Goal: Task Accomplishment & Management: Use online tool/utility

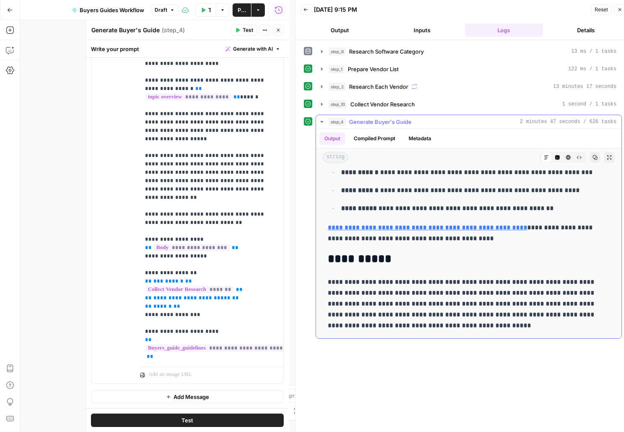
scroll to position [5872, 0]
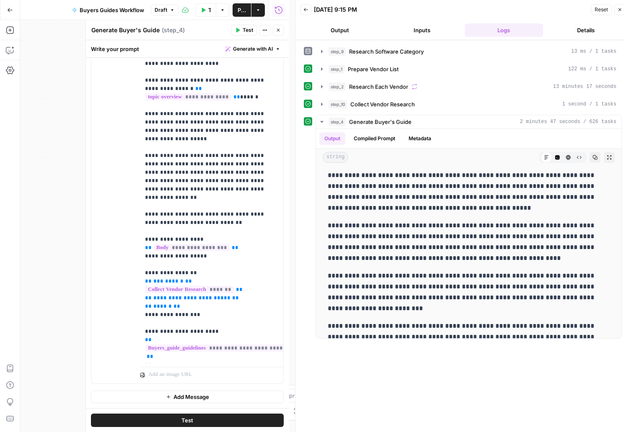
click at [240, 8] on span "Publish" at bounding box center [241, 10] width 8 height 8
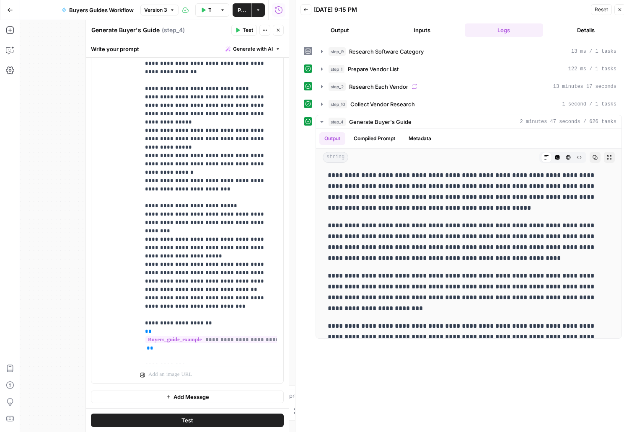
scroll to position [525, 0]
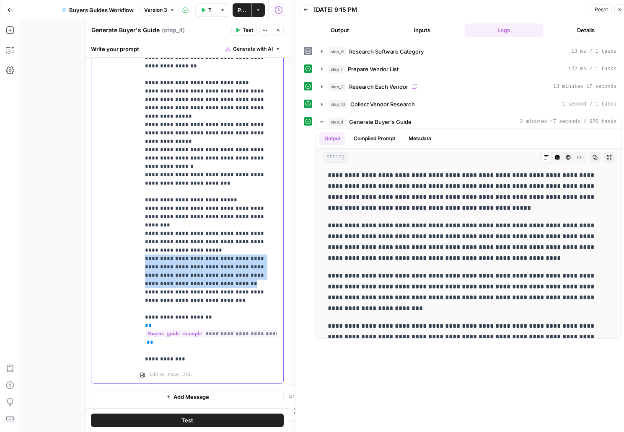
drag, startPoint x: 232, startPoint y: 250, endPoint x: 123, endPoint y: 223, distance: 113.2
click at [140, 223] on div "**********" at bounding box center [208, 193] width 137 height 341
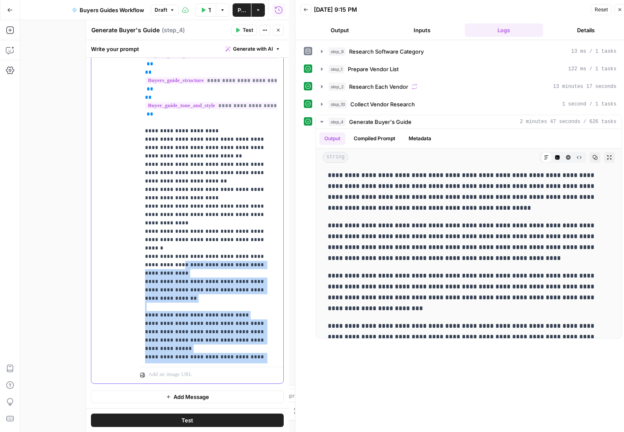
scroll to position [292, 0]
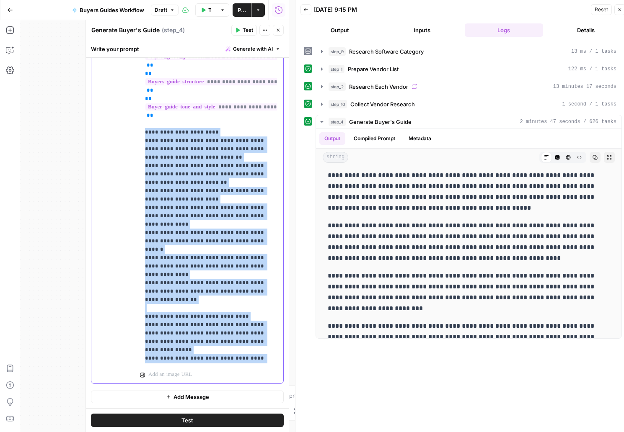
drag, startPoint x: 235, startPoint y: 275, endPoint x: 138, endPoint y: 131, distance: 173.5
click at [140, 131] on div "**********" at bounding box center [208, 193] width 137 height 341
copy p "**********"
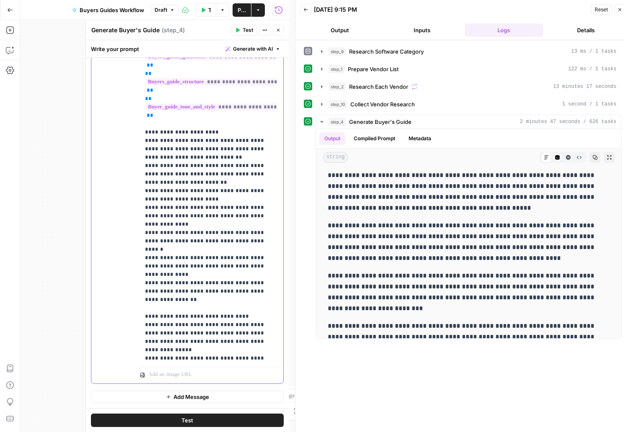
click at [150, 124] on p "**********" at bounding box center [205, 182] width 121 height 896
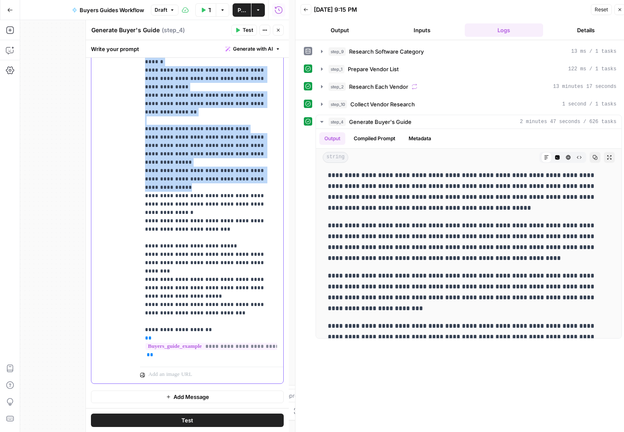
scroll to position [485, 0]
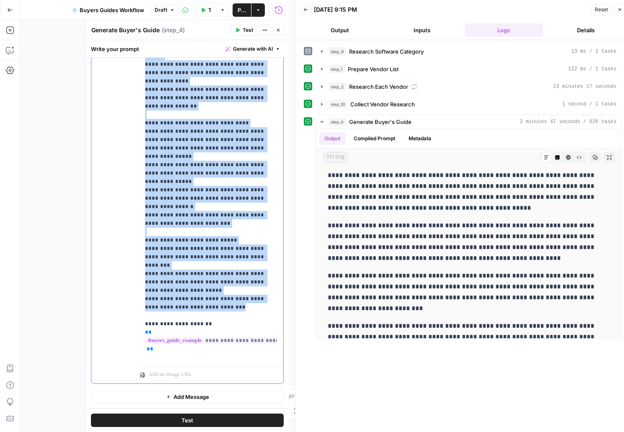
drag, startPoint x: 144, startPoint y: 132, endPoint x: 250, endPoint y: 271, distance: 174.3
click at [250, 271] on div "**********" at bounding box center [208, 193] width 137 height 341
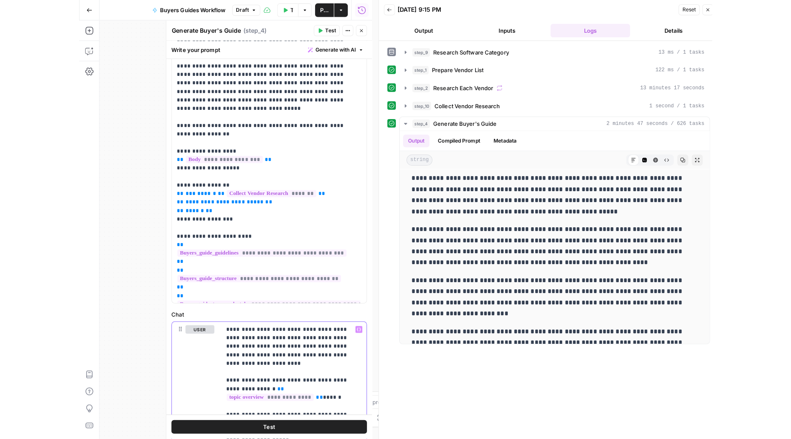
scroll to position [0, 0]
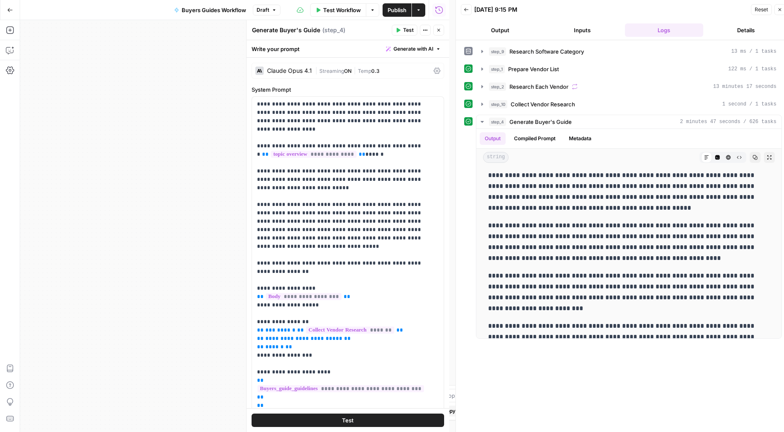
click at [391, 10] on span "Publish" at bounding box center [397, 10] width 19 height 8
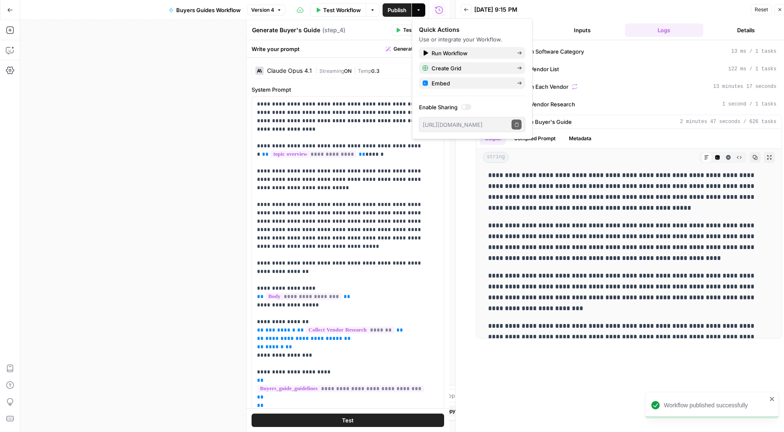
click at [5, 10] on button "Go Back" at bounding box center [10, 10] width 15 height 15
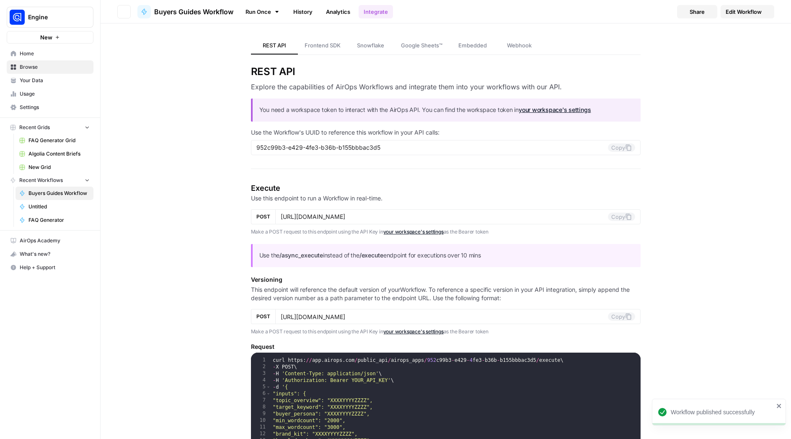
type input "[URL][DOMAIN_NAME]"
click at [50, 54] on span "Home" at bounding box center [55, 54] width 70 height 8
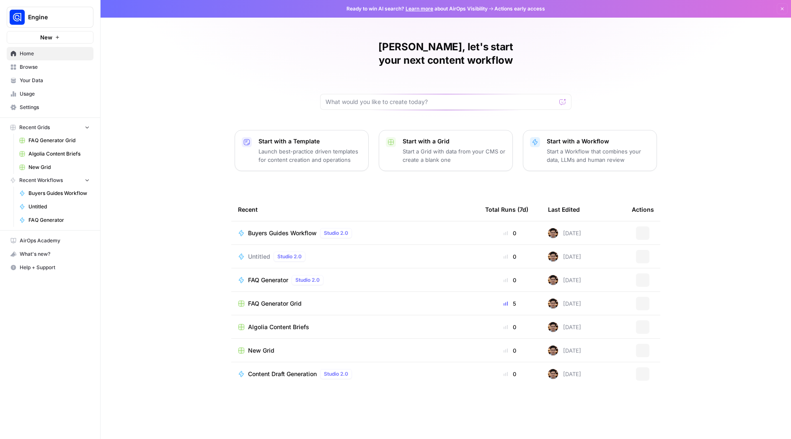
click at [39, 70] on span "Browse" at bounding box center [55, 67] width 70 height 8
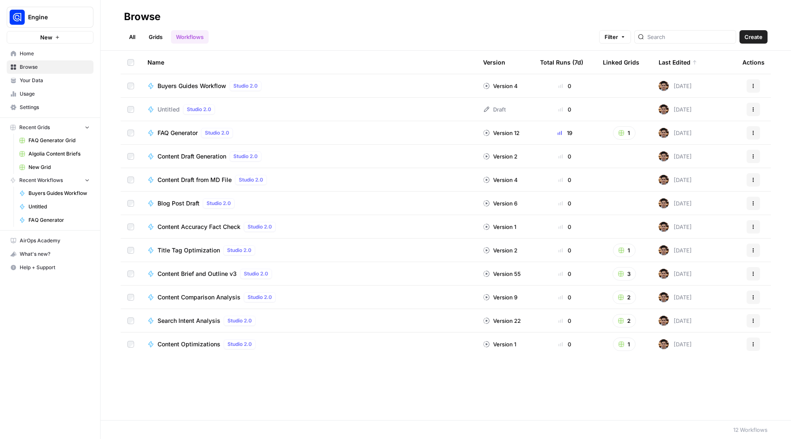
click at [175, 85] on span "Buyers Guides Workflow" at bounding box center [191, 86] width 69 height 8
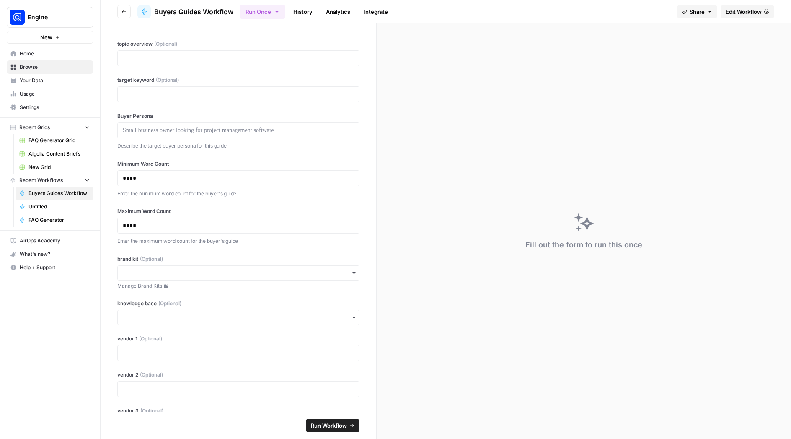
click at [26, 58] on link "Home" at bounding box center [50, 53] width 87 height 13
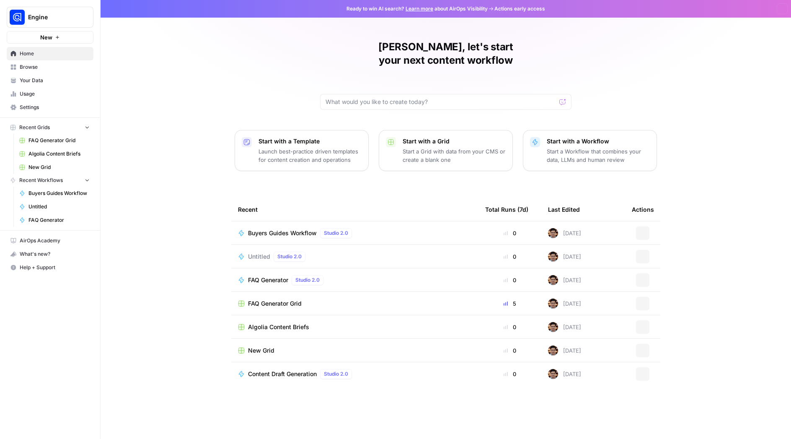
click at [33, 80] on span "Your Data" at bounding box center [55, 81] width 70 height 8
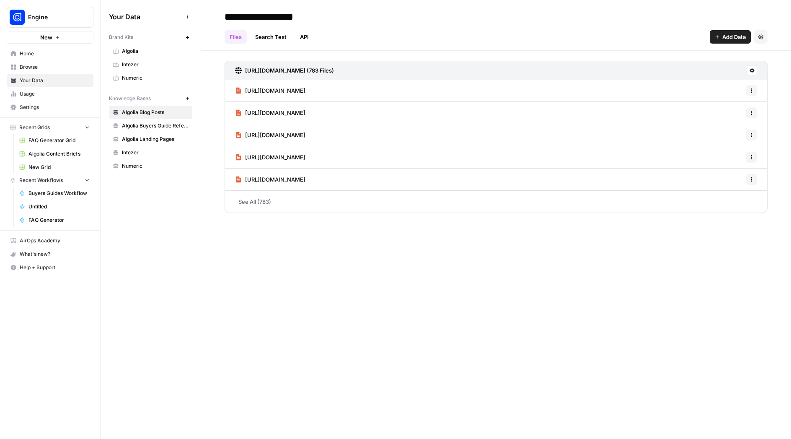
click at [121, 123] on link "Algolia Buyers Guide Reference" at bounding box center [150, 125] width 83 height 13
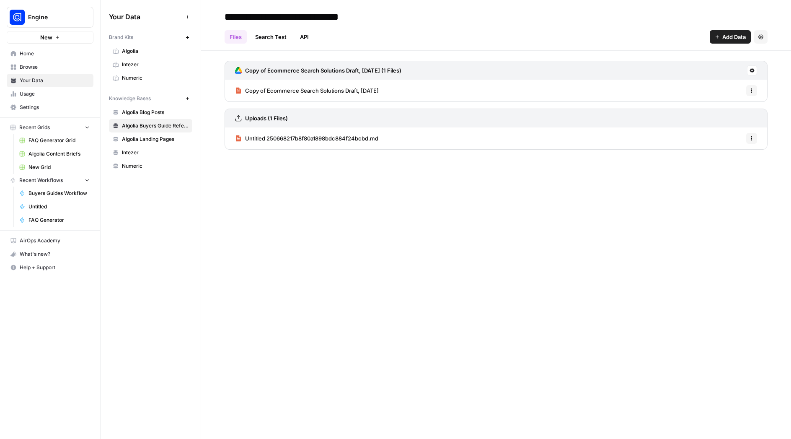
click at [134, 54] on span "Algolia" at bounding box center [155, 51] width 67 height 8
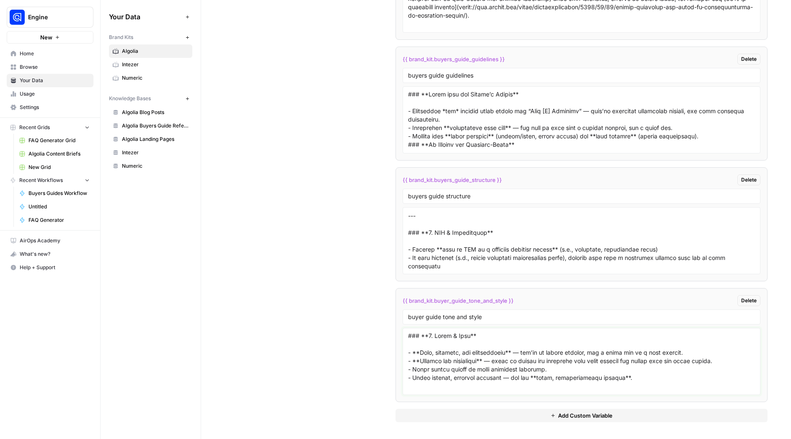
drag, startPoint x: 418, startPoint y: 362, endPoint x: 411, endPoint y: 361, distance: 6.4
click at [411, 361] on textarea at bounding box center [581, 360] width 347 height 59
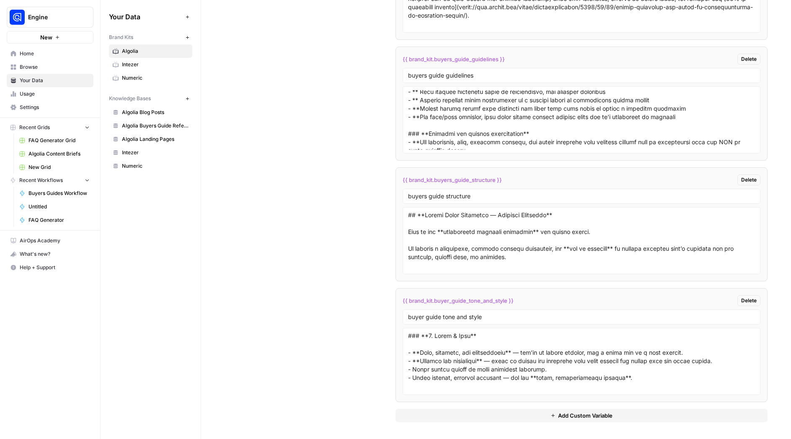
scroll to position [373, 0]
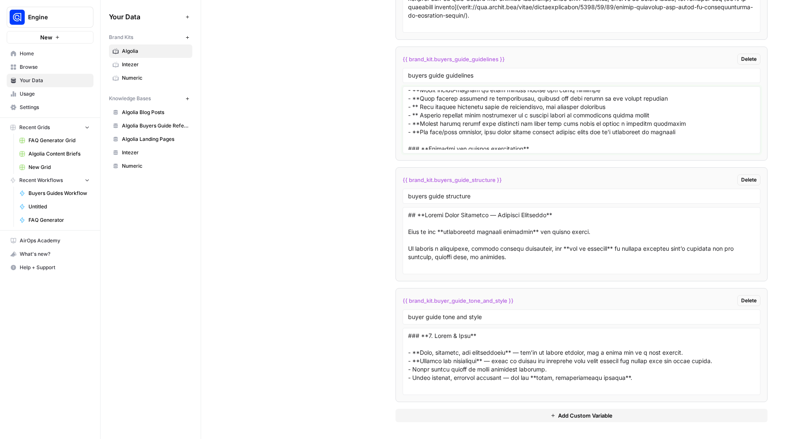
drag, startPoint x: 684, startPoint y: 139, endPoint x: 425, endPoint y: 120, distance: 260.0
click at [425, 120] on textarea at bounding box center [581, 119] width 347 height 59
click at [441, 123] on textarea at bounding box center [581, 119] width 347 height 59
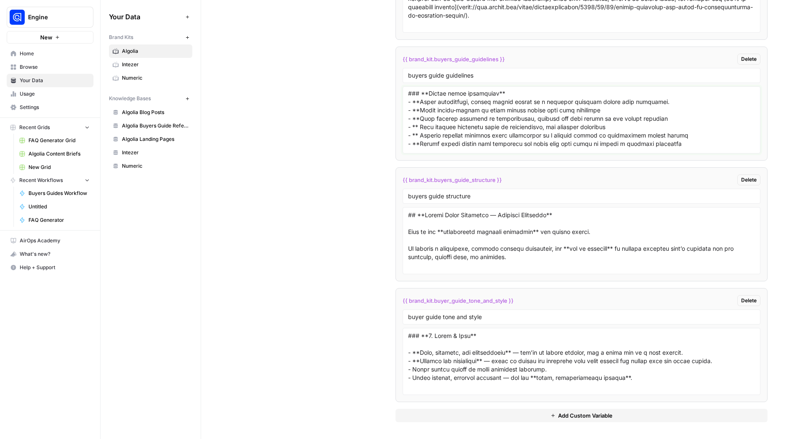
scroll to position [351, 0]
drag, startPoint x: 473, startPoint y: 113, endPoint x: 421, endPoint y: 111, distance: 52.8
click at [421, 111] on textarea at bounding box center [581, 119] width 347 height 59
click at [436, 125] on textarea at bounding box center [581, 119] width 347 height 59
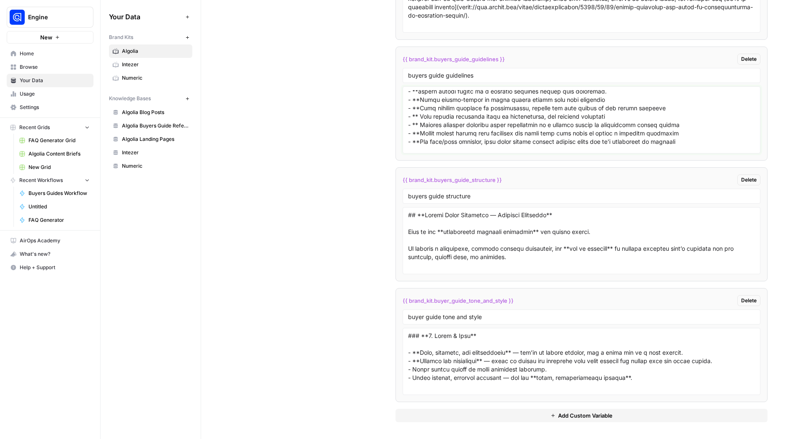
scroll to position [366, 0]
drag, startPoint x: 418, startPoint y: 115, endPoint x: 412, endPoint y: 115, distance: 5.5
click at [412, 115] on textarea at bounding box center [581, 119] width 347 height 59
click at [419, 146] on textarea at bounding box center [581, 119] width 347 height 59
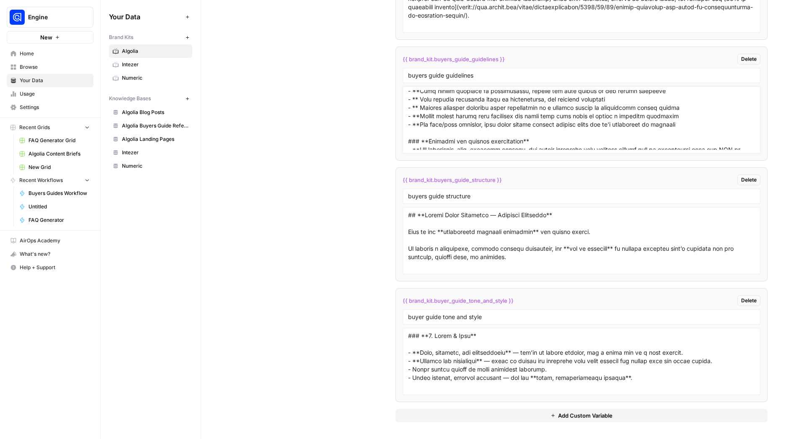
scroll to position [380, 0]
click at [419, 125] on textarea at bounding box center [581, 119] width 347 height 59
click at [419, 116] on textarea at bounding box center [581, 119] width 347 height 59
click at [419, 108] on textarea at bounding box center [581, 119] width 347 height 59
click at [419, 99] on textarea at bounding box center [581, 119] width 347 height 59
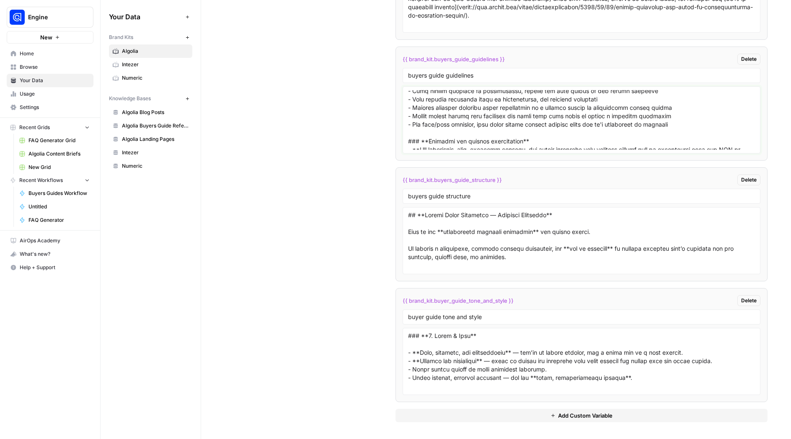
click at [419, 93] on textarea at bounding box center [581, 119] width 347 height 59
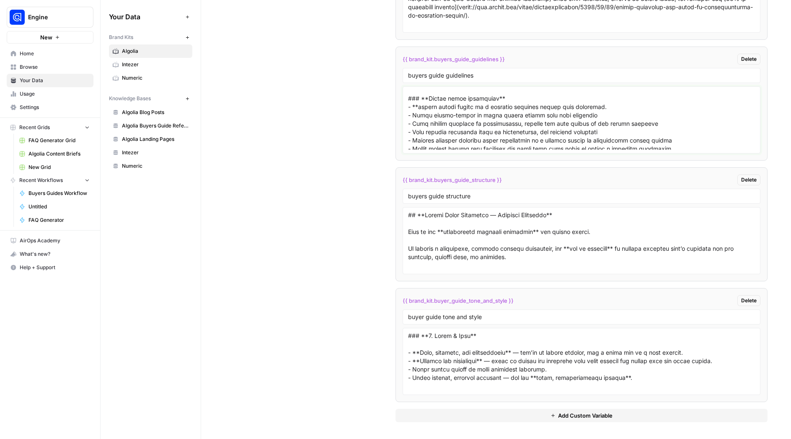
scroll to position [341, 0]
click at [417, 121] on textarea at bounding box center [581, 119] width 347 height 59
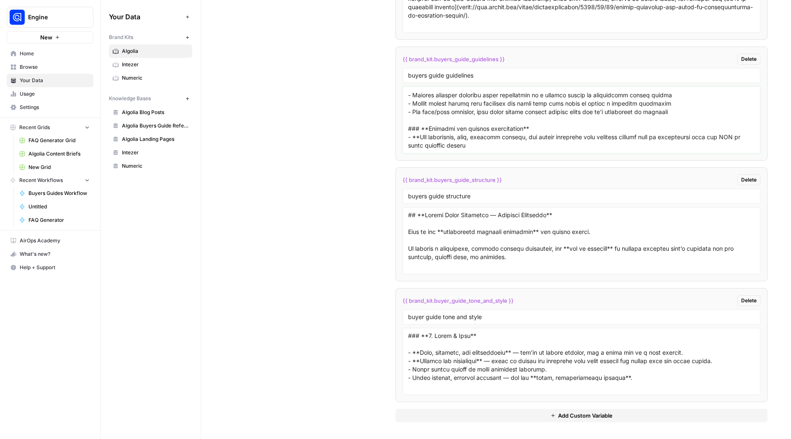
scroll to position [410, 0]
click at [477, 137] on textarea at bounding box center [581, 119] width 347 height 59
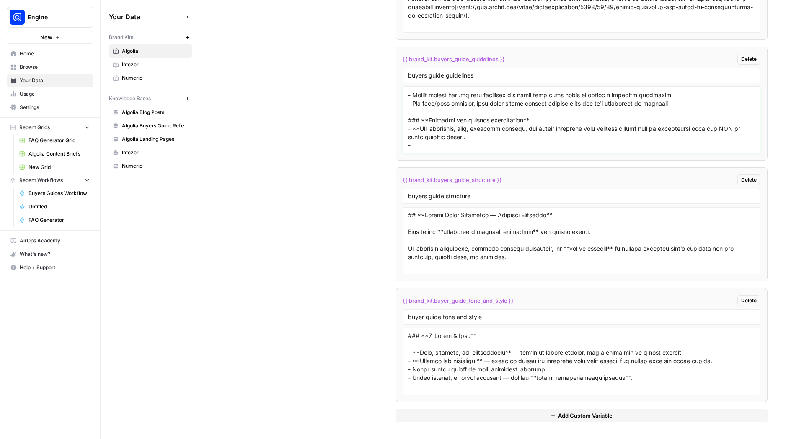
paste textarea "- All statistics, market data, research findings, and factual claims must be hy…"
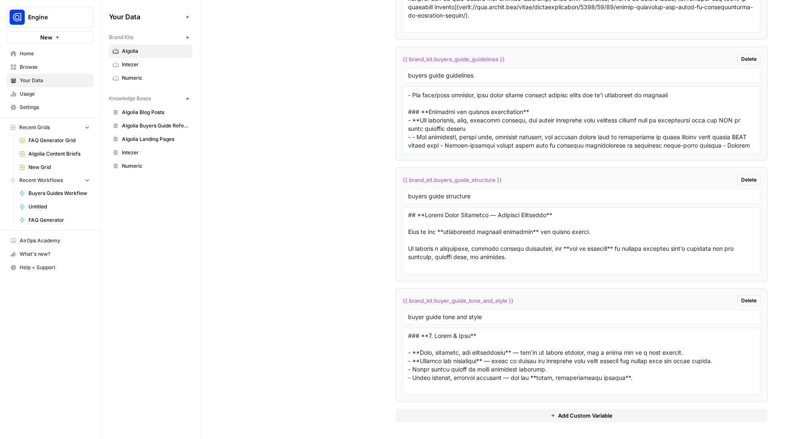
scroll to position [434, 0]
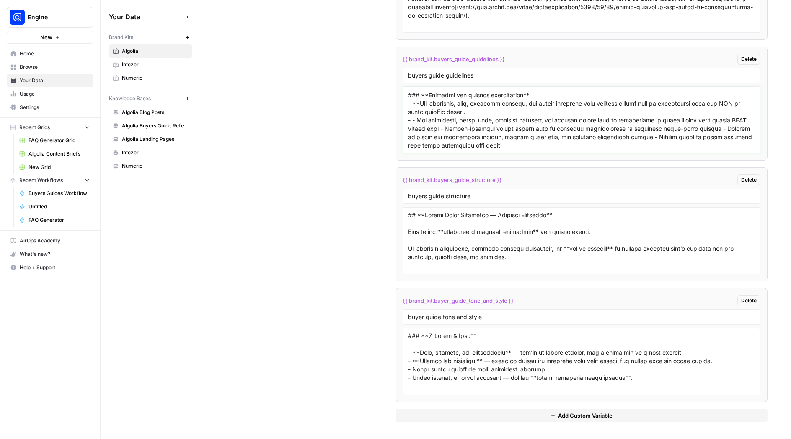
drag, startPoint x: 417, startPoint y: 121, endPoint x: 419, endPoint y: 106, distance: 14.9
click at [419, 106] on textarea at bounding box center [581, 119] width 347 height 59
click at [459, 121] on textarea at bounding box center [581, 119] width 347 height 59
click at [422, 121] on textarea at bounding box center [581, 119] width 347 height 59
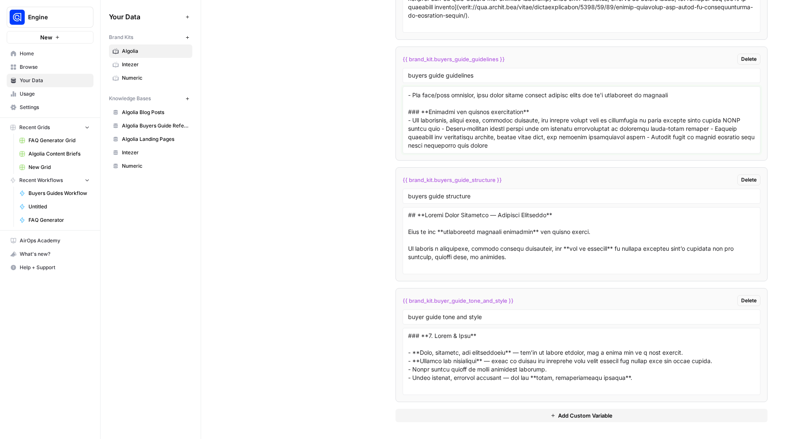
click at [464, 120] on textarea at bounding box center [581, 119] width 347 height 59
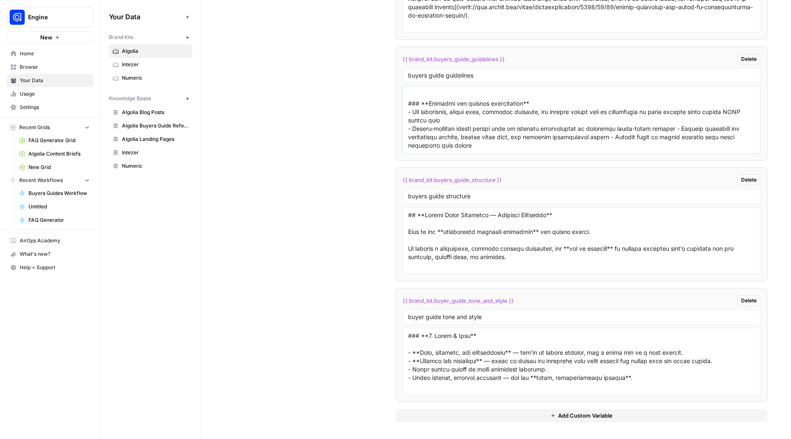
click at [623, 129] on textarea at bounding box center [581, 119] width 347 height 59
click at [623, 138] on textarea at bounding box center [581, 119] width 347 height 59
click at [587, 144] on textarea at bounding box center [581, 119] width 347 height 59
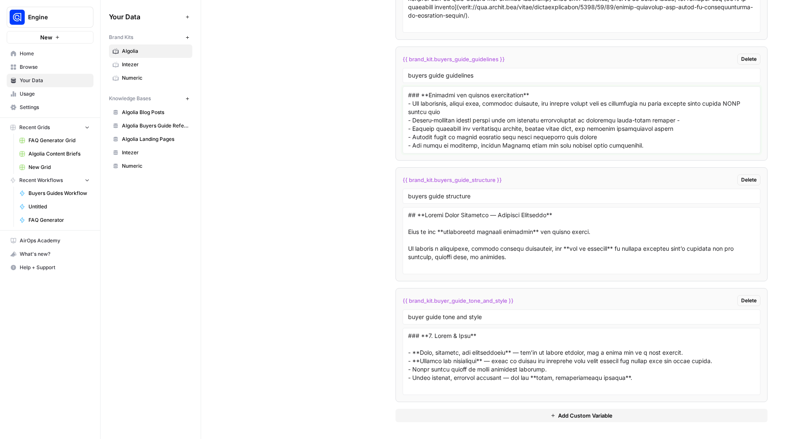
drag, startPoint x: 470, startPoint y: 145, endPoint x: 489, endPoint y: 144, distance: 19.3
click at [489, 144] on textarea at bounding box center [581, 119] width 347 height 59
drag, startPoint x: 638, startPoint y: 145, endPoint x: 646, endPoint y: 149, distance: 8.8
click at [623, 145] on textarea at bounding box center [581, 119] width 347 height 59
type textarea "### **Lorem ipsu dol Sitame’c Adipis** - Elitseddoe *tem* incidid utlab etdolo …"
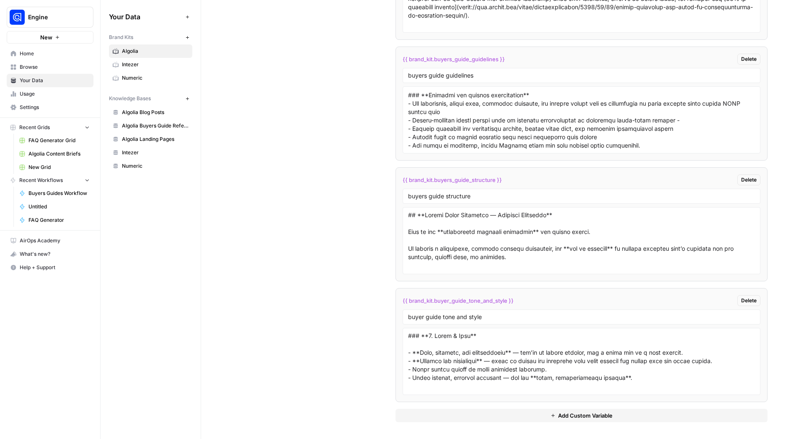
click at [41, 81] on span "Your Data" at bounding box center [55, 81] width 70 height 8
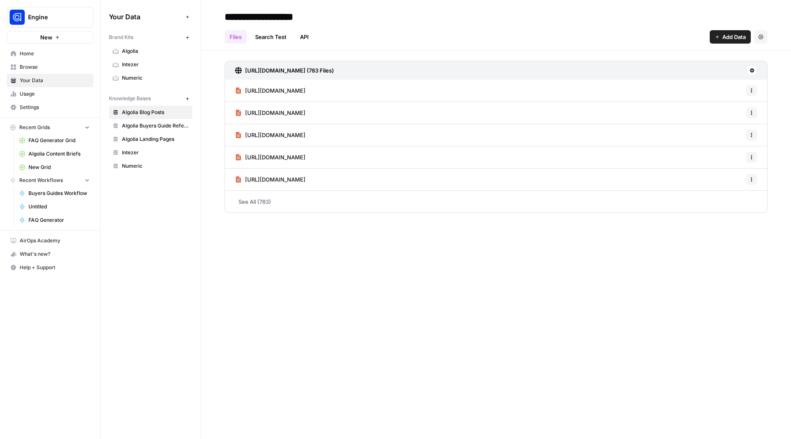
click at [41, 69] on span "Browse" at bounding box center [55, 67] width 70 height 8
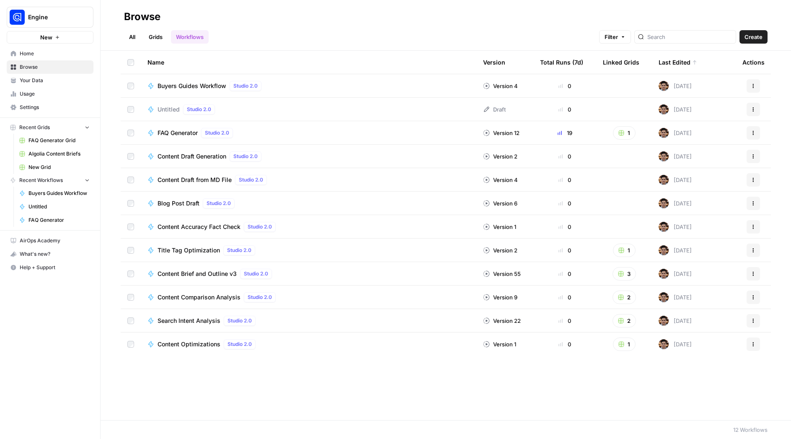
click at [179, 84] on span "Buyers Guides Workflow" at bounding box center [191, 86] width 69 height 8
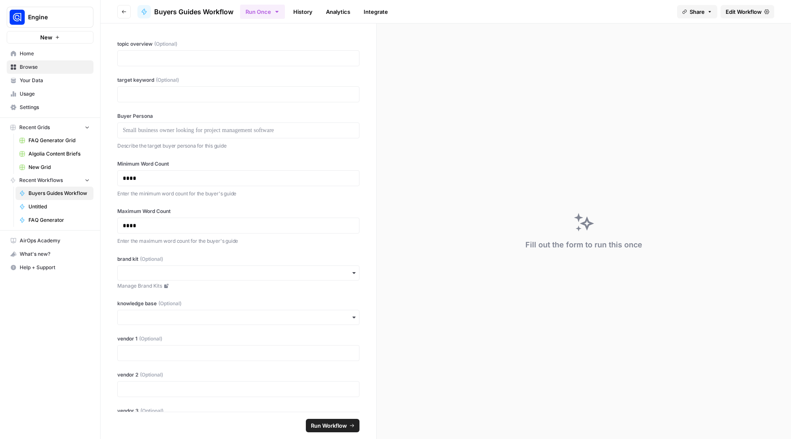
click at [623, 12] on span "Edit Workflow" at bounding box center [743, 12] width 36 height 8
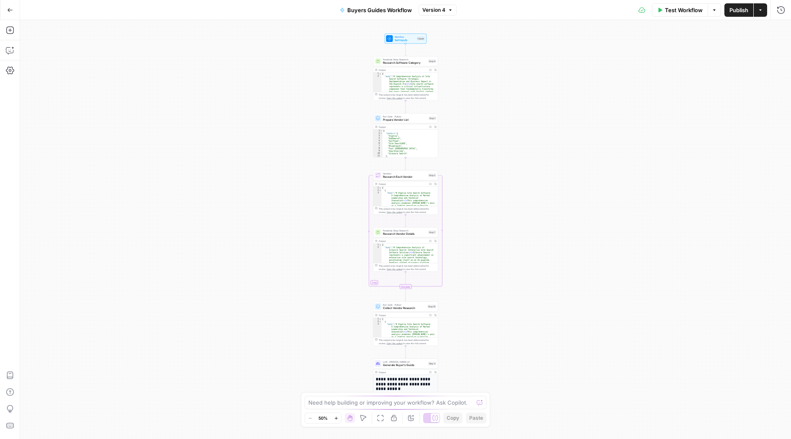
click at [623, 13] on span "Test Workflow" at bounding box center [684, 10] width 38 height 8
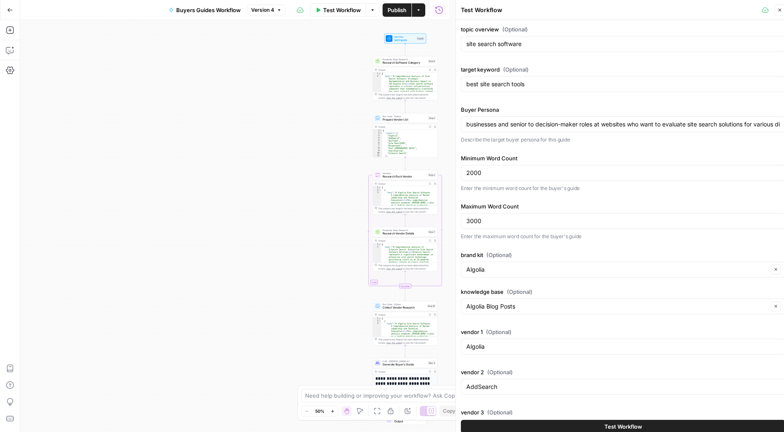
click at [10, 13] on icon "button" at bounding box center [10, 10] width 6 height 6
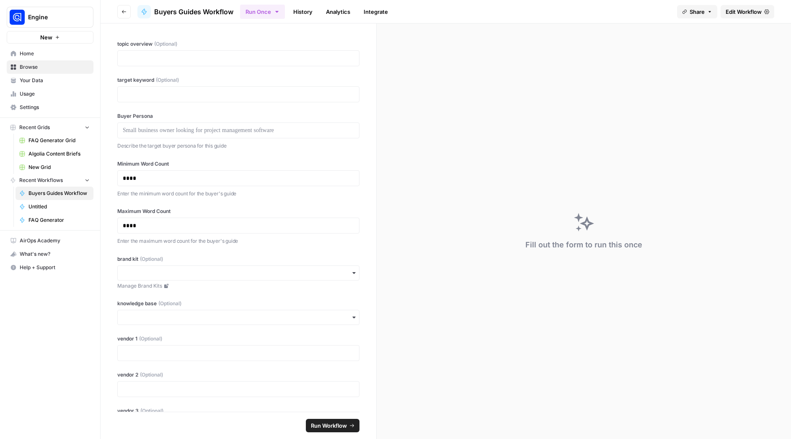
click at [54, 80] on span "Your Data" at bounding box center [55, 81] width 70 height 8
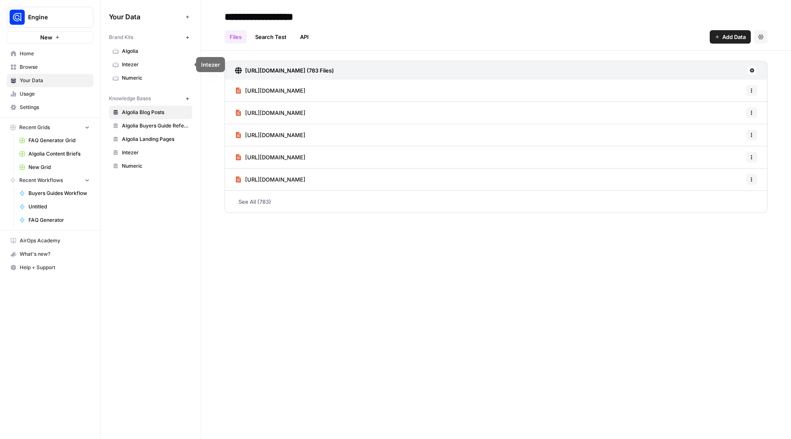
click at [138, 56] on link "Algolia" at bounding box center [150, 50] width 83 height 13
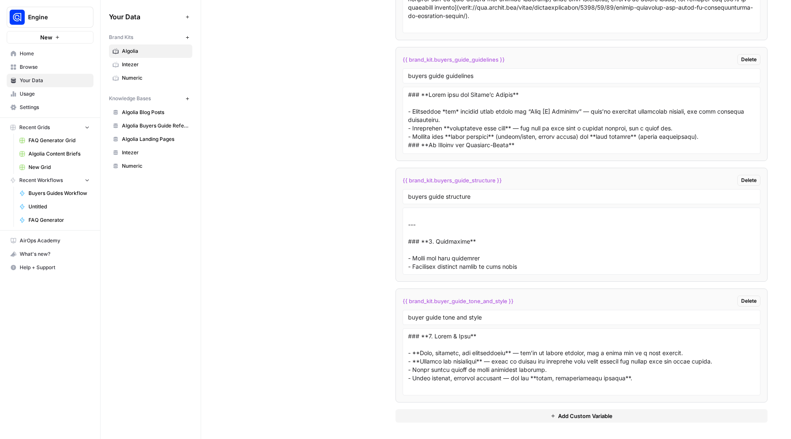
scroll to position [1599, 0]
click at [588, 417] on span "Add Custom Variable" at bounding box center [585, 415] width 54 height 8
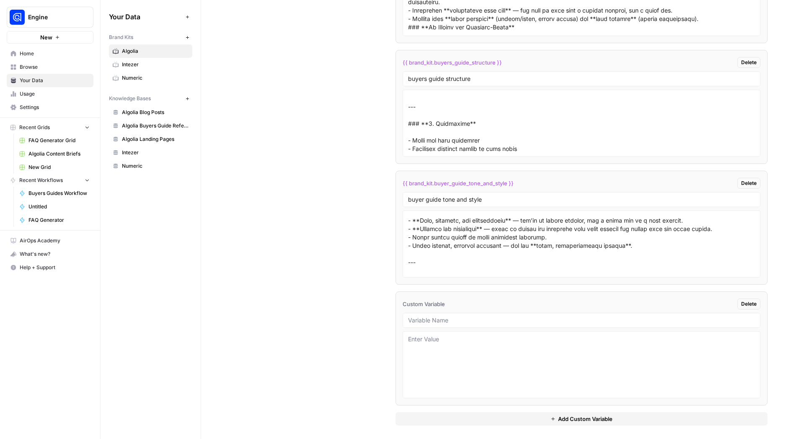
scroll to position [1720, 0]
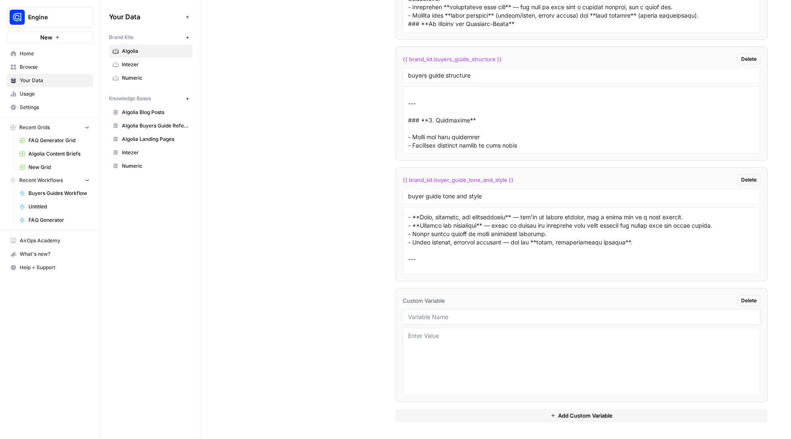
click at [434, 319] on input "text" at bounding box center [581, 317] width 347 height 8
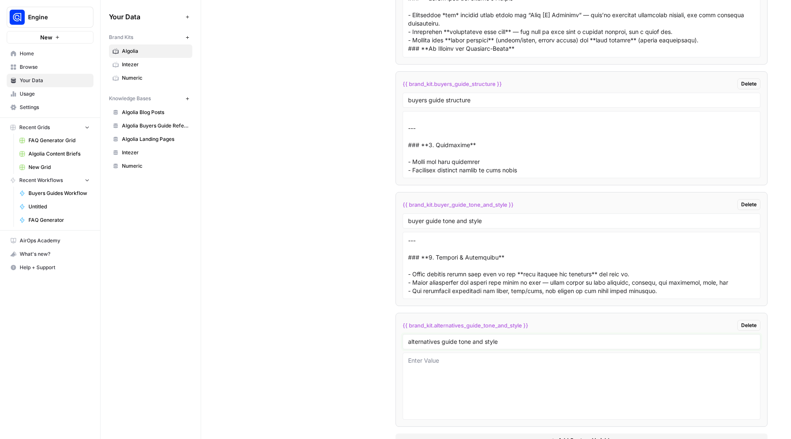
scroll to position [326, 0]
type input "alternatives guide tone and style"
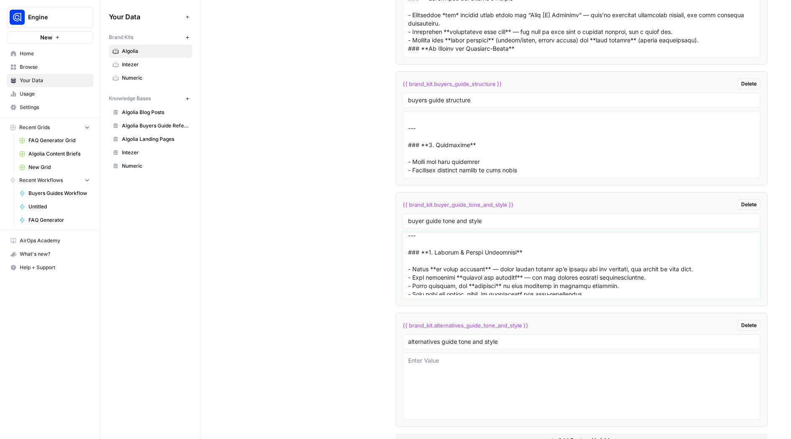
scroll to position [0, 0]
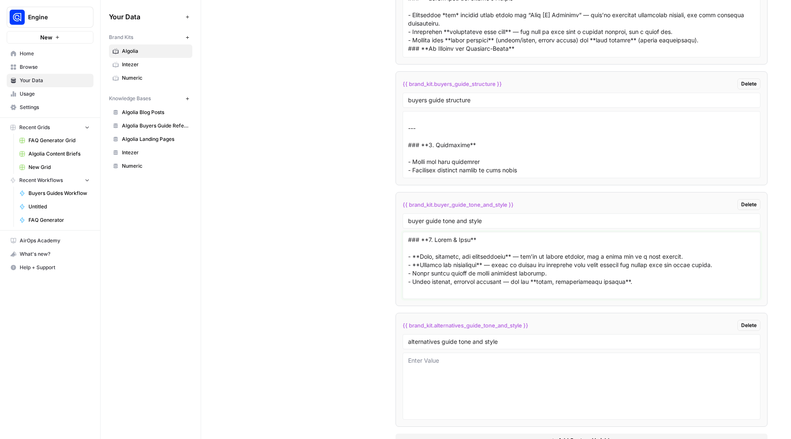
drag, startPoint x: 659, startPoint y: 288, endPoint x: 382, endPoint y: 199, distance: 291.0
click at [408, 235] on textarea at bounding box center [581, 264] width 347 height 59
click at [442, 360] on textarea at bounding box center [581, 385] width 347 height 59
paste textarea "### **3. Lorem & Ipsu** - **Dolo, sitametc, adi elitseddoeiu** — tem’in ut labo…"
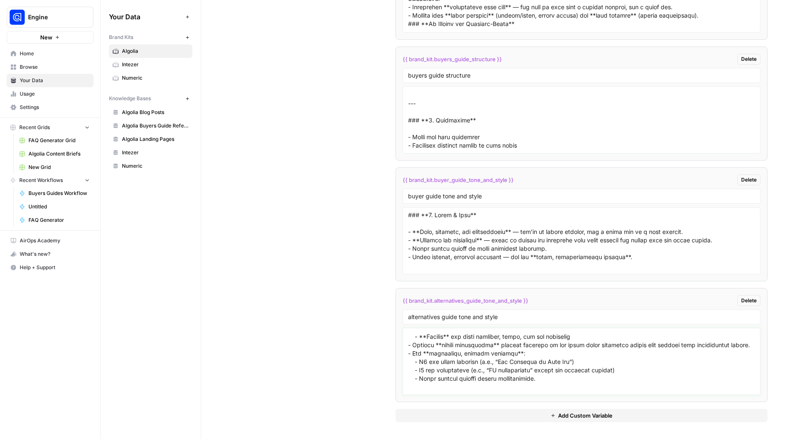
scroll to position [186, 0]
drag, startPoint x: 472, startPoint y: 374, endPoint x: 617, endPoint y: 372, distance: 144.9
click at [617, 372] on textarea at bounding box center [581, 360] width 347 height 59
drag, startPoint x: 585, startPoint y: 366, endPoint x: 478, endPoint y: 369, distance: 107.3
click at [478, 369] on textarea at bounding box center [581, 360] width 347 height 59
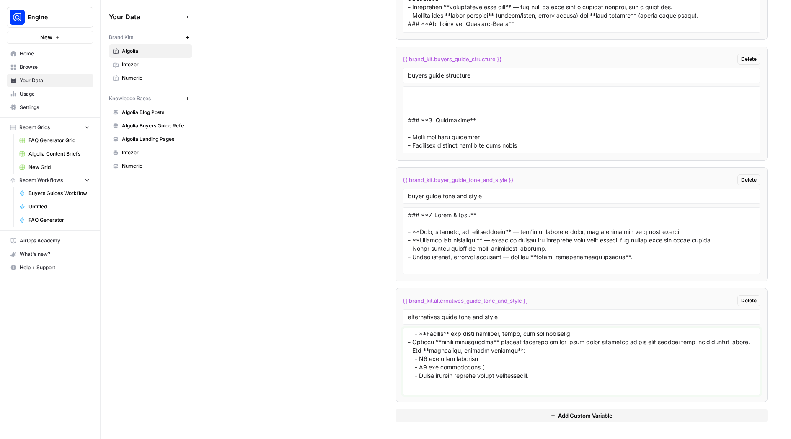
click at [477, 375] on textarea at bounding box center [581, 360] width 347 height 59
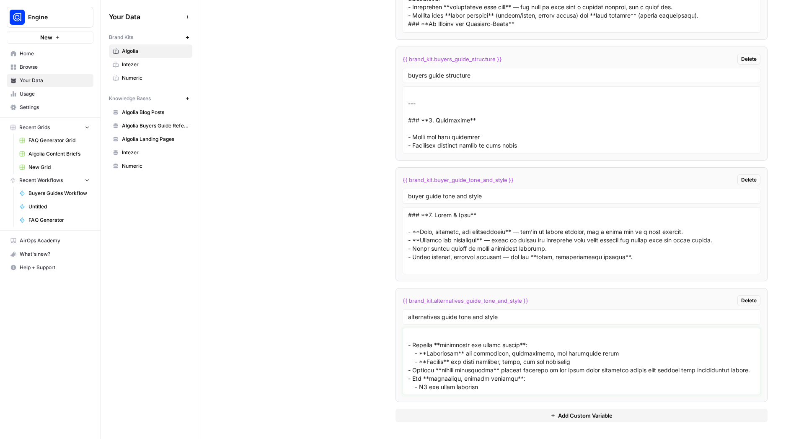
scroll to position [157, 0]
click at [410, 354] on textarea at bounding box center [581, 360] width 347 height 59
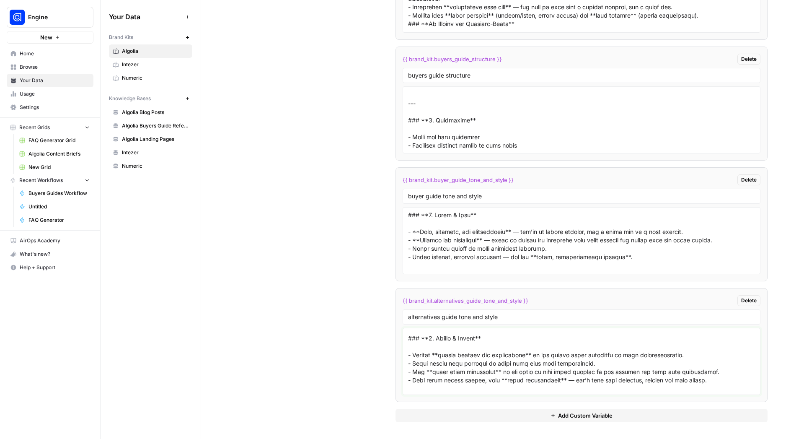
scroll to position [77, 0]
click at [623, 378] on textarea at bounding box center [581, 360] width 347 height 59
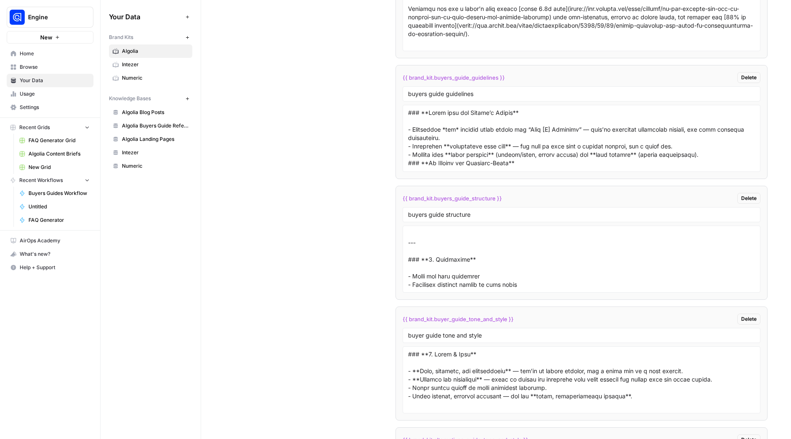
scroll to position [1720, 0]
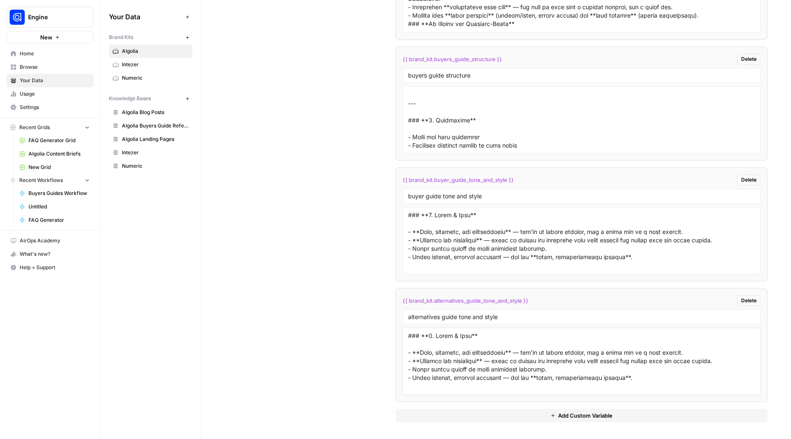
type textarea "### **5. Lorem & Ipsu** - **Dolo, sitametc, adi elitseddoeiu** — tem’in ut labo…"
click at [565, 415] on span "Add Custom Variable" at bounding box center [585, 415] width 54 height 8
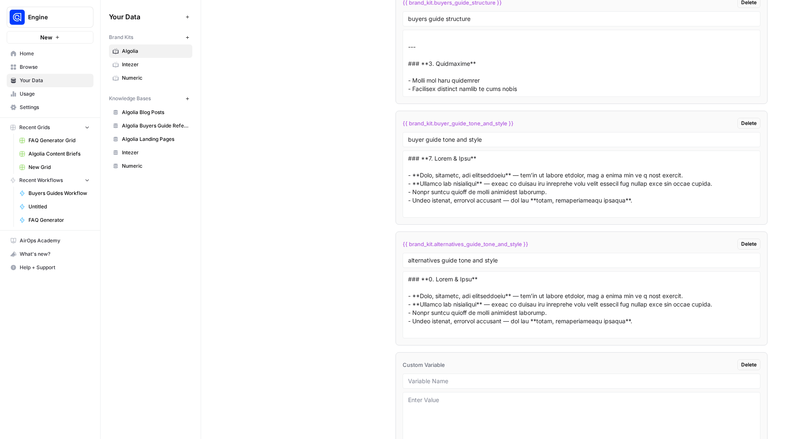
scroll to position [1777, 0]
click at [431, 377] on input "text" at bounding box center [581, 381] width 347 height 8
type input "alternatives guidelines"
click at [444, 403] on textarea at bounding box center [581, 424] width 347 height 59
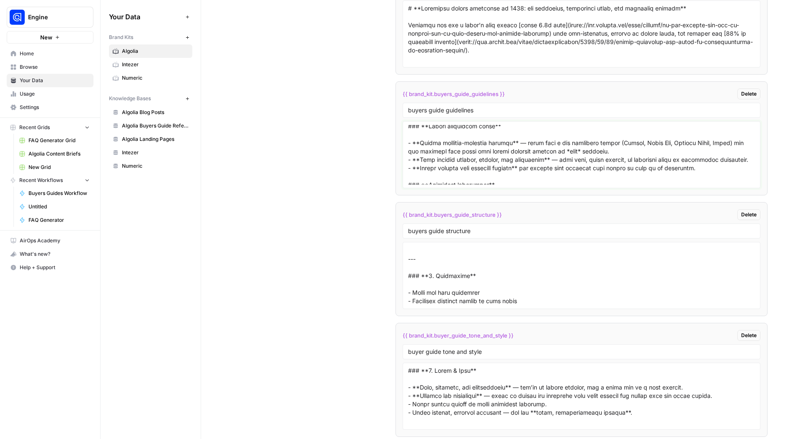
scroll to position [435, 0]
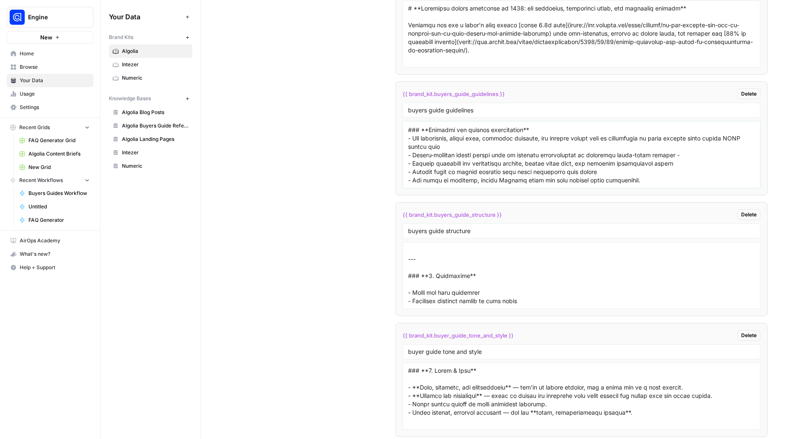
drag, startPoint x: 407, startPoint y: 129, endPoint x: 671, endPoint y: 184, distance: 270.5
click at [623, 184] on textarea at bounding box center [581, 154] width 347 height 59
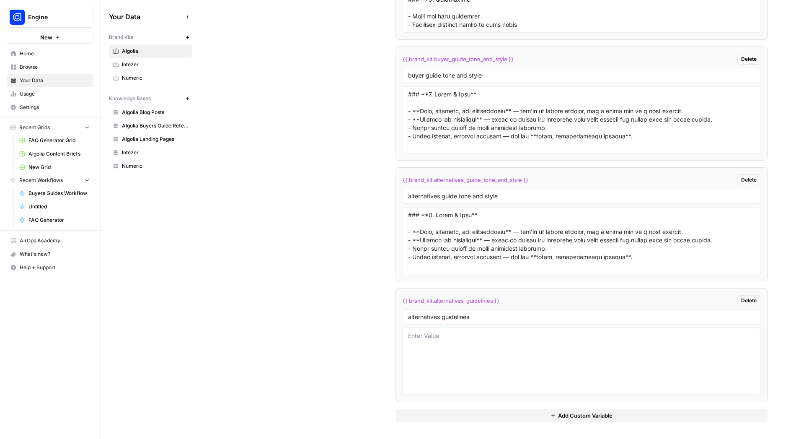
click at [446, 338] on textarea at bounding box center [581, 360] width 347 height 59
paste textarea "### **Lorem ipsu dol Sitame’c Adipis** - Elitseddoe *tem* incidid utlab etdolo …"
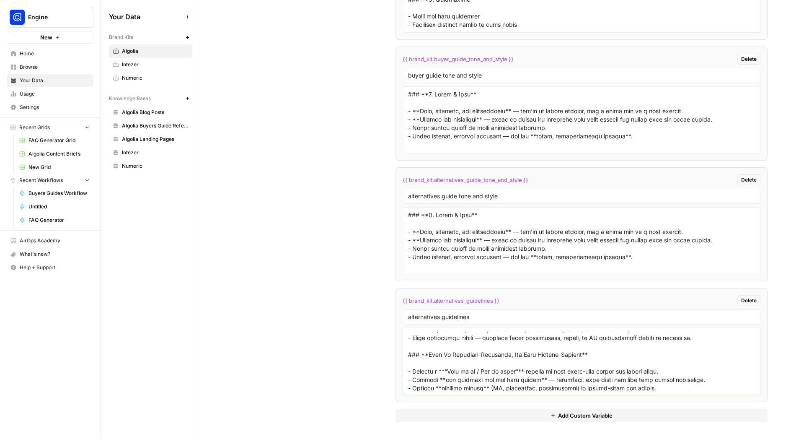
scroll to position [0, 0]
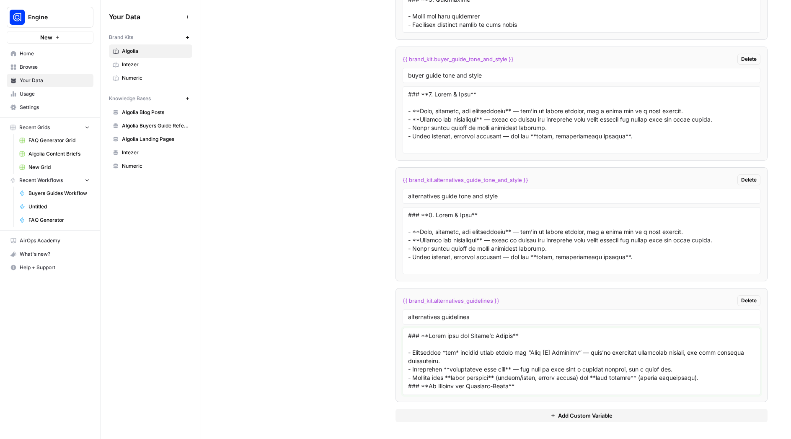
click at [542, 351] on textarea at bounding box center [581, 360] width 347 height 59
drag, startPoint x: 532, startPoint y: 357, endPoint x: 539, endPoint y: 352, distance: 9.1
click at [539, 352] on textarea at bounding box center [581, 360] width 347 height 59
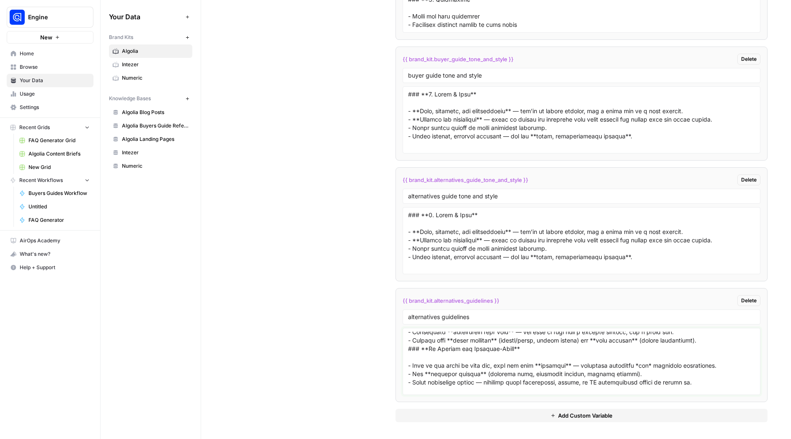
scroll to position [29, 0]
click at [405, 351] on div at bounding box center [581, 361] width 358 height 67
click at [408, 349] on textarea at bounding box center [581, 360] width 347 height 59
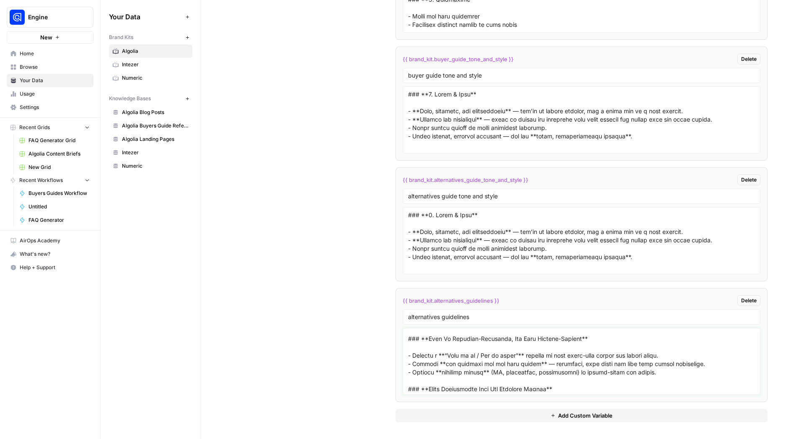
scroll to position [103, 0]
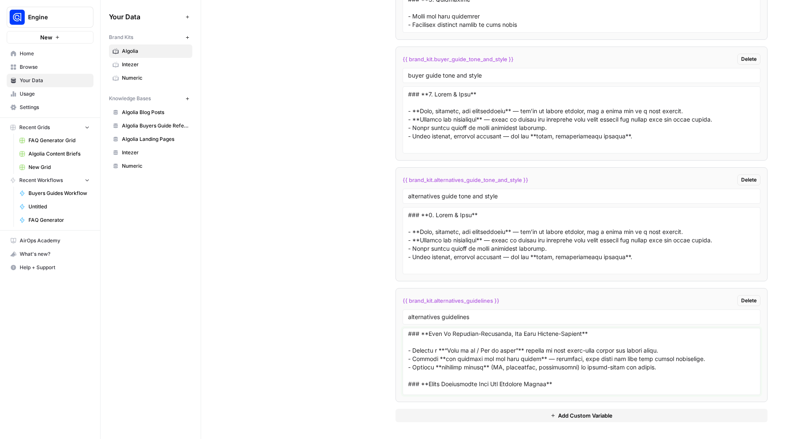
click at [623, 359] on textarea at bounding box center [581, 360] width 347 height 59
drag, startPoint x: 430, startPoint y: 368, endPoint x: 412, endPoint y: 368, distance: 17.6
click at [412, 368] on textarea at bounding box center [581, 360] width 347 height 59
click at [623, 359] on textarea at bounding box center [581, 360] width 347 height 59
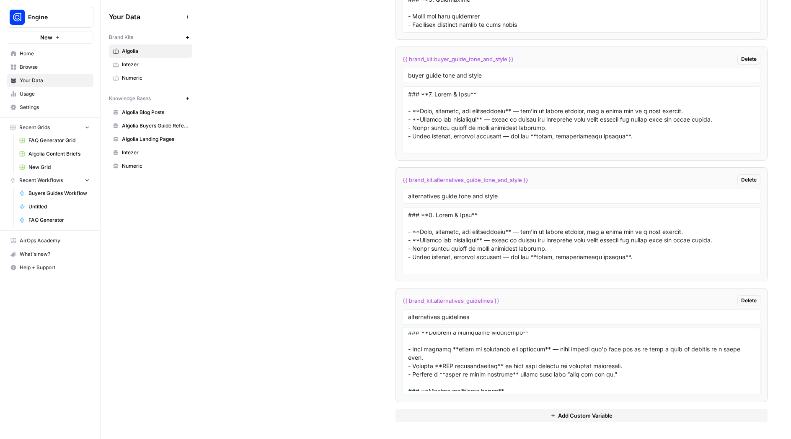
scroll to position [220, 0]
drag, startPoint x: 621, startPoint y: 360, endPoint x: 448, endPoint y: 352, distance: 172.7
click at [448, 352] on textarea at bounding box center [581, 360] width 347 height 59
click at [510, 362] on textarea at bounding box center [581, 360] width 347 height 59
drag, startPoint x: 575, startPoint y: 372, endPoint x: 470, endPoint y: 350, distance: 106.9
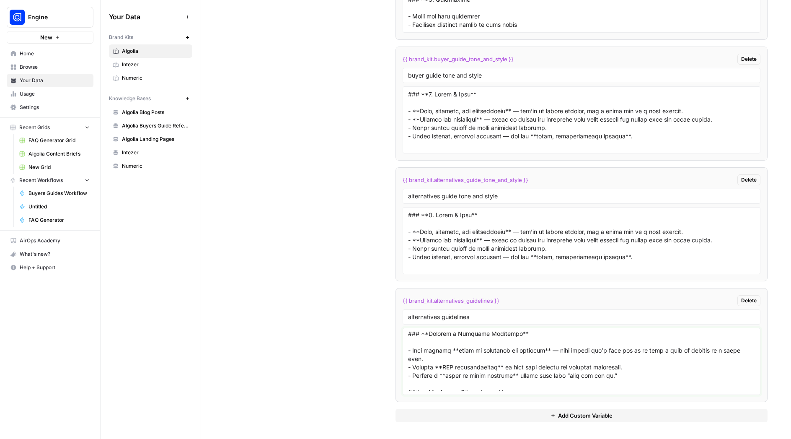
click at [470, 350] on textarea at bounding box center [581, 360] width 347 height 59
drag, startPoint x: 523, startPoint y: 361, endPoint x: 394, endPoint y: 361, distance: 129.4
click at [408, 360] on textarea at bounding box center [581, 360] width 347 height 59
click at [623, 349] on textarea at bounding box center [581, 360] width 347 height 59
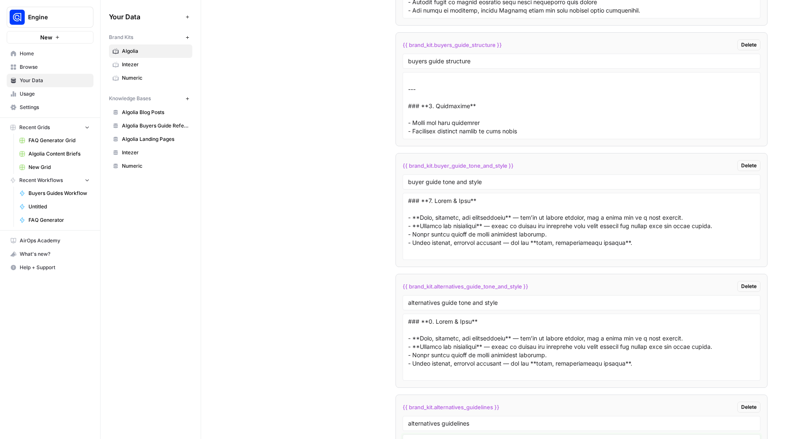
scroll to position [1759, 0]
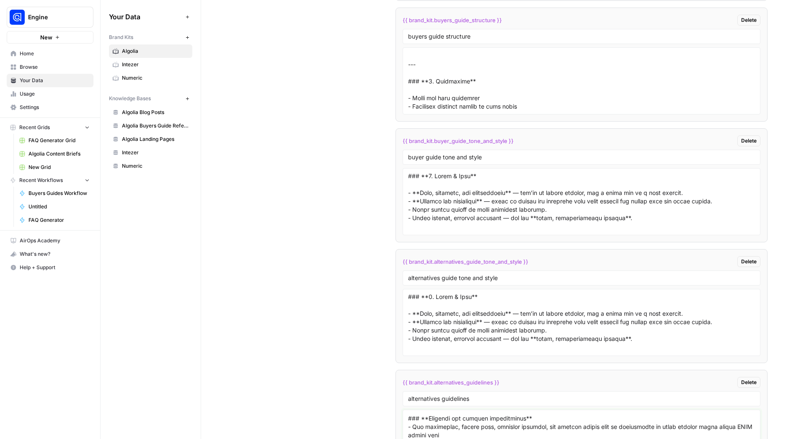
type textarea "### **Lorem ipsu dol Sitame’c Adipis** - Elitseddoe *tem* i utlab etdol ma aliq…"
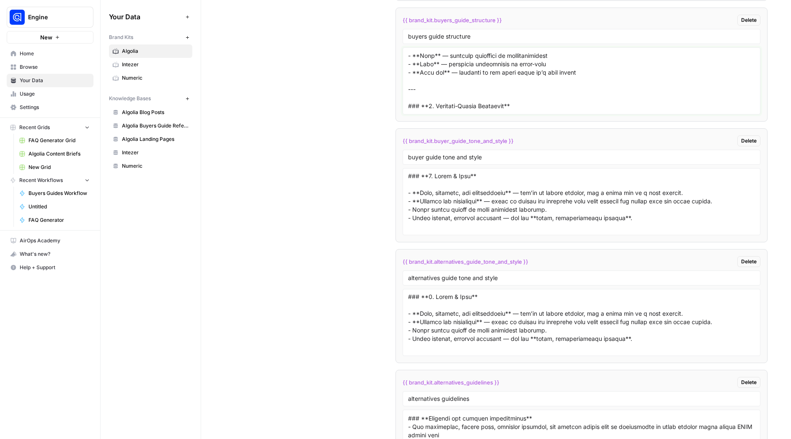
scroll to position [0, 0]
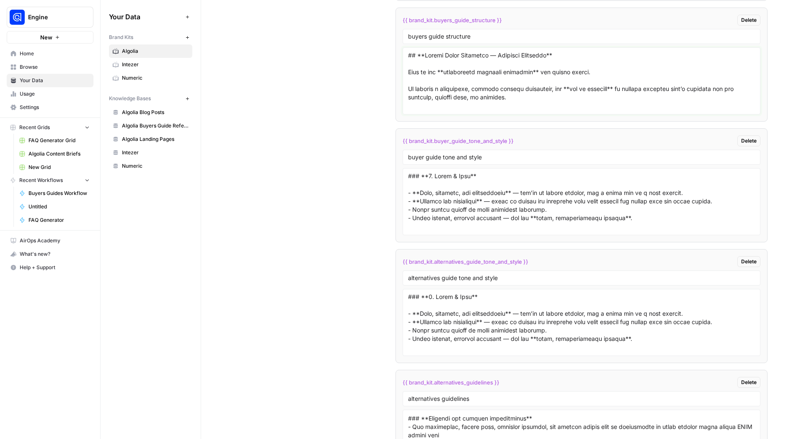
drag, startPoint x: 531, startPoint y: 107, endPoint x: 389, endPoint y: 0, distance: 178.0
click at [408, 51] on textarea at bounding box center [581, 80] width 347 height 59
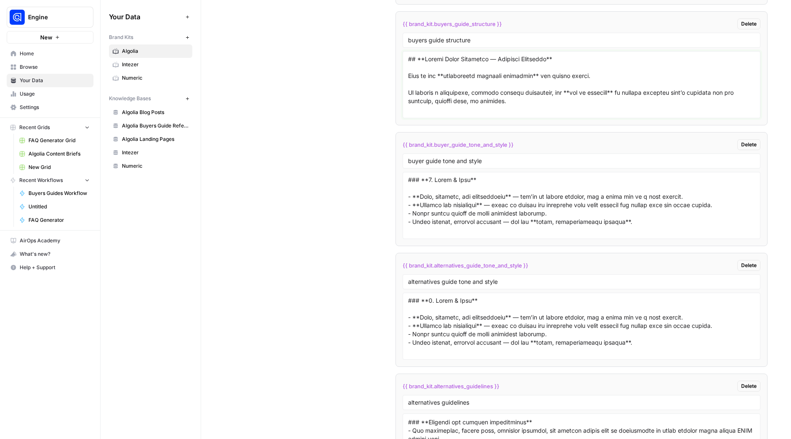
scroll to position [1840, 0]
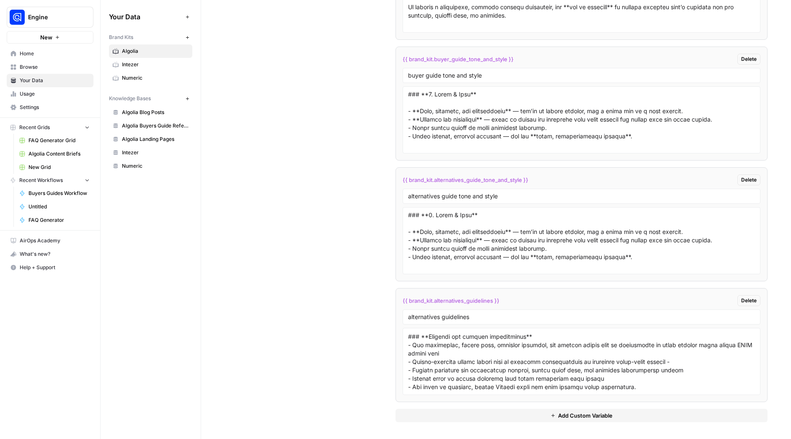
click at [559, 414] on span "Add Custom Variable" at bounding box center [585, 415] width 54 height 8
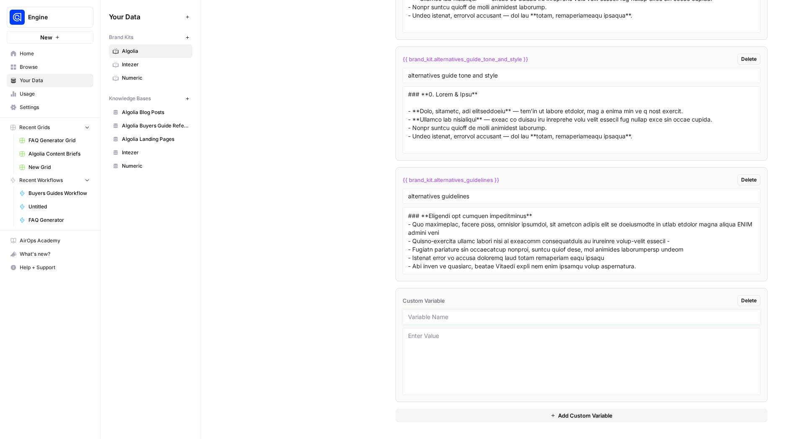
click at [428, 317] on input "text" at bounding box center [581, 317] width 347 height 8
type input "alternatives guide structure"
click at [425, 338] on textarea at bounding box center [581, 360] width 347 height 59
paste textarea "## **Loremi Dolor Sitametco — Adipisci Elitseddo** Eius te inc **utlaboreetd ma…"
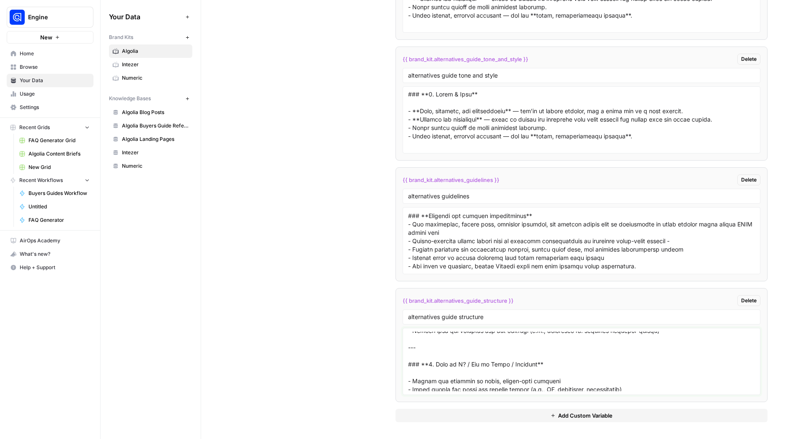
scroll to position [117, 0]
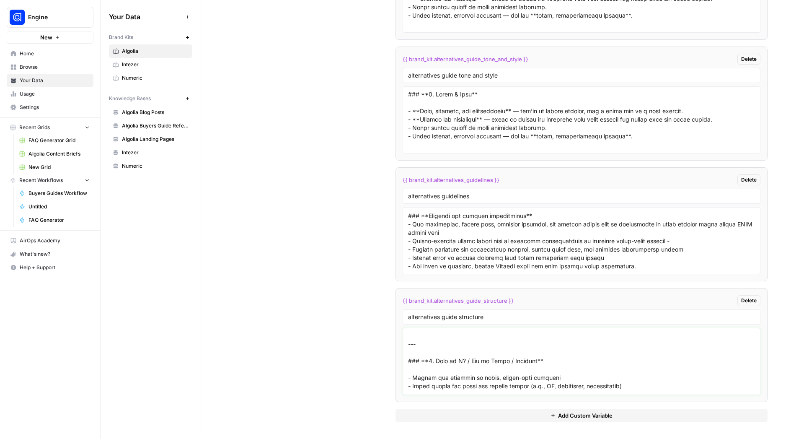
drag, startPoint x: 533, startPoint y: 361, endPoint x: 456, endPoint y: 360, distance: 77.1
click at [456, 360] on textarea at bounding box center [581, 360] width 347 height 59
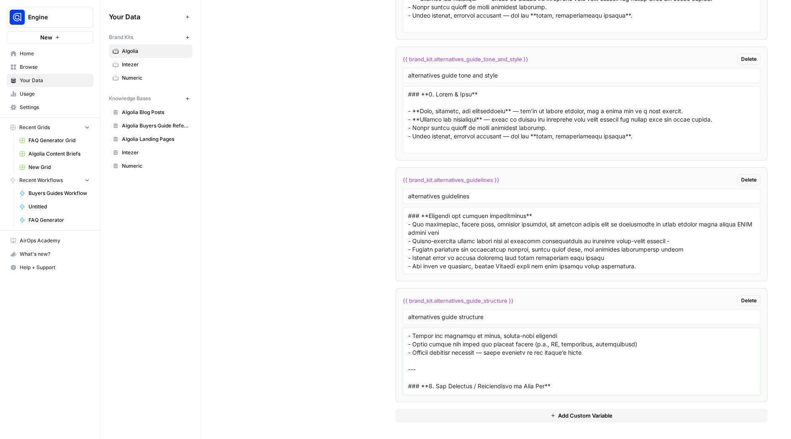
scroll to position [161, 0]
drag, startPoint x: 441, startPoint y: 335, endPoint x: 467, endPoint y: 333, distance: 26.5
click at [467, 333] on textarea at bounding box center [581, 360] width 347 height 59
drag, startPoint x: 550, startPoint y: 332, endPoint x: 412, endPoint y: 335, distance: 138.3
click at [412, 335] on textarea at bounding box center [581, 360] width 347 height 59
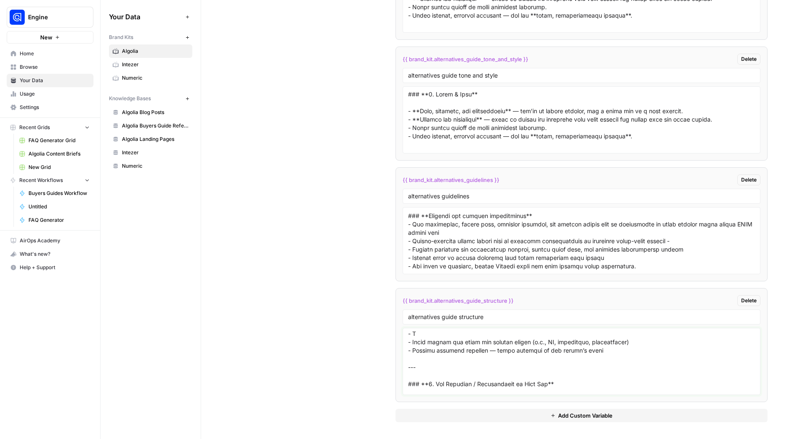
scroll to position [160, 0]
drag, startPoint x: 637, startPoint y: 343, endPoint x: 413, endPoint y: 341, distance: 224.1
click at [413, 341] on textarea at bounding box center [581, 360] width 347 height 59
click at [547, 338] on textarea at bounding box center [581, 360] width 347 height 59
click at [484, 344] on textarea at bounding box center [581, 360] width 347 height 59
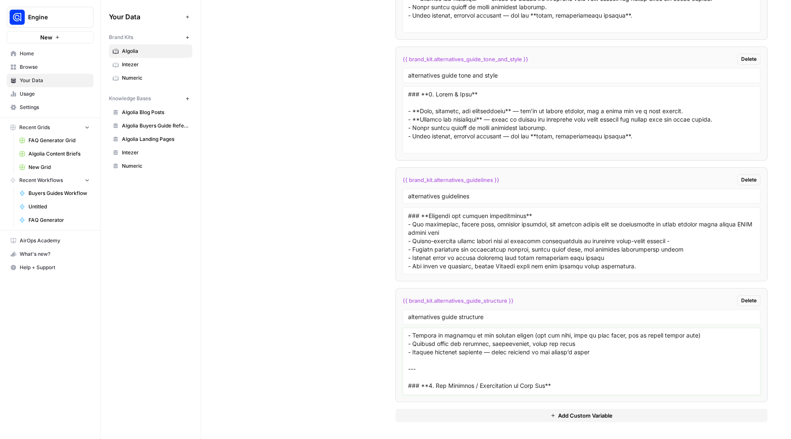
drag, startPoint x: 573, startPoint y: 353, endPoint x: 413, endPoint y: 353, distance: 160.4
click at [412, 353] on textarea at bounding box center [581, 360] width 347 height 59
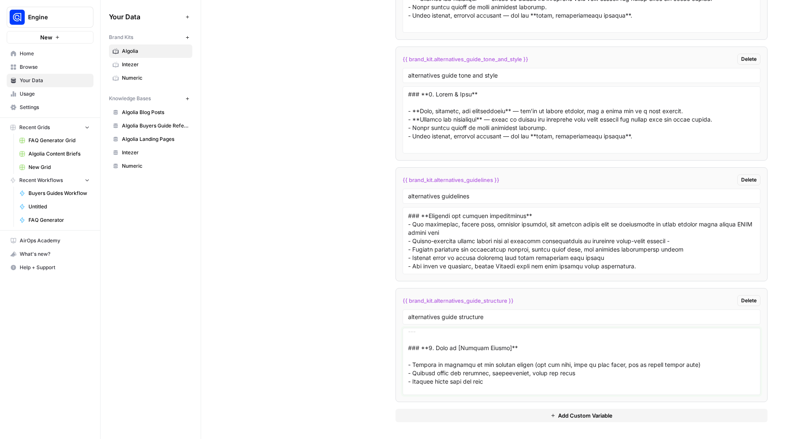
scroll to position [130, 0]
drag, startPoint x: 495, startPoint y: 381, endPoint x: 401, endPoint y: 351, distance: 99.1
click at [408, 351] on textarea at bounding box center [581, 360] width 347 height 59
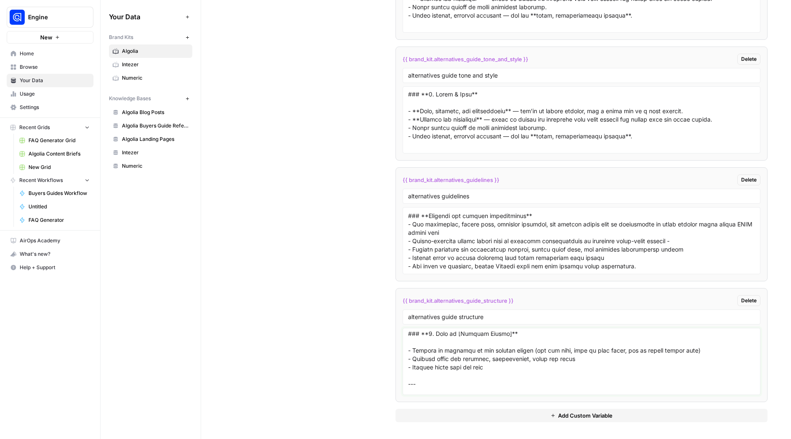
scroll to position [145, 0]
click at [518, 367] on textarea at bounding box center [581, 360] width 347 height 59
paste textarea "### **2. What is [Primary Vendor]** - Provide an overview of the primary vendor…"
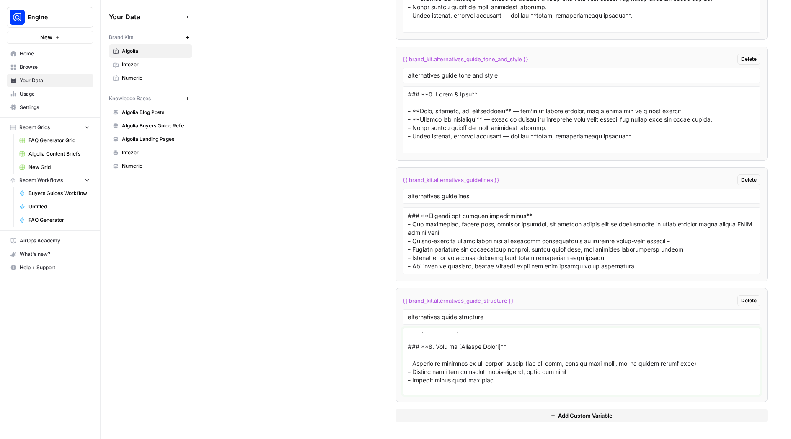
scroll to position [189, 0]
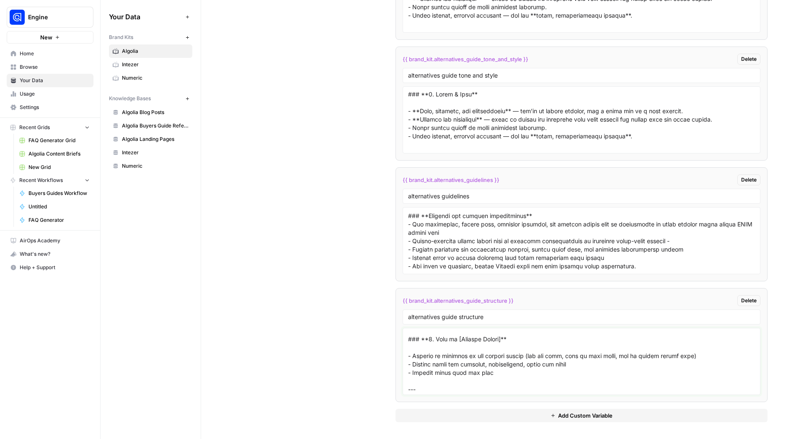
click at [430, 340] on textarea at bounding box center [581, 360] width 347 height 59
drag, startPoint x: 435, startPoint y: 338, endPoint x: 455, endPoint y: 342, distance: 20.5
click at [455, 342] on textarea at bounding box center [581, 360] width 347 height 59
drag, startPoint x: 485, startPoint y: 373, endPoint x: 412, endPoint y: 357, distance: 74.1
click at [412, 357] on textarea at bounding box center [581, 360] width 347 height 59
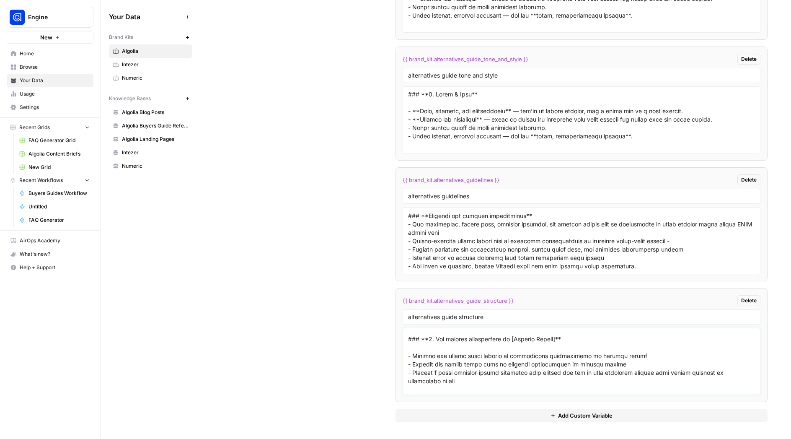
click at [623, 363] on textarea at bounding box center [581, 360] width 347 height 59
drag, startPoint x: 641, startPoint y: 356, endPoint x: 387, endPoint y: 359, distance: 254.7
click at [408, 359] on textarea at bounding box center [581, 360] width 347 height 59
click at [623, 355] on textarea at bounding box center [581, 360] width 347 height 59
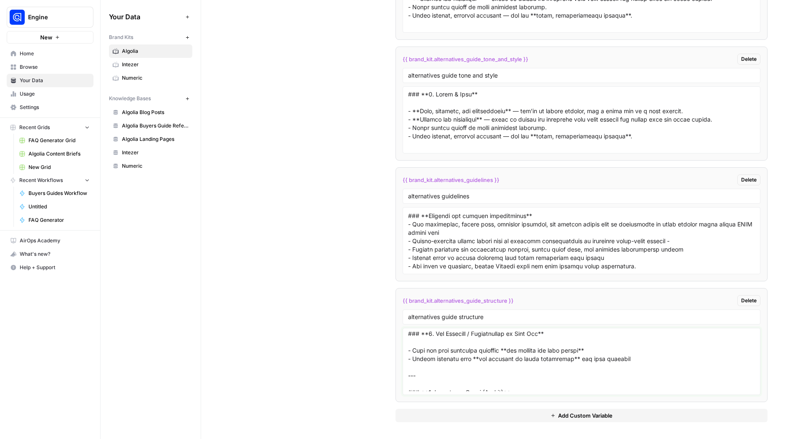
scroll to position [270, 0]
drag, startPoint x: 625, startPoint y: 358, endPoint x: 390, endPoint y: 336, distance: 236.0
click at [408, 336] on textarea at bounding box center [581, 360] width 347 height 59
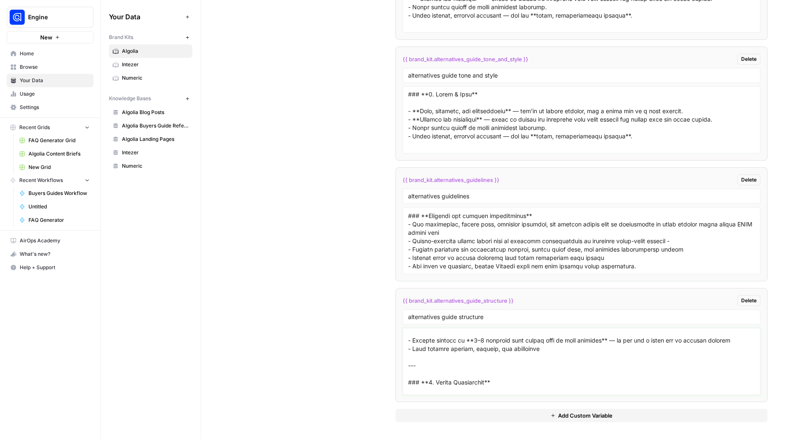
scroll to position [276, 0]
click at [486, 346] on textarea at bounding box center [581, 360] width 347 height 59
click at [488, 344] on textarea at bounding box center [581, 360] width 347 height 59
drag, startPoint x: 489, startPoint y: 344, endPoint x: 479, endPoint y: 344, distance: 10.1
click at [479, 344] on textarea at bounding box center [581, 360] width 347 height 59
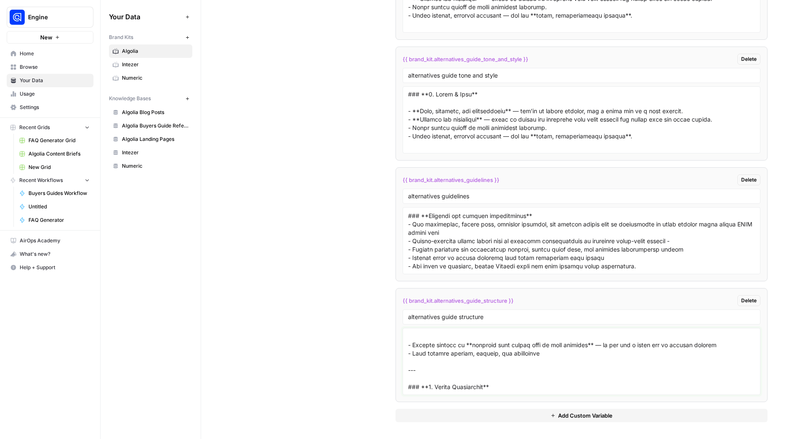
click at [587, 345] on textarea at bounding box center [581, 360] width 347 height 59
click at [623, 344] on textarea at bounding box center [581, 360] width 347 height 59
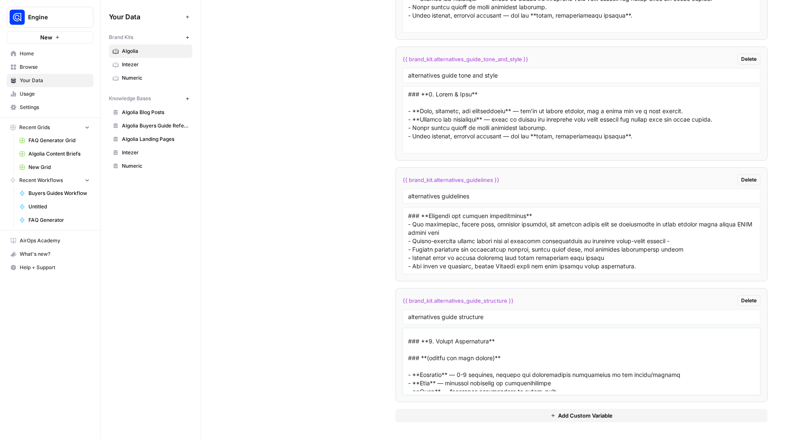
scroll to position [327, 0]
click at [434, 343] on textarea at bounding box center [581, 360] width 347 height 59
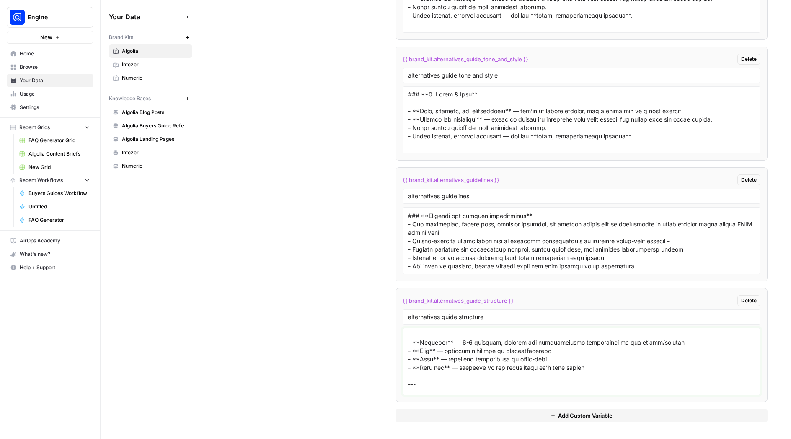
scroll to position [364, 0]
click at [496, 342] on textarea at bounding box center [581, 360] width 347 height 59
drag, startPoint x: 441, startPoint y: 366, endPoint x: 433, endPoint y: 366, distance: 8.0
click at [433, 366] on textarea at bounding box center [581, 360] width 347 height 59
drag, startPoint x: 610, startPoint y: 364, endPoint x: 487, endPoint y: 365, distance: 123.6
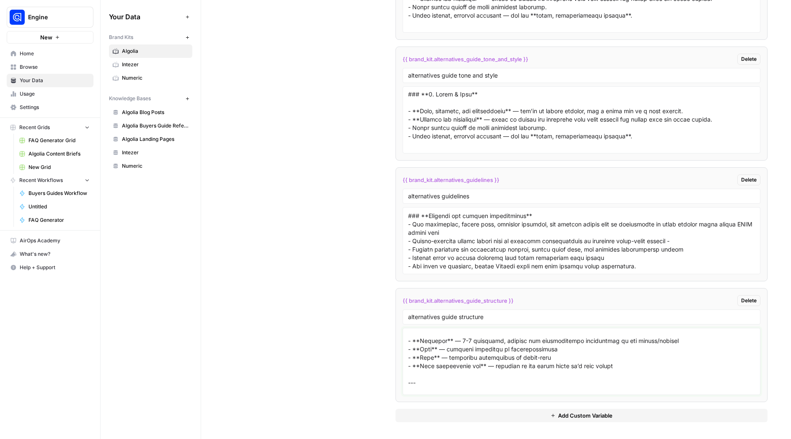
click at [487, 365] on textarea at bounding box center [581, 360] width 347 height 59
drag, startPoint x: 555, startPoint y: 365, endPoint x: 560, endPoint y: 370, distance: 7.1
click at [555, 365] on textarea at bounding box center [581, 360] width 347 height 59
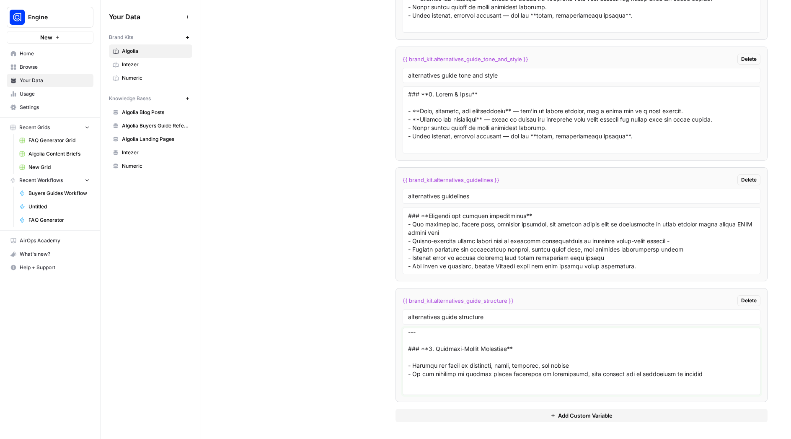
scroll to position [422, 0]
drag, startPoint x: 688, startPoint y: 351, endPoint x: 404, endPoint y: 344, distance: 283.6
click at [408, 344] on textarea at bounding box center [581, 360] width 347 height 59
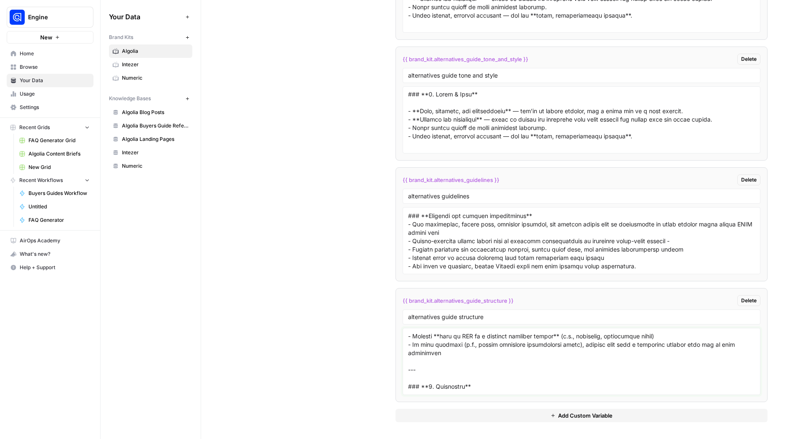
scroll to position [481, 0]
drag, startPoint x: 407, startPoint y: 342, endPoint x: 510, endPoint y: 355, distance: 104.3
click at [510, 355] on textarea at bounding box center [581, 360] width 347 height 59
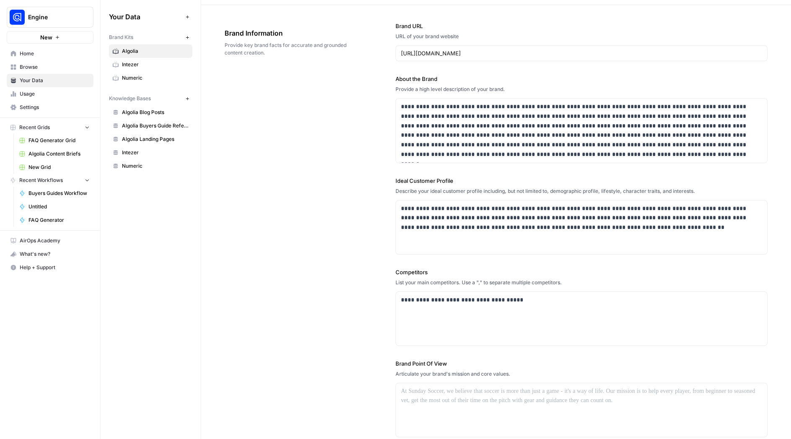
scroll to position [0, 0]
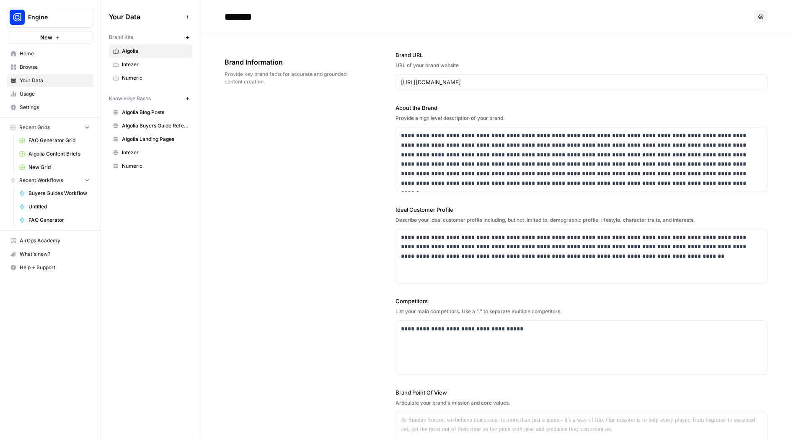
type textarea "## **Loremi Dolor Sitametco — Adipisci Elitseddo** Eius te inc **utlaboreetd ma…"
click at [40, 64] on span "Browse" at bounding box center [55, 67] width 70 height 8
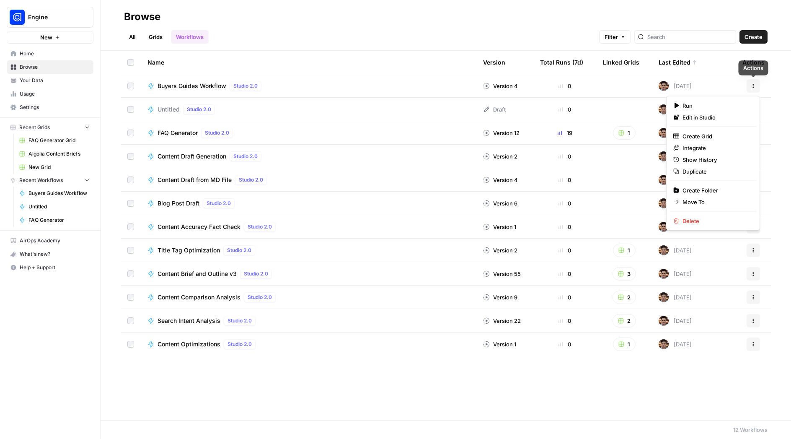
click at [623, 88] on icon "button" at bounding box center [753, 85] width 5 height 5
click at [623, 173] on span "Duplicate" at bounding box center [715, 171] width 67 height 8
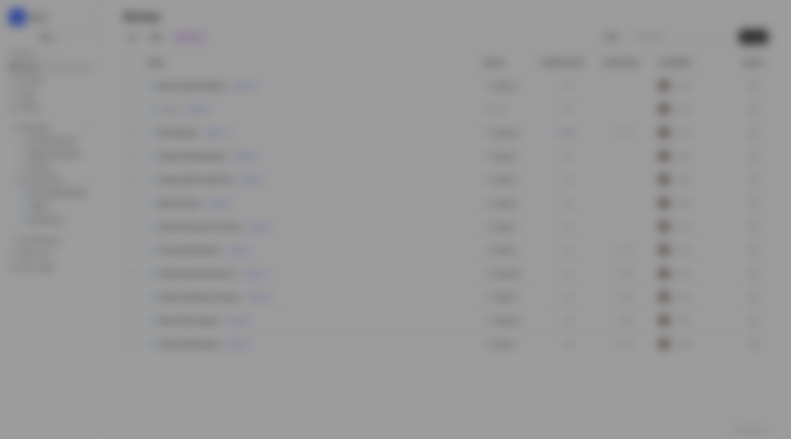
type input "Buyers Guides Workflow"
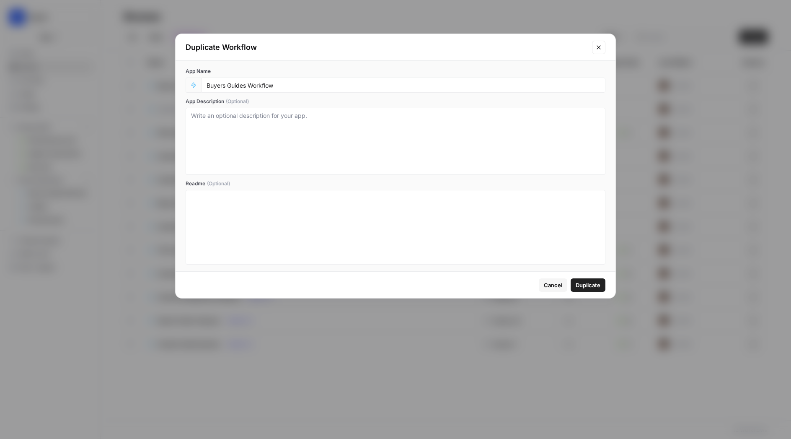
click at [594, 287] on span "Duplicate" at bounding box center [587, 285] width 25 height 8
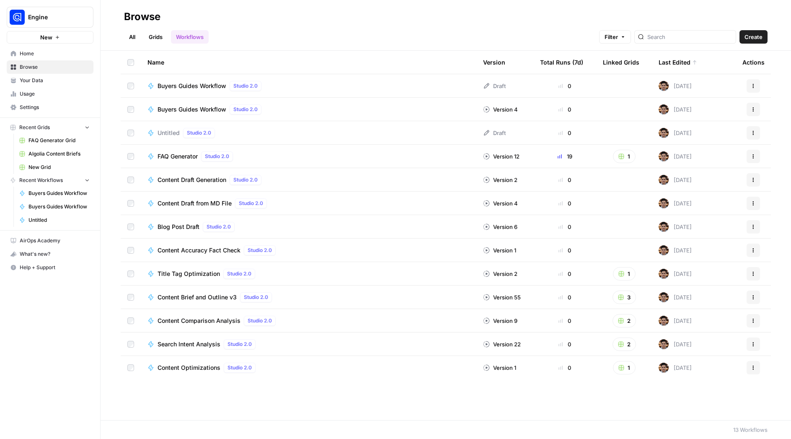
click at [623, 86] on icon "button" at bounding box center [753, 85] width 5 height 5
click at [623, 104] on span "Edit in Studio" at bounding box center [715, 105] width 67 height 8
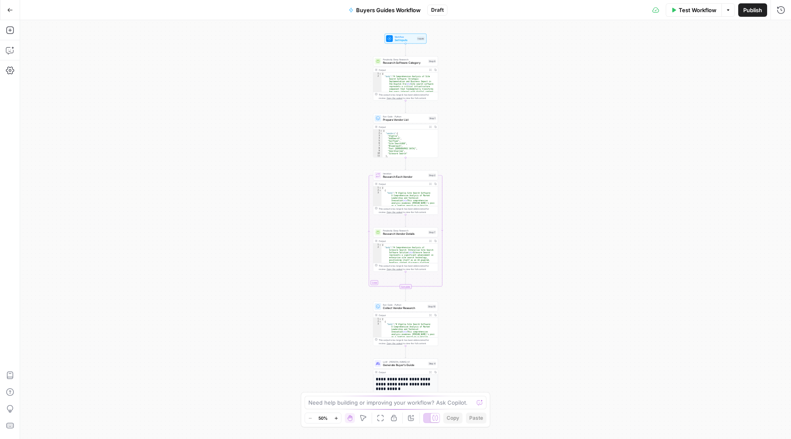
click at [384, 10] on span "Buyers Guides Workflow" at bounding box center [388, 10] width 64 height 8
click at [390, 9] on span "Buyers Guides Workflow" at bounding box center [388, 10] width 64 height 8
click at [376, 12] on span "Buyers Guides Workflow" at bounding box center [388, 10] width 64 height 8
click at [379, 8] on span "Buyers Guides Workflow" at bounding box center [388, 10] width 64 height 8
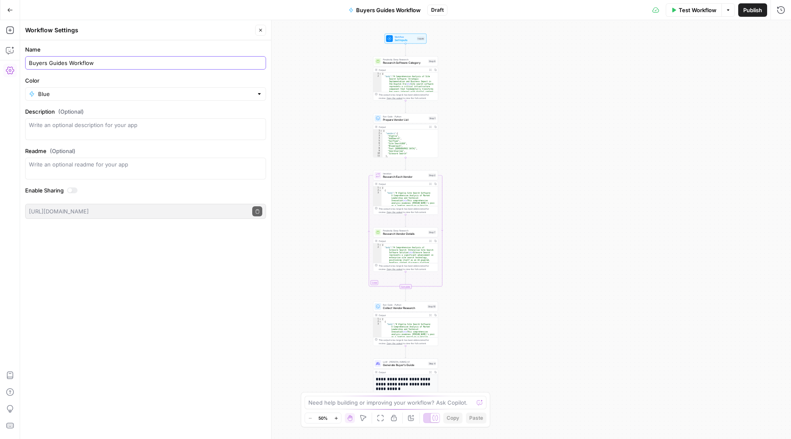
drag, startPoint x: 66, startPoint y: 62, endPoint x: 6, endPoint y: 61, distance: 59.5
click at [29, 61] on input "Buyers Guides Workflow" at bounding box center [145, 63] width 233 height 8
type input "Alternatives Workflow"
click at [281, 107] on div "Workflow Set Inputs Inputs Perplexity Deep Research Research Software Category …" at bounding box center [405, 229] width 771 height 418
click at [407, 63] on span "Research Software Category" at bounding box center [405, 63] width 44 height 4
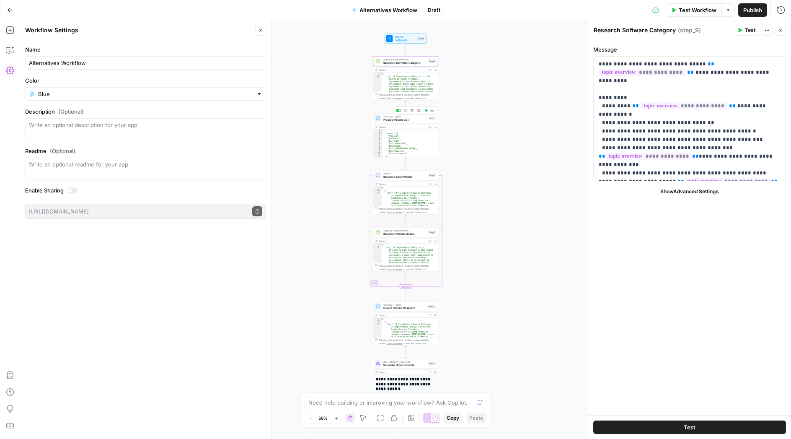
click at [403, 121] on span "Prepare Vendor List" at bounding box center [405, 120] width 44 height 4
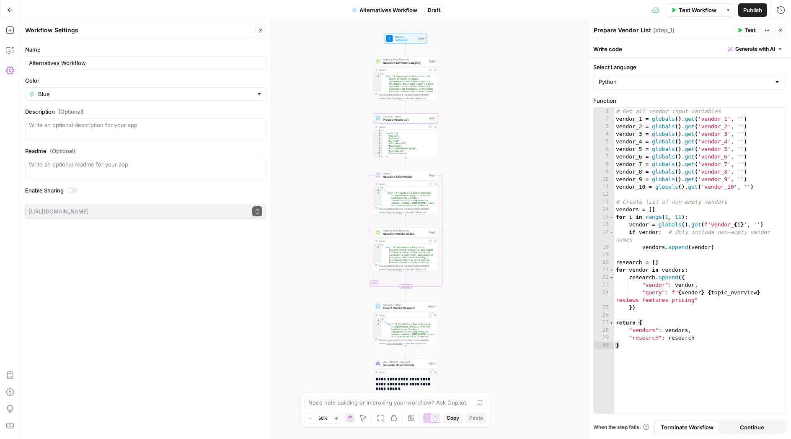
click at [622, 29] on textarea "Prepare Vendor List" at bounding box center [621, 30] width 57 height 8
click at [617, 30] on textarea "Prepare Vendor List" at bounding box center [621, 30] width 57 height 8
type textarea "Prepare Alternative Vendor List"
click at [510, 95] on div "Workflow Set Inputs Inputs Perplexity Deep Research Research Software Category …" at bounding box center [405, 229] width 771 height 418
click at [397, 63] on span "Research Software Category" at bounding box center [405, 63] width 44 height 4
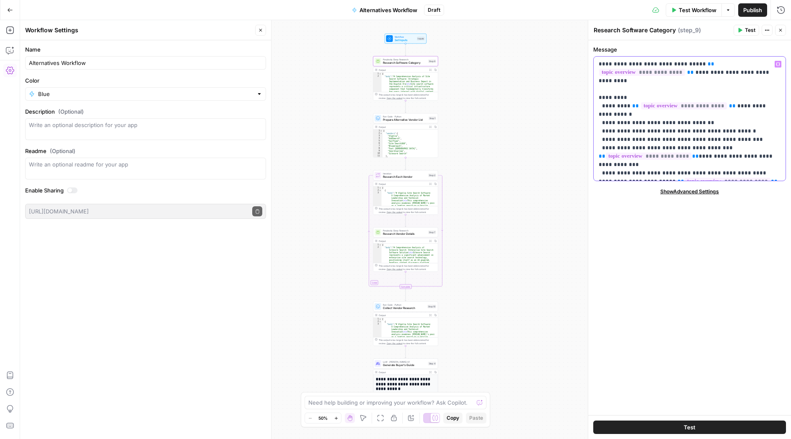
drag, startPoint x: 748, startPoint y: 175, endPoint x: 595, endPoint y: 59, distance: 192.0
click at [595, 59] on div "**********" at bounding box center [689, 119] width 192 height 124
click at [623, 62] on p "**********" at bounding box center [690, 118] width 182 height 117
click at [405, 40] on span "Set Inputs" at bounding box center [405, 40] width 21 height 4
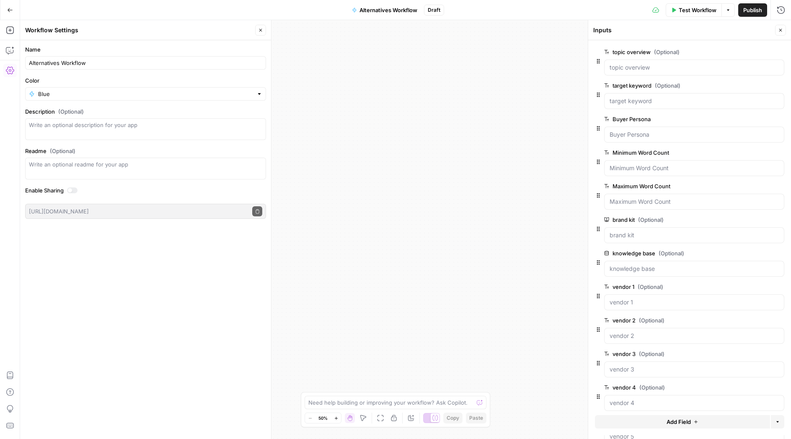
drag, startPoint x: 422, startPoint y: 203, endPoint x: 427, endPoint y: 154, distance: 49.3
click at [427, 154] on div "Workflow Set Inputs Inputs Perplexity Deep Research Research Software Category …" at bounding box center [405, 229] width 771 height 418
click at [379, 415] on icon "button" at bounding box center [380, 417] width 7 height 7
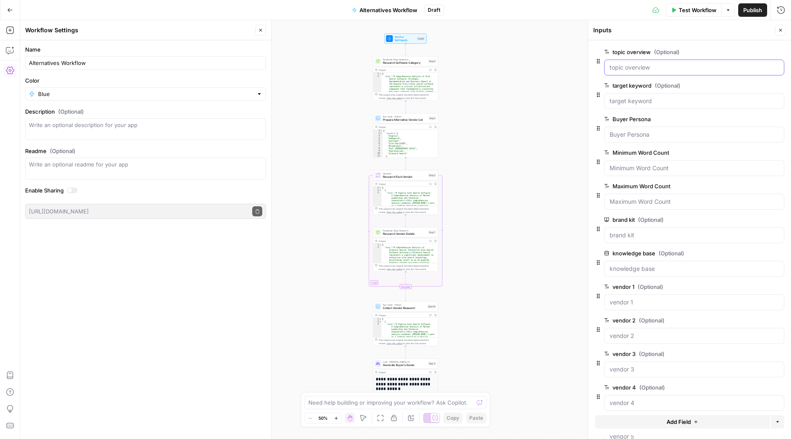
click at [623, 64] on overview "topic overview (Optional)" at bounding box center [693, 67] width 169 height 8
click at [623, 50] on span "edit field" at bounding box center [752, 52] width 18 height 7
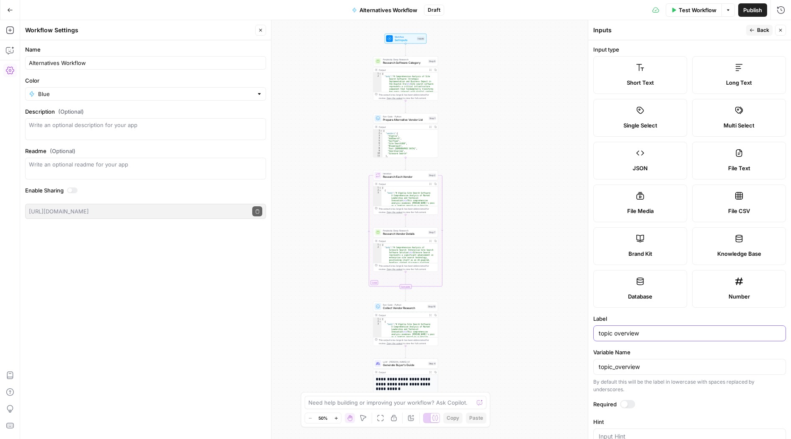
drag, startPoint x: 649, startPoint y: 334, endPoint x: 579, endPoint y: 333, distance: 69.5
click at [599, 333] on input "topic overview" at bounding box center [690, 333] width 182 height 8
type input "a"
click at [574, 335] on div "Workflow Set Inputs Inputs Perplexity Deep Research Research Software Category …" at bounding box center [405, 229] width 771 height 418
drag, startPoint x: 622, startPoint y: 333, endPoint x: 650, endPoint y: 333, distance: 27.2
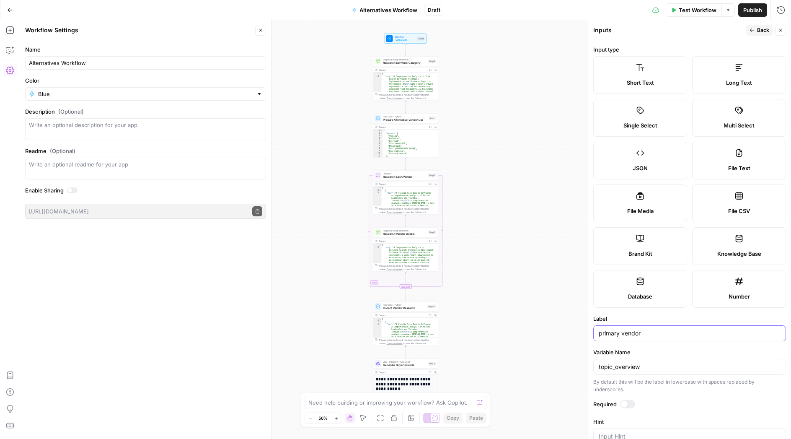
click at [623, 333] on input "primary vendor" at bounding box center [690, 333] width 182 height 8
type input "p"
type input "alternative vendor overview"
click at [554, 323] on div "Workflow Set Inputs Inputs Perplexity Deep Research Research Software Category …" at bounding box center [405, 229] width 771 height 418
click at [623, 363] on input "topic_overview" at bounding box center [690, 366] width 182 height 8
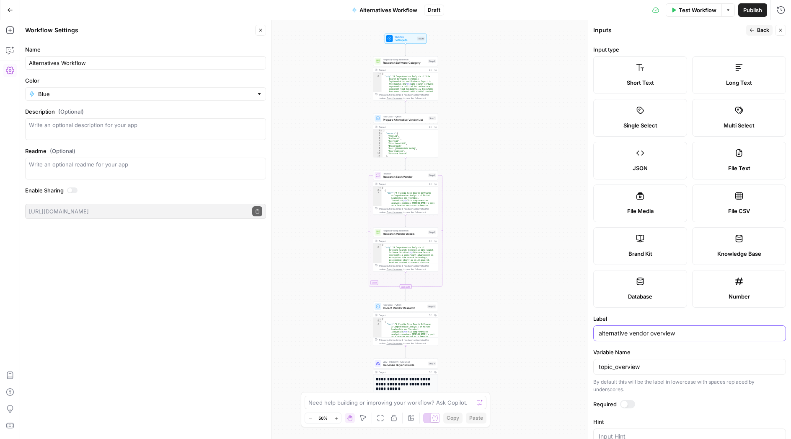
click at [623, 332] on input "alternative vendor overview" at bounding box center [690, 333] width 182 height 8
click at [623, 364] on input "topic_overview" at bounding box center [690, 366] width 182 height 8
drag, startPoint x: 610, startPoint y: 365, endPoint x: 590, endPoint y: 367, distance: 20.2
click at [599, 367] on input "topic_overview" at bounding box center [690, 366] width 182 height 8
type input "alternative_overview"
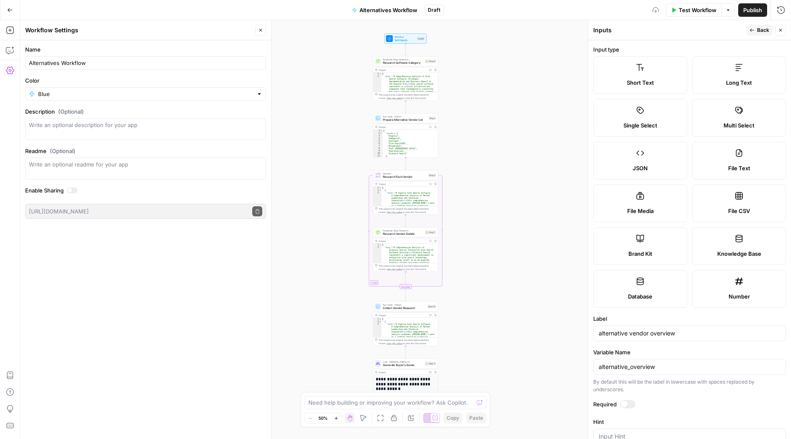
click at [536, 353] on div "Workflow Set Inputs Inputs Perplexity Deep Research Research Software Category …" at bounding box center [405, 229] width 771 height 418
click at [623, 26] on button "Close" at bounding box center [780, 30] width 11 height 11
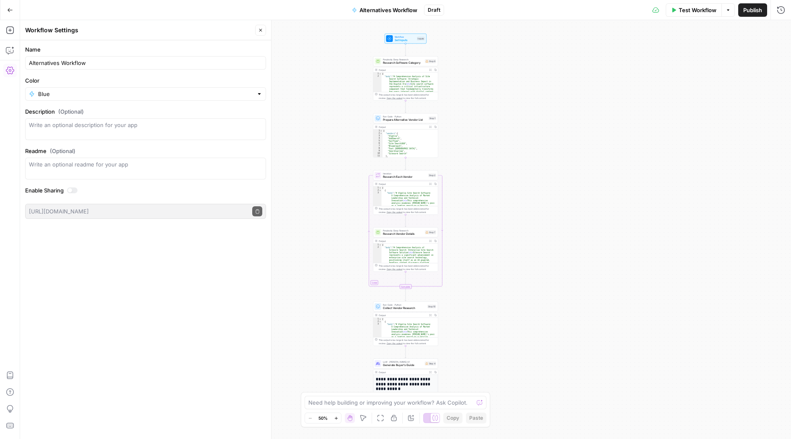
click at [404, 61] on span "Research Software Category" at bounding box center [403, 63] width 40 height 4
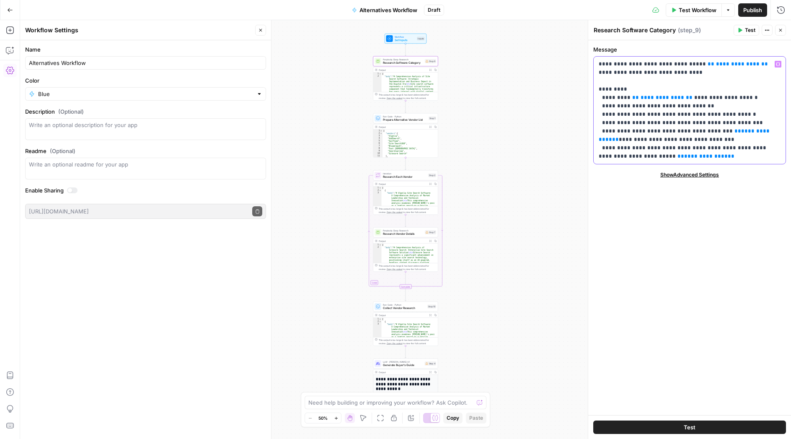
drag, startPoint x: 712, startPoint y: 65, endPoint x: 701, endPoint y: 66, distance: 11.3
click at [623, 66] on span "**********" at bounding box center [738, 63] width 44 height 5
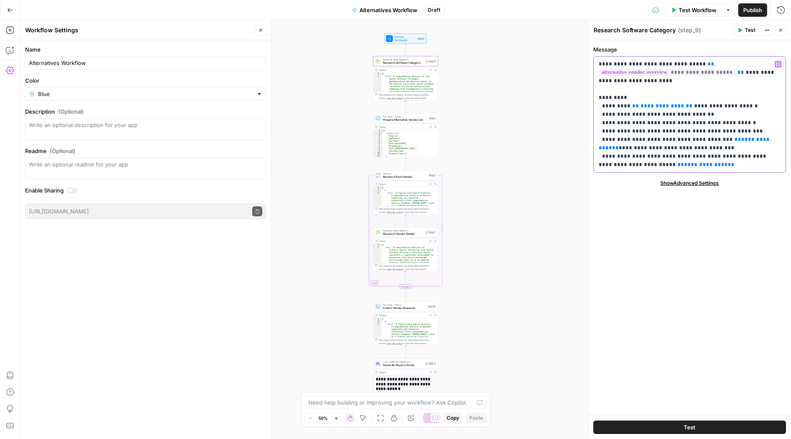
drag, startPoint x: 645, startPoint y: 106, endPoint x: 633, endPoint y: 106, distance: 12.2
click at [623, 106] on span "**********" at bounding box center [662, 105] width 44 height 5
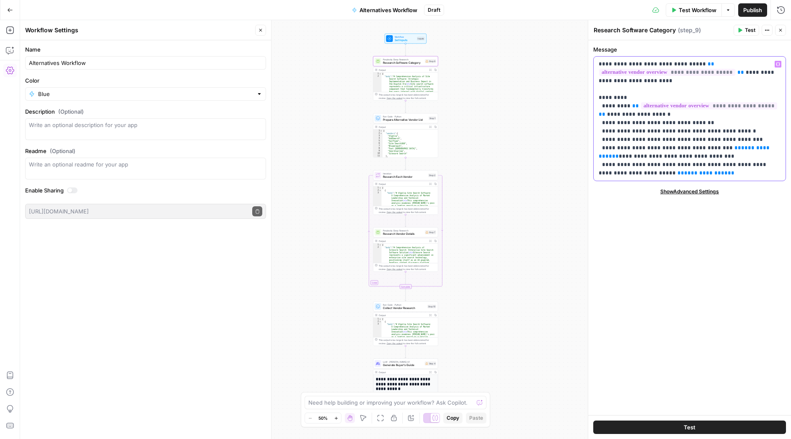
drag, startPoint x: 697, startPoint y: 174, endPoint x: 594, endPoint y: 101, distance: 125.8
click at [594, 101] on div "**********" at bounding box center [689, 119] width 192 height 124
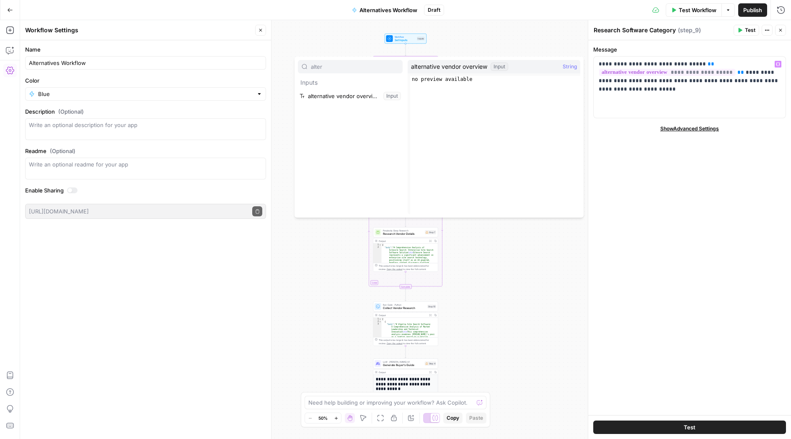
type input "alter"
click at [337, 93] on button "Select variable alternative vendor overview" at bounding box center [350, 95] width 105 height 13
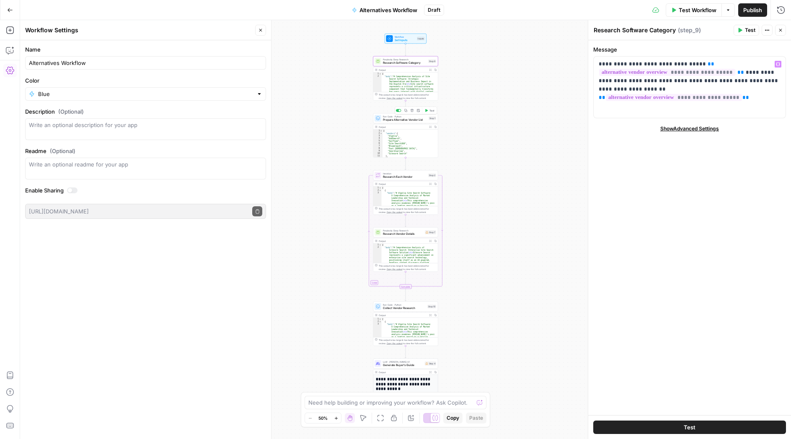
click at [407, 118] on span "Prepare Alternative Vendor List" at bounding box center [405, 120] width 44 height 4
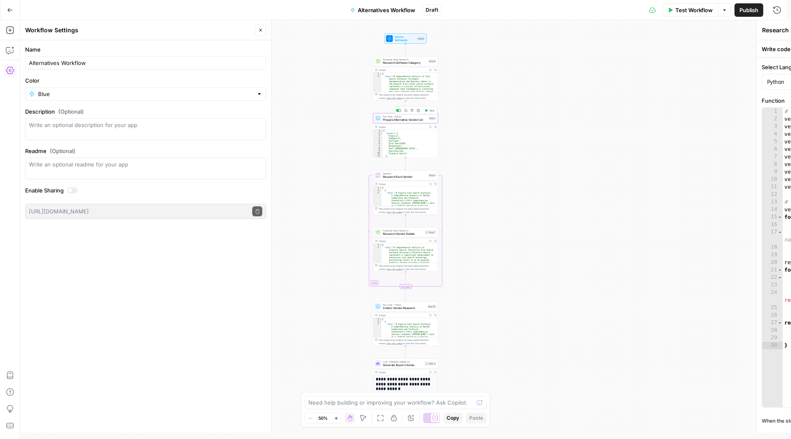
type textarea "Prepare Alternative Vendor List"
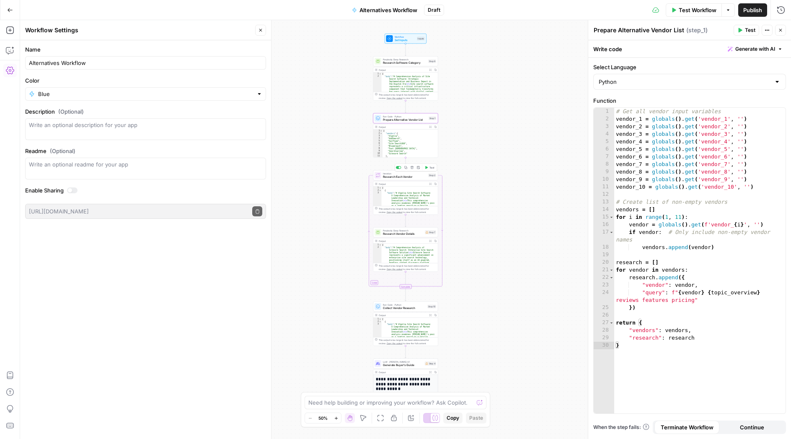
click at [407, 177] on span "Research Each Vendor" at bounding box center [405, 177] width 44 height 4
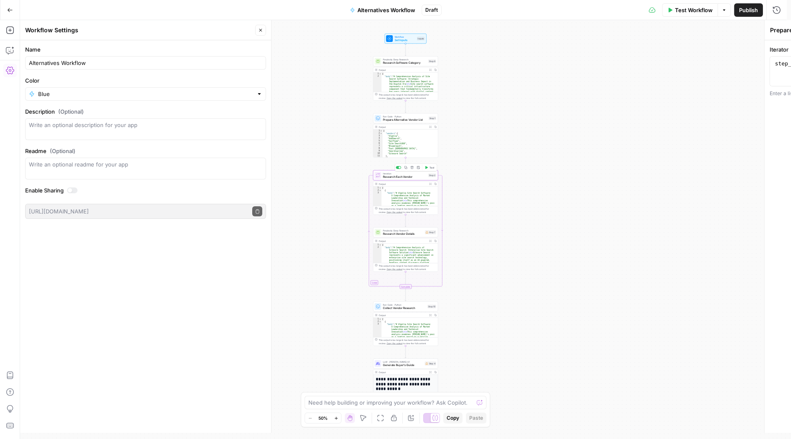
type textarea "Research Each Vendor"
click at [412, 233] on span "Research Vendor Details" at bounding box center [403, 234] width 40 height 4
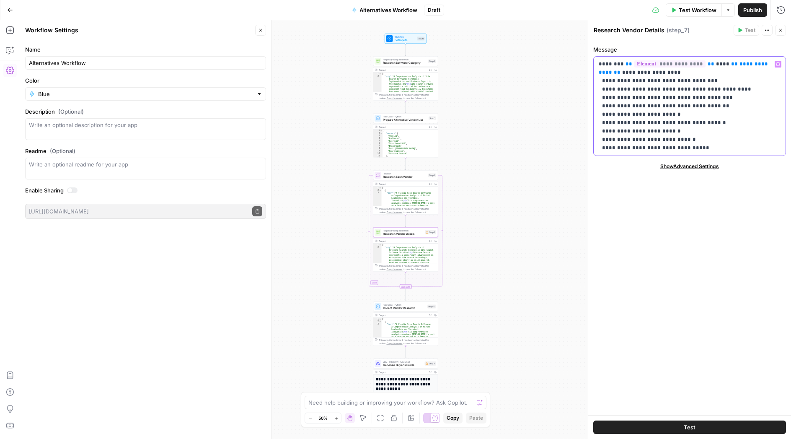
drag, startPoint x: 720, startPoint y: 65, endPoint x: 620, endPoint y: 72, distance: 100.4
click at [620, 72] on p "**********" at bounding box center [690, 106] width 182 height 92
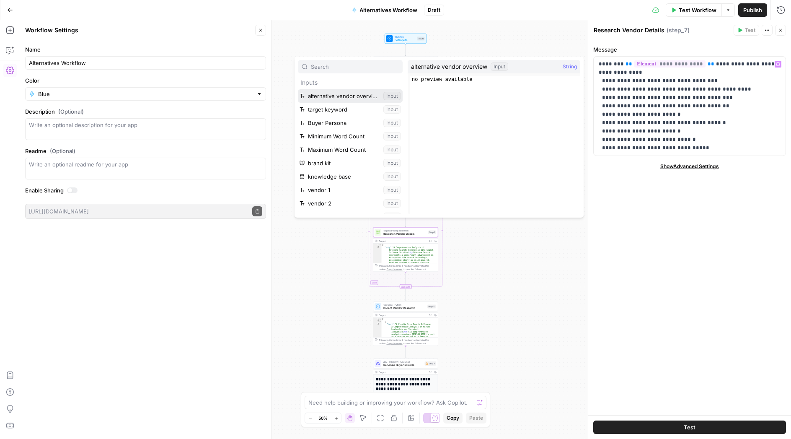
click at [333, 98] on button "Select variable alternative vendor overview" at bounding box center [350, 95] width 105 height 13
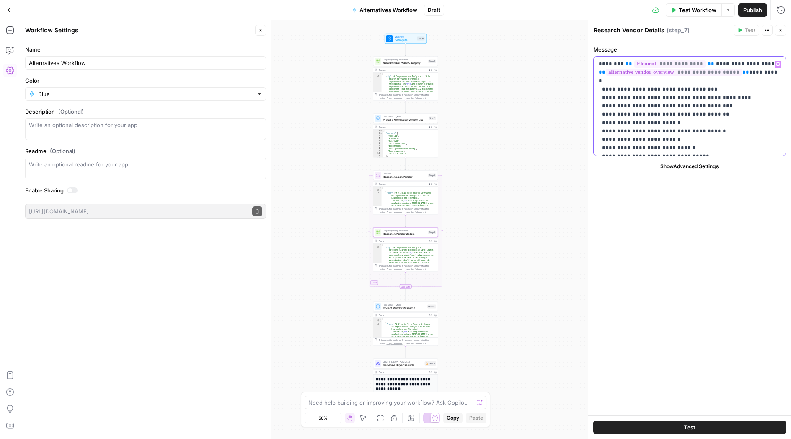
click at [623, 83] on p "**********" at bounding box center [690, 106] width 182 height 92
click at [623, 101] on p "**********" at bounding box center [690, 106] width 182 height 92
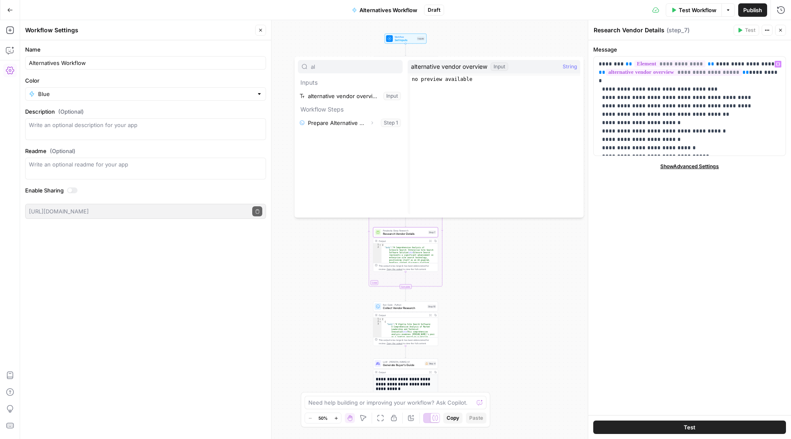
type input "al"
click at [328, 94] on button "Select variable alternative vendor overview" at bounding box center [350, 95] width 105 height 13
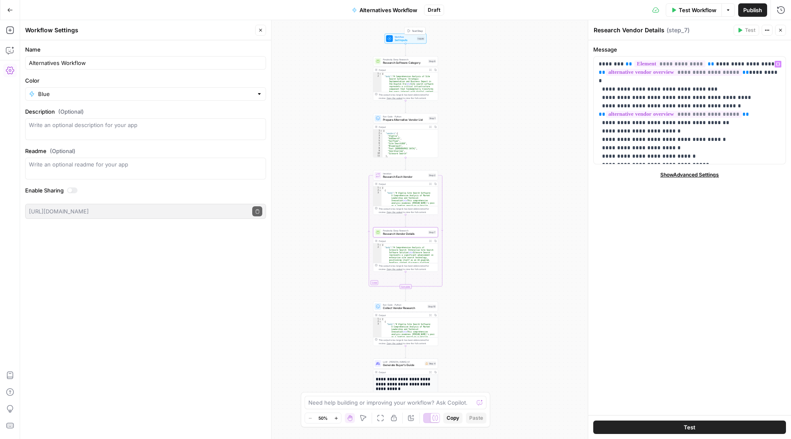
click at [405, 39] on span "Set Inputs" at bounding box center [405, 40] width 21 height 4
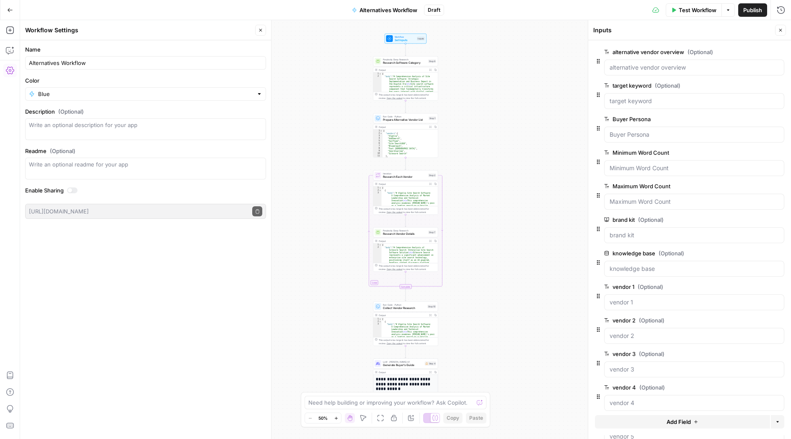
click at [657, 51] on label "alternative vendor overview (Optional)" at bounding box center [670, 52] width 133 height 8
click at [657, 63] on overview "alternative vendor overview (Optional)" at bounding box center [693, 67] width 169 height 8
click at [764, 52] on icon "button" at bounding box center [766, 52] width 5 height 4
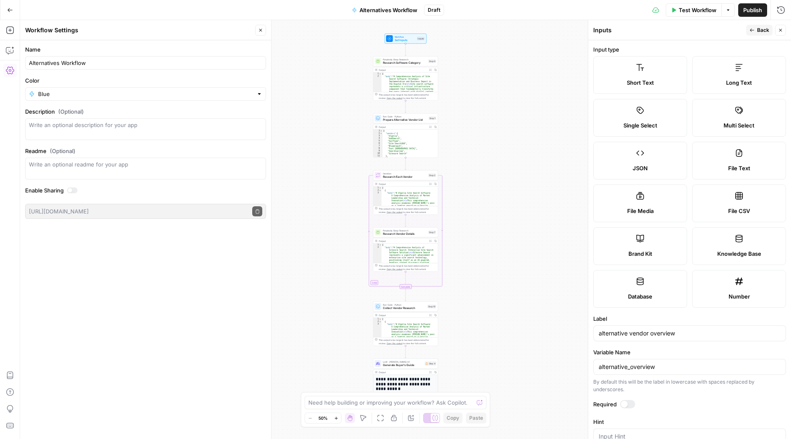
click at [756, 32] on button "Back" at bounding box center [759, 30] width 26 height 11
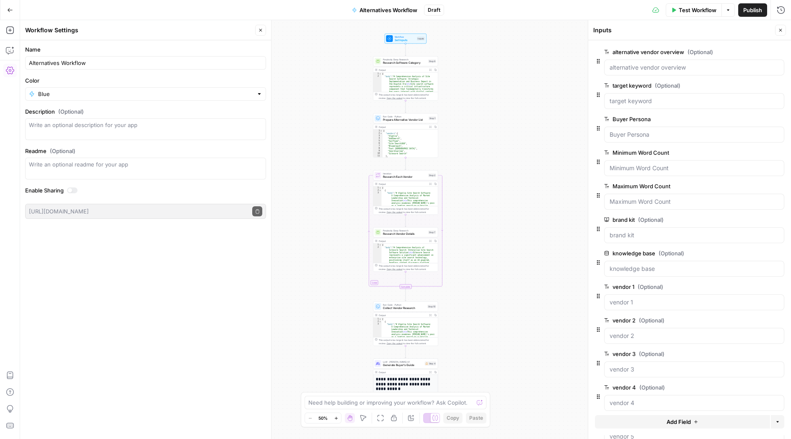
click at [757, 85] on button "edit field" at bounding box center [756, 85] width 32 height 10
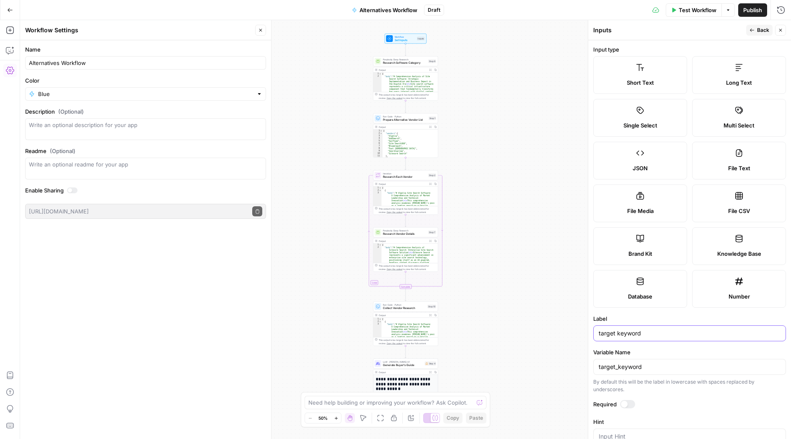
drag, startPoint x: 652, startPoint y: 333, endPoint x: 580, endPoint y: 336, distance: 71.7
click at [599, 336] on input "target keyword" at bounding box center [690, 333] width 182 height 8
type input "topic overview"
click at [622, 368] on input "target_keyword" at bounding box center [690, 366] width 182 height 8
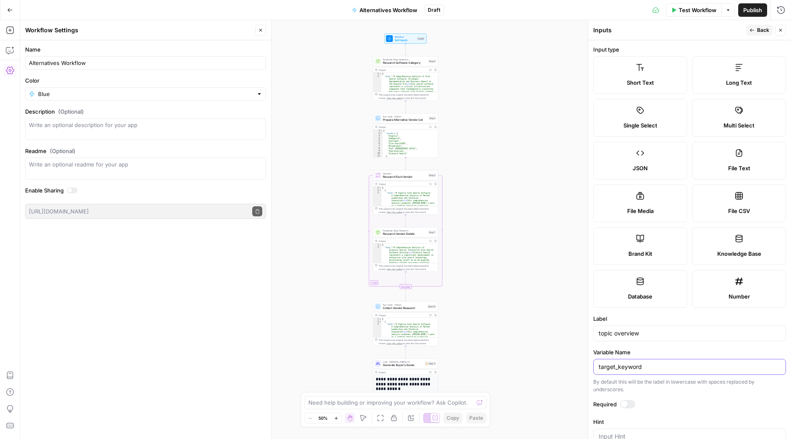
click at [622, 368] on input "target_keyword" at bounding box center [690, 366] width 182 height 8
type input "topic_overview"
click at [562, 331] on div "Workflow Set Inputs Inputs Perplexity Deep Research Research Software Category …" at bounding box center [405, 229] width 771 height 418
click at [764, 29] on span "Back" at bounding box center [763, 30] width 12 height 8
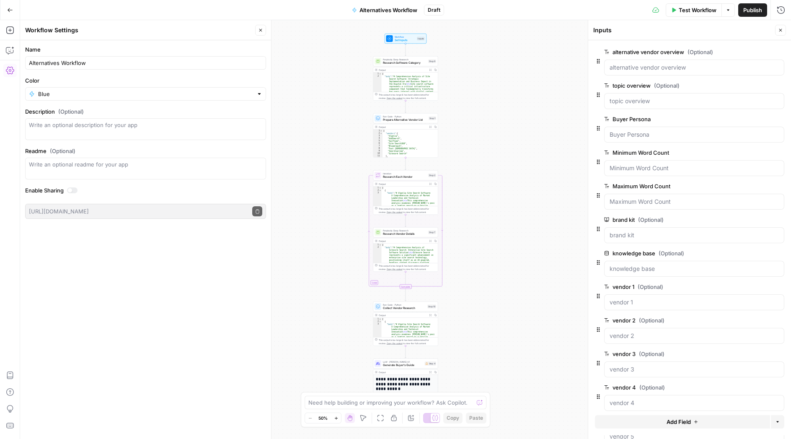
click at [740, 50] on button "edit field" at bounding box center [756, 52] width 32 height 10
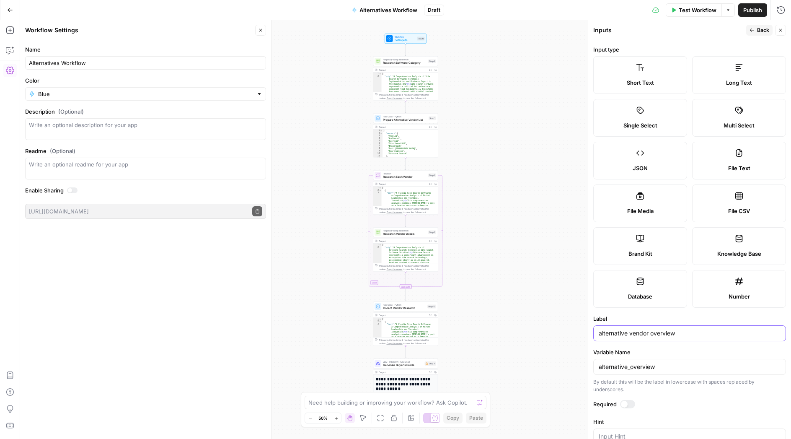
drag, startPoint x: 650, startPoint y: 334, endPoint x: 684, endPoint y: 333, distance: 33.9
click at [684, 333] on input "alternative vendor overview" at bounding box center [690, 333] width 182 height 8
drag, startPoint x: 627, startPoint y: 334, endPoint x: 566, endPoint y: 337, distance: 61.2
click at [599, 337] on input "alternative vendor" at bounding box center [690, 333] width 182 height 8
type input "primary vendor"
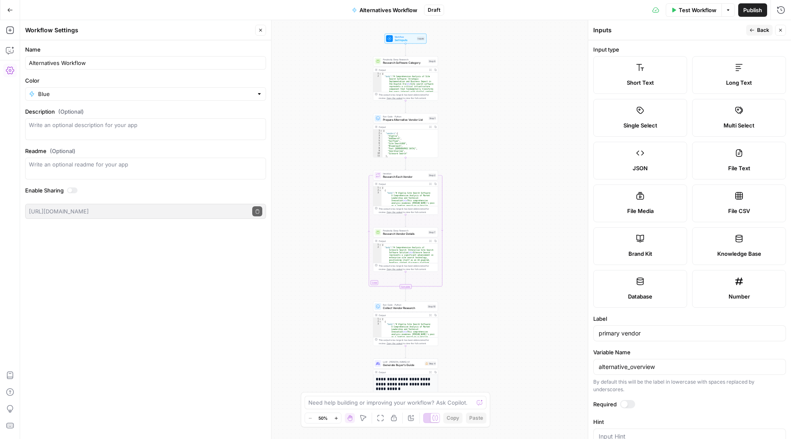
click at [553, 290] on div "Workflow Set Inputs Inputs Perplexity Deep Research Research Software Category …" at bounding box center [405, 229] width 771 height 418
drag, startPoint x: 627, startPoint y: 367, endPoint x: 595, endPoint y: 366, distance: 32.7
click at [599, 366] on input "alternative_overview" at bounding box center [690, 366] width 182 height 8
drag, startPoint x: 622, startPoint y: 366, endPoint x: 662, endPoint y: 369, distance: 39.5
click at [662, 369] on input "primary_overview" at bounding box center [690, 366] width 182 height 8
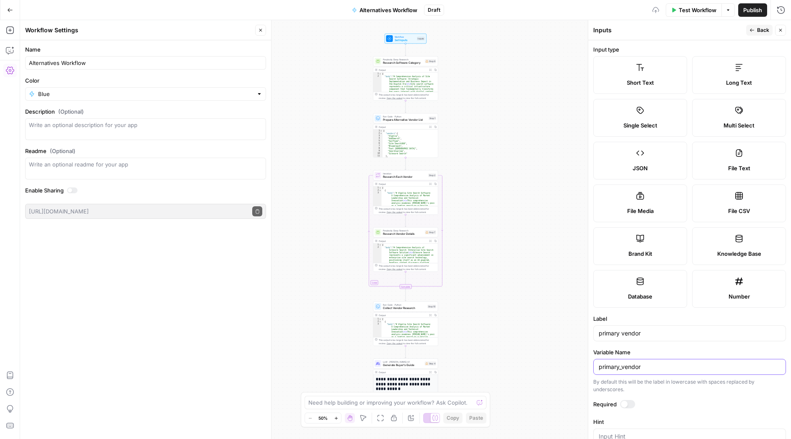
type input "primary_vendor"
click at [547, 264] on div "Workflow Set Inputs Inputs Perplexity Deep Research Research Software Category …" at bounding box center [405, 229] width 771 height 418
click at [758, 28] on span "Back" at bounding box center [763, 30] width 12 height 8
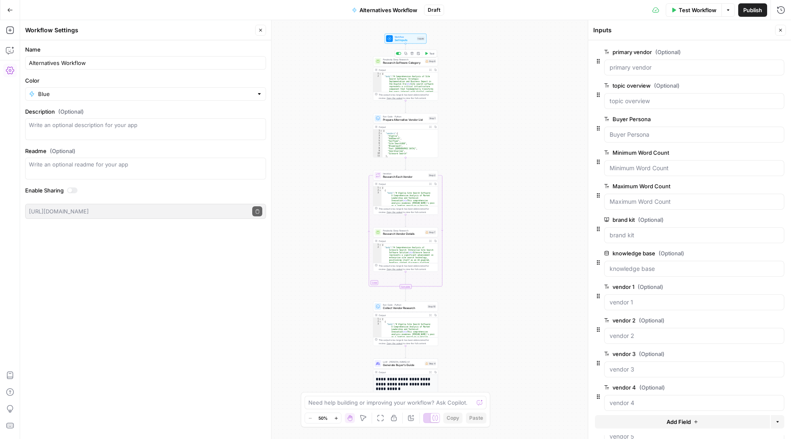
click at [396, 63] on span "Research Software Category" at bounding box center [403, 63] width 40 height 4
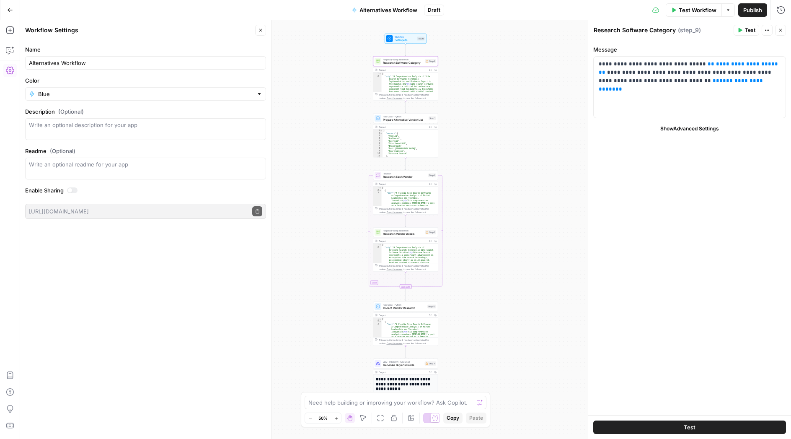
click at [632, 31] on textarea "Research Software Category" at bounding box center [634, 30] width 82 height 8
type textarea "R"
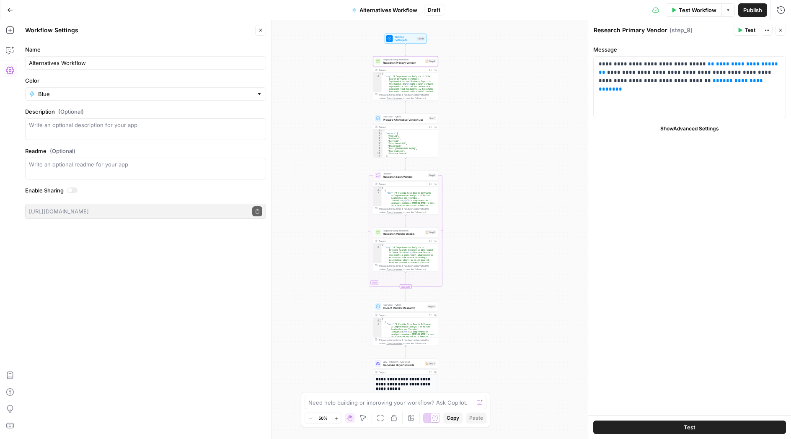
type textarea "Research Primary Vendor"
click at [637, 69] on p "**********" at bounding box center [690, 72] width 182 height 25
drag, startPoint x: 759, startPoint y: 65, endPoint x: 694, endPoint y: 65, distance: 64.9
click at [694, 65] on p "**********" at bounding box center [690, 72] width 182 height 25
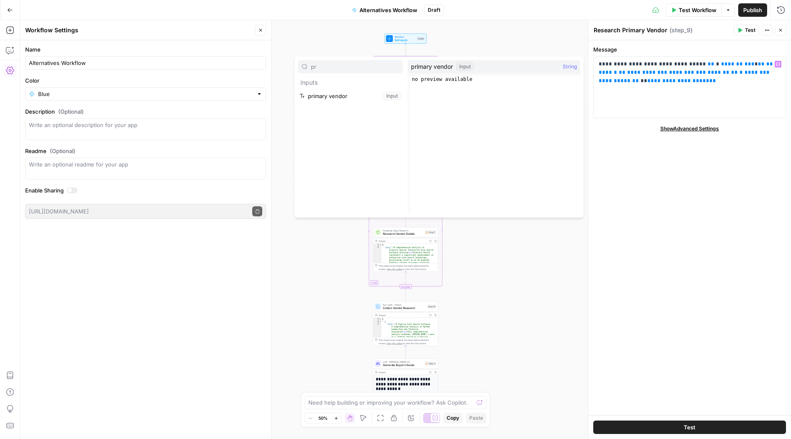
type input "pr"
click at [364, 97] on button "Select variable primary vendor" at bounding box center [350, 95] width 105 height 13
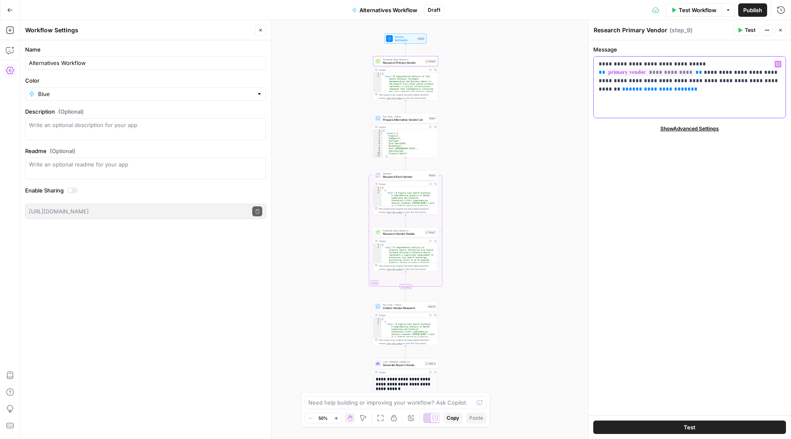
drag, startPoint x: 661, startPoint y: 90, endPoint x: 593, endPoint y: 91, distance: 67.9
click at [593, 91] on div "**********" at bounding box center [689, 87] width 192 height 61
drag, startPoint x: 652, startPoint y: 91, endPoint x: 586, endPoint y: 90, distance: 66.2
click at [593, 90] on div "**********" at bounding box center [689, 87] width 192 height 61
drag, startPoint x: 698, startPoint y: 76, endPoint x: 597, endPoint y: 72, distance: 101.0
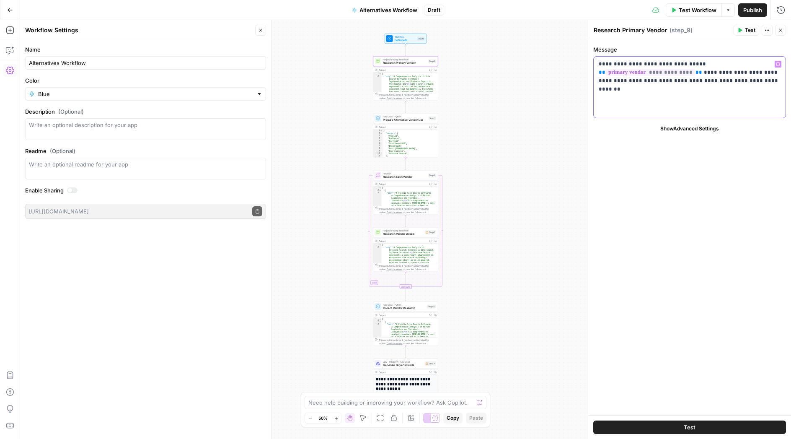
click at [597, 72] on div "**********" at bounding box center [689, 87] width 192 height 61
copy p "**********"
click at [635, 90] on div "**********" at bounding box center [689, 87] width 192 height 61
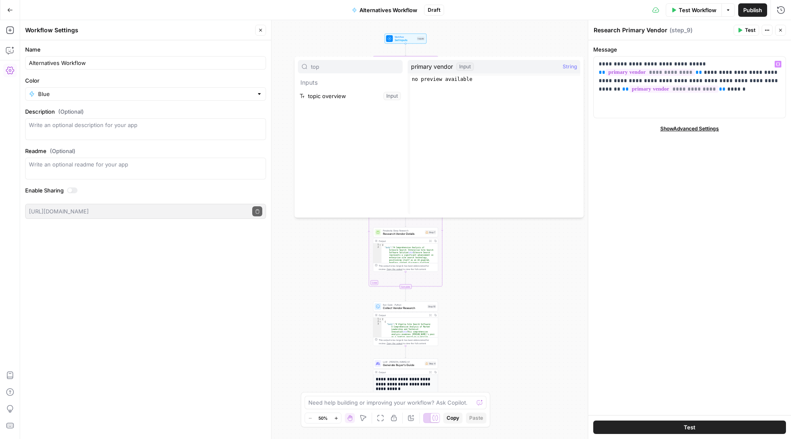
type input "top"
click at [366, 97] on button "Select variable topic overview" at bounding box center [350, 95] width 105 height 13
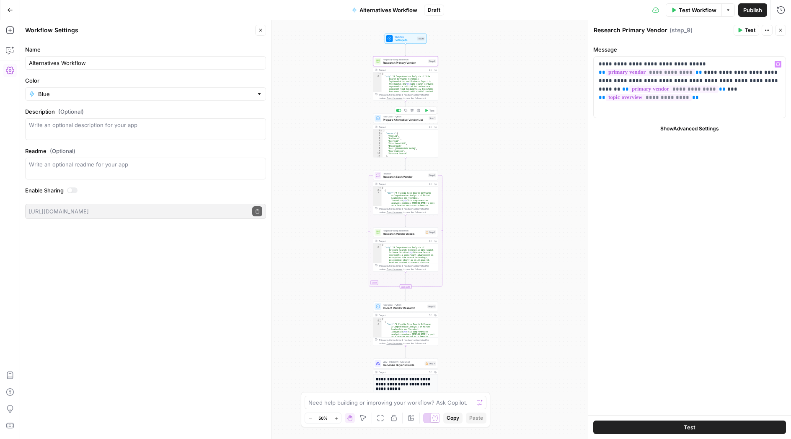
click at [408, 118] on span "Prepare Alternative Vendor List" at bounding box center [405, 120] width 44 height 4
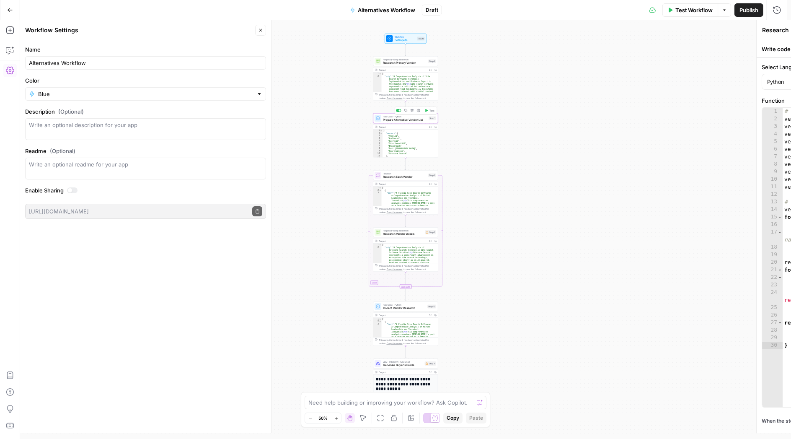
type textarea "Prepare Alternative Vendor List"
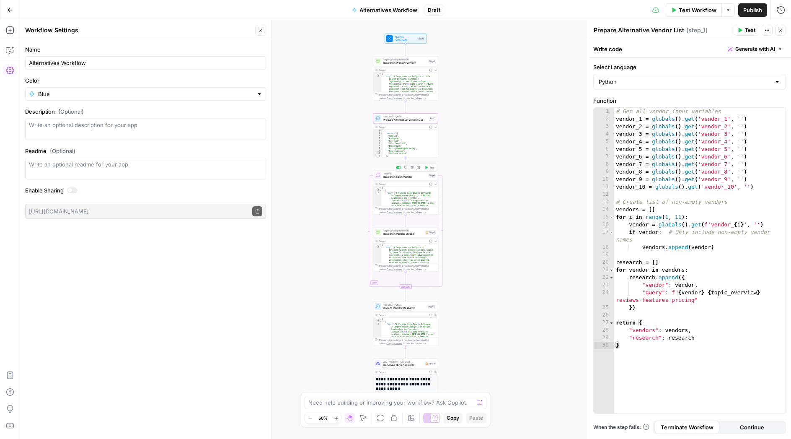
click at [415, 176] on span "Research Each Vendor" at bounding box center [405, 177] width 44 height 4
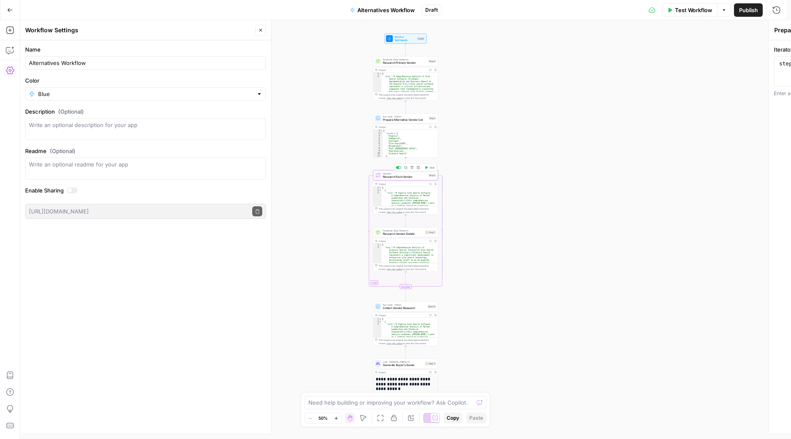
type textarea "Research Each Vendor"
click at [402, 232] on span "Research Vendor Details" at bounding box center [403, 234] width 40 height 4
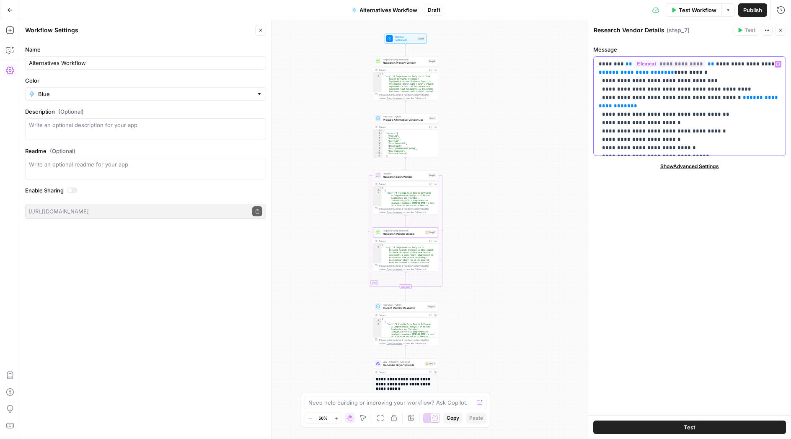
drag, startPoint x: 660, startPoint y: 74, endPoint x: 597, endPoint y: 74, distance: 62.8
click at [597, 74] on div "**********" at bounding box center [689, 106] width 192 height 99
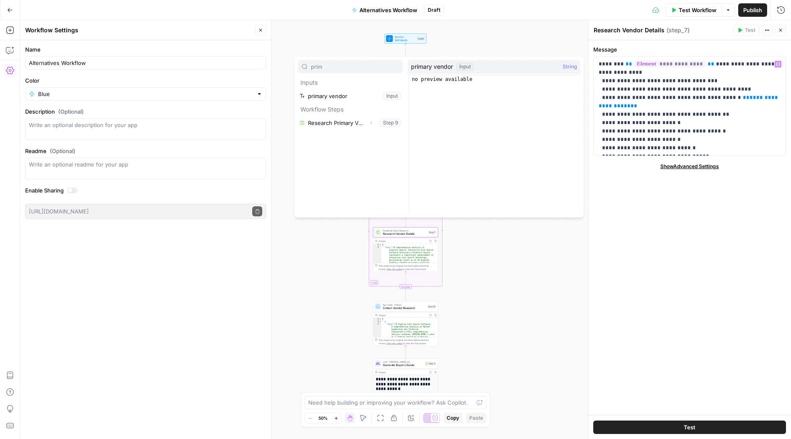
type input "prim"
click at [348, 98] on button "Select variable primary vendor" at bounding box center [350, 95] width 105 height 13
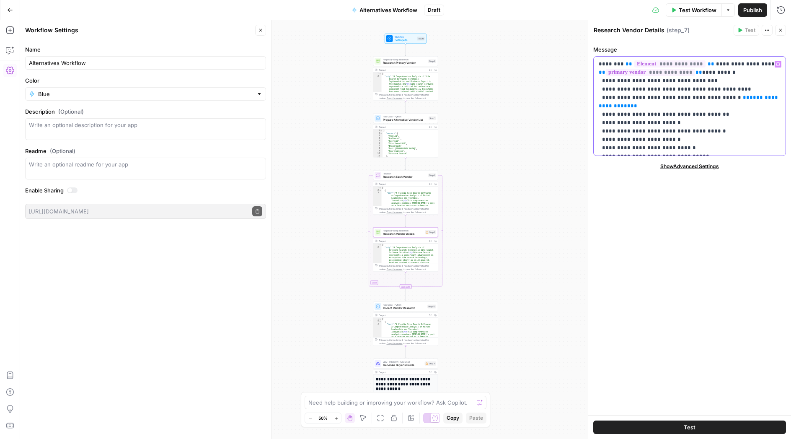
drag, startPoint x: 780, startPoint y: 99, endPoint x: 716, endPoint y: 100, distance: 64.5
click at [716, 100] on div "**********" at bounding box center [689, 106] width 192 height 99
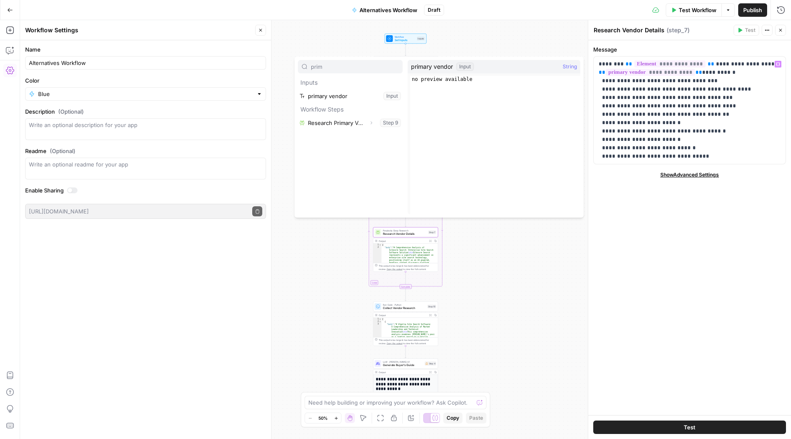
type input "prim"
click at [326, 98] on button "Select variable primary vendor" at bounding box center [350, 95] width 105 height 13
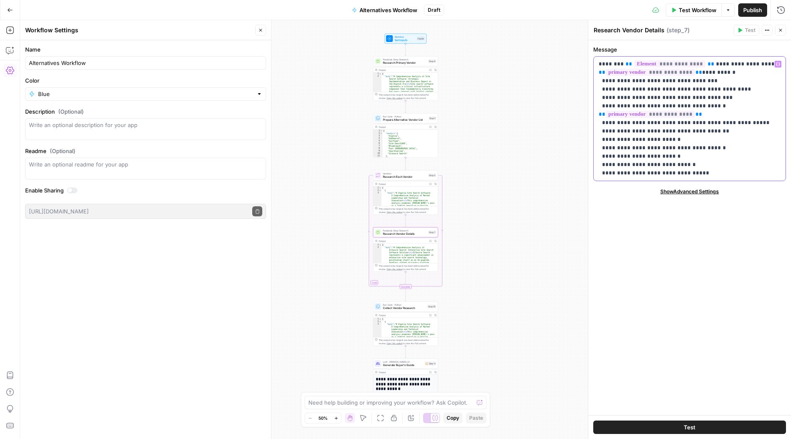
click at [611, 123] on p "**********" at bounding box center [690, 118] width 182 height 117
drag, startPoint x: 754, startPoint y: 123, endPoint x: 758, endPoint y: 149, distance: 26.2
click at [754, 123] on p "**********" at bounding box center [690, 118] width 182 height 117
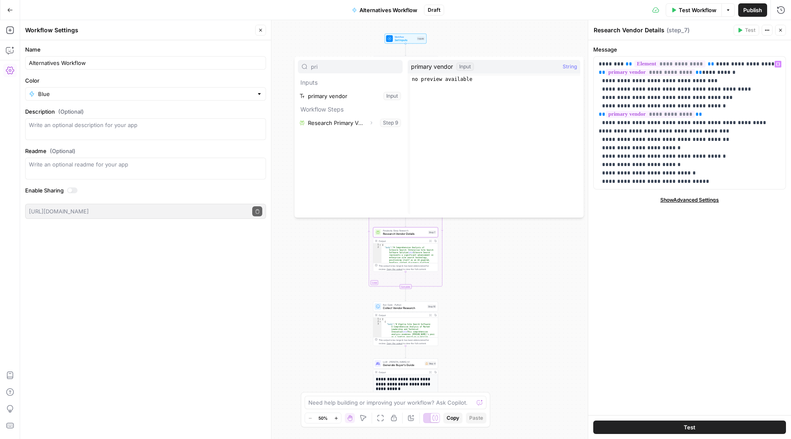
type input "pri"
click at [353, 90] on button "Select variable primary vendor" at bounding box center [350, 95] width 105 height 13
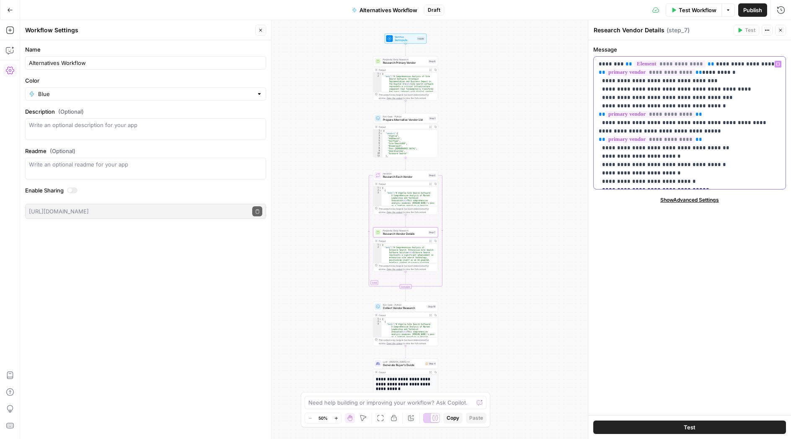
drag, startPoint x: 707, startPoint y: 106, endPoint x: 619, endPoint y: 104, distance: 88.4
click at [619, 104] on p "**********" at bounding box center [690, 123] width 182 height 126
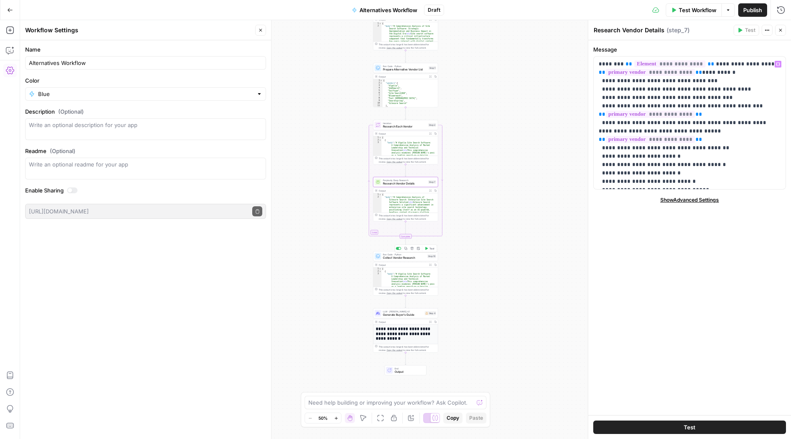
click at [399, 255] on span "Collect Vendor Research" at bounding box center [404, 257] width 43 height 4
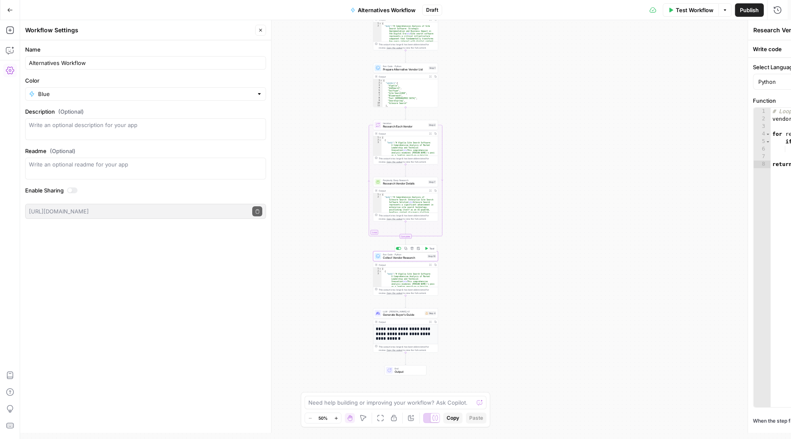
type textarea "Collect Vendor Research"
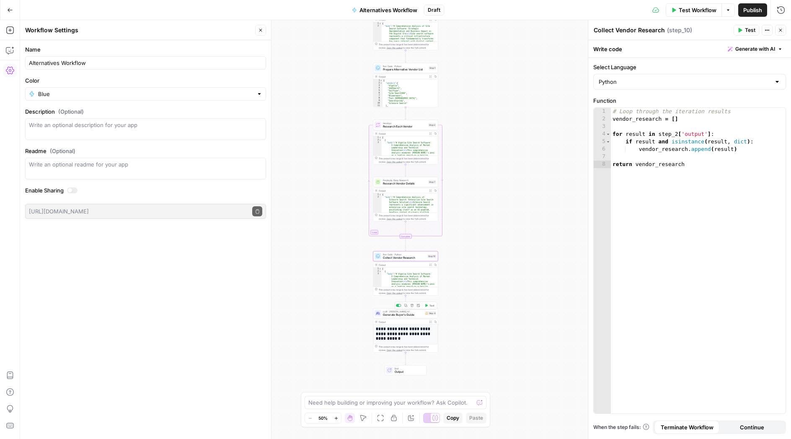
click at [403, 313] on span "Generate Buyer's Guide" at bounding box center [403, 314] width 40 height 4
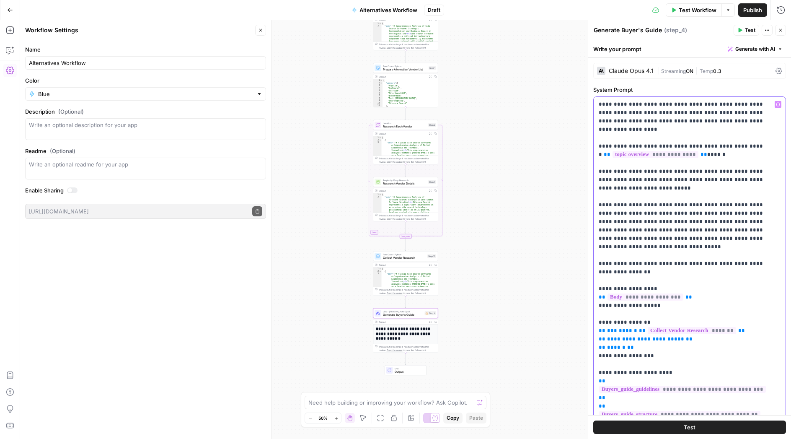
drag, startPoint x: 700, startPoint y: 146, endPoint x: 736, endPoint y: 147, distance: 35.6
click at [736, 147] on p "**********" at bounding box center [683, 380] width 169 height 561
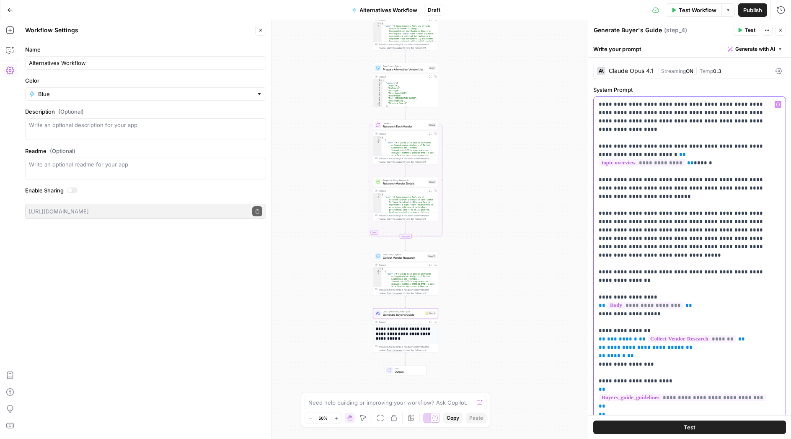
drag, startPoint x: 743, startPoint y: 155, endPoint x: 637, endPoint y: 155, distance: 106.0
click at [637, 155] on p "**********" at bounding box center [683, 380] width 169 height 561
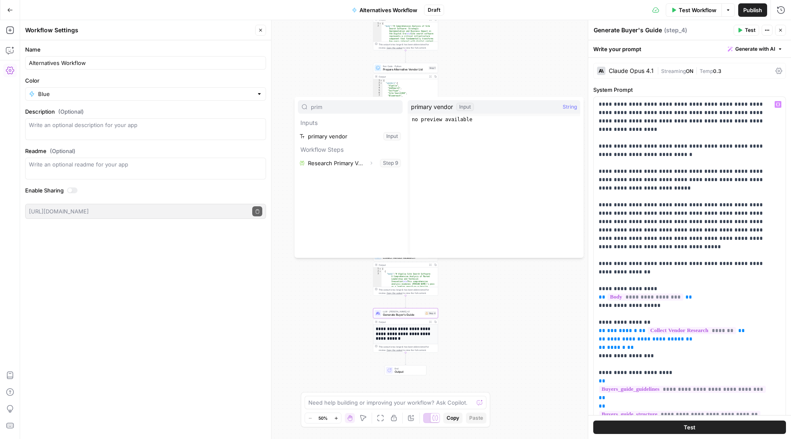
type input "prim"
click at [333, 137] on button "Select variable primary vendor" at bounding box center [350, 135] width 105 height 13
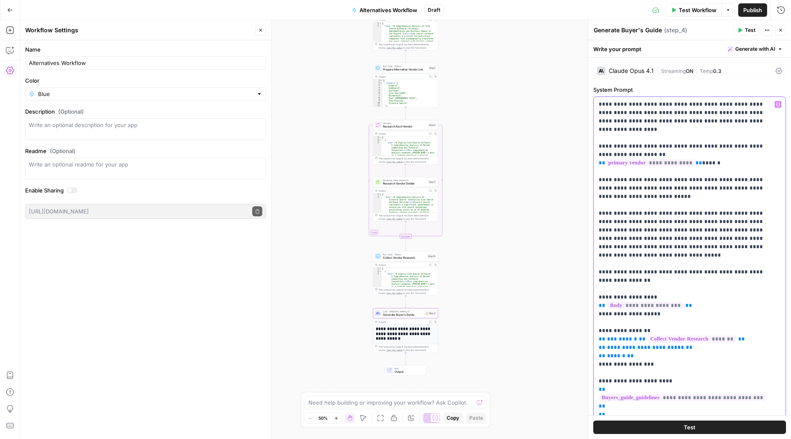
drag, startPoint x: 638, startPoint y: 171, endPoint x: 616, endPoint y: 171, distance: 22.6
click at [616, 171] on p "**********" at bounding box center [683, 380] width 169 height 561
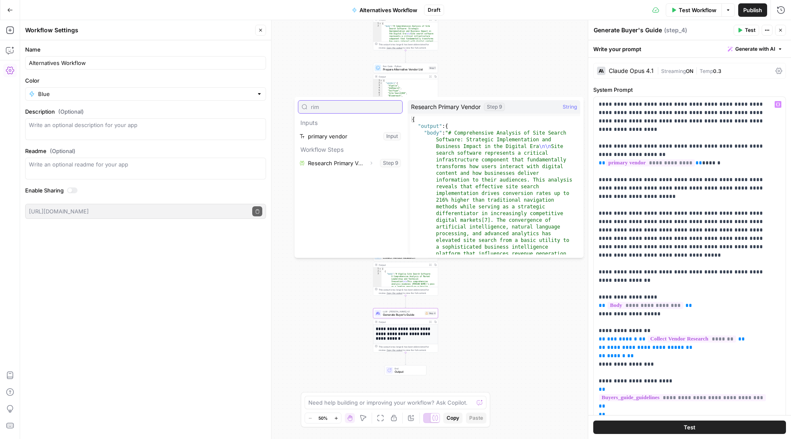
type input "rim"
click at [343, 161] on button "Select variable Research Primary Vendor" at bounding box center [350, 162] width 105 height 13
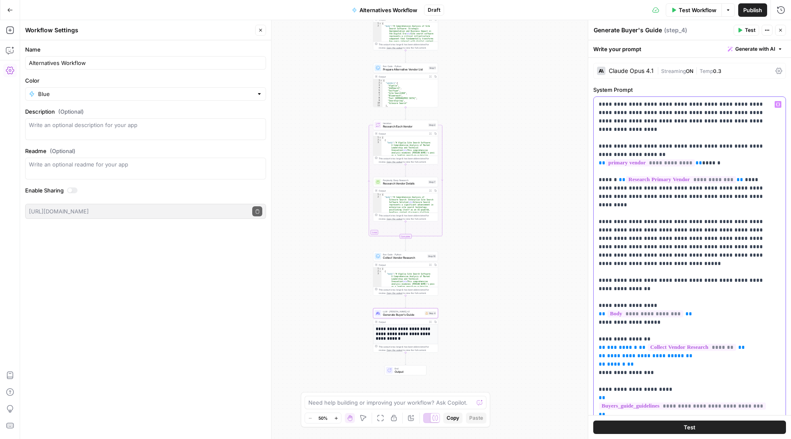
drag, startPoint x: 642, startPoint y: 180, endPoint x: 623, endPoint y: 180, distance: 18.9
click at [623, 180] on p "**********" at bounding box center [683, 380] width 169 height 561
click at [716, 180] on p "**********" at bounding box center [683, 380] width 169 height 561
drag, startPoint x: 722, startPoint y: 186, endPoint x: 671, endPoint y: 181, distance: 51.4
click at [671, 181] on p "**********" at bounding box center [683, 380] width 169 height 561
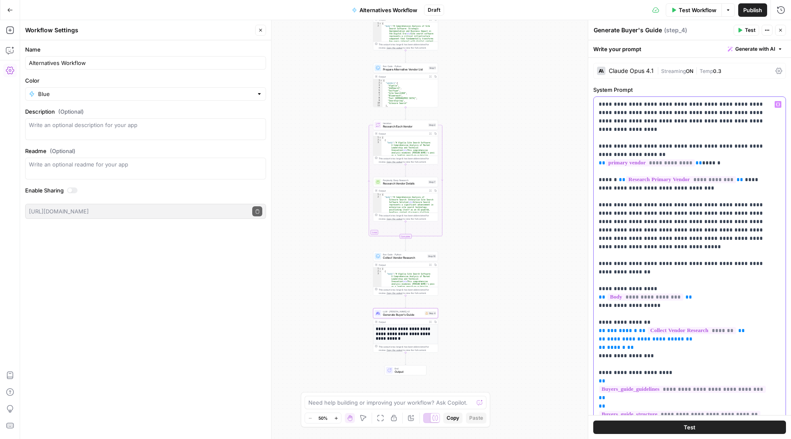
drag, startPoint x: 683, startPoint y: 196, endPoint x: 618, endPoint y: 200, distance: 64.6
click at [617, 196] on p "**********" at bounding box center [683, 376] width 169 height 553
click at [671, 226] on p "**********" at bounding box center [683, 376] width 169 height 553
drag, startPoint x: 663, startPoint y: 348, endPoint x: 591, endPoint y: 312, distance: 80.5
click at [593, 312] on div "**********" at bounding box center [689, 267] width 192 height 341
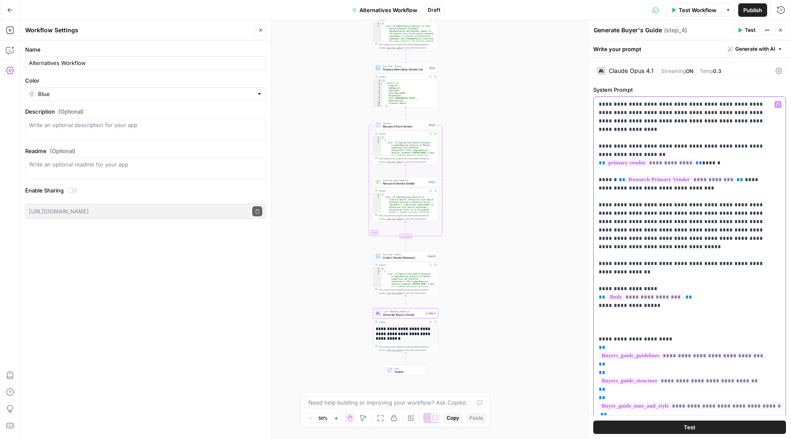
click at [647, 205] on p "**********" at bounding box center [683, 359] width 169 height 519
drag, startPoint x: 682, startPoint y: 197, endPoint x: 701, endPoint y: 197, distance: 18.8
click at [701, 197] on p "**********" at bounding box center [683, 359] width 169 height 519
click at [643, 206] on p "**********" at bounding box center [683, 359] width 169 height 519
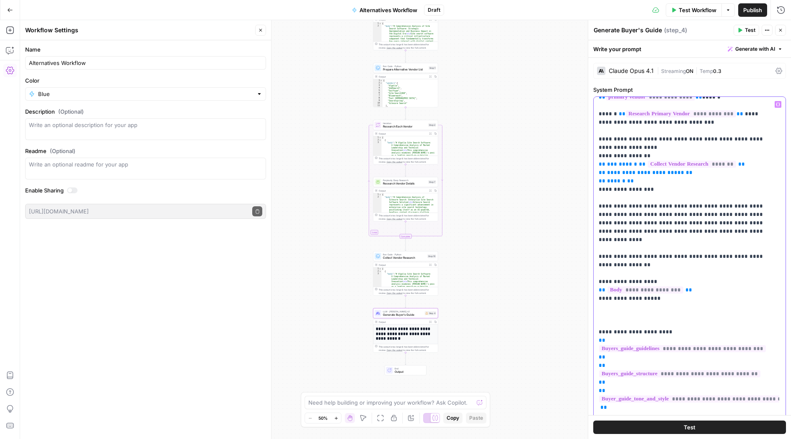
scroll to position [69, 0]
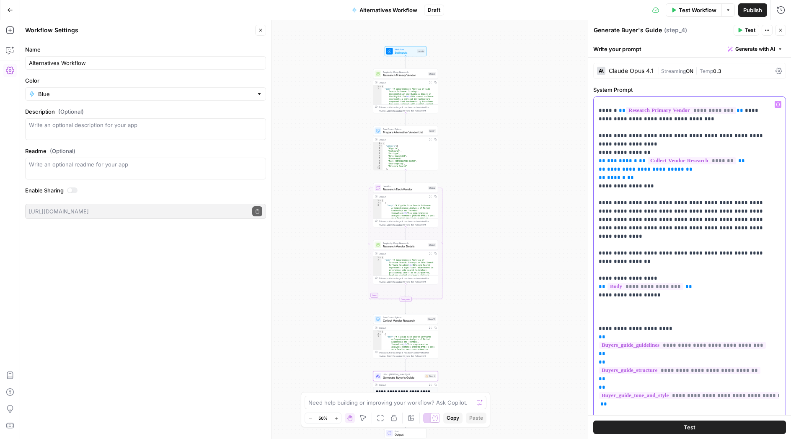
drag, startPoint x: 655, startPoint y: 262, endPoint x: 581, endPoint y: 258, distance: 74.3
click at [593, 258] on div "**********" at bounding box center [686, 267] width 186 height 341
click at [704, 110] on p "**********" at bounding box center [683, 316] width 169 height 570
click at [734, 111] on p "**********" at bounding box center [683, 316] width 169 height 570
drag, startPoint x: 663, startPoint y: 279, endPoint x: 589, endPoint y: 257, distance: 76.9
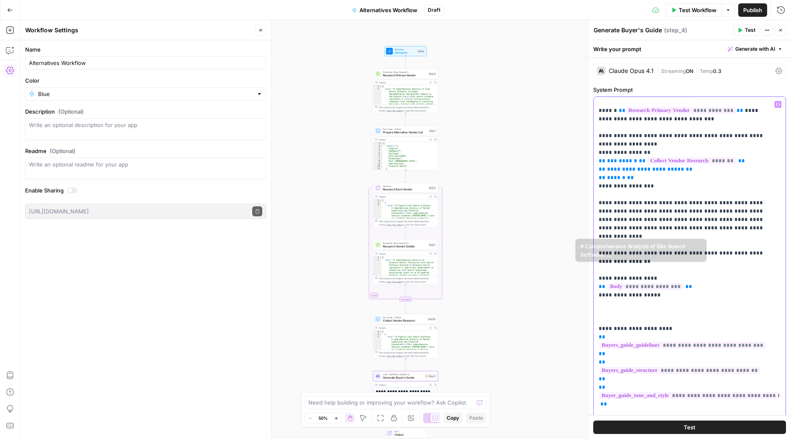
click at [593, 257] on div "**********" at bounding box center [686, 267] width 186 height 341
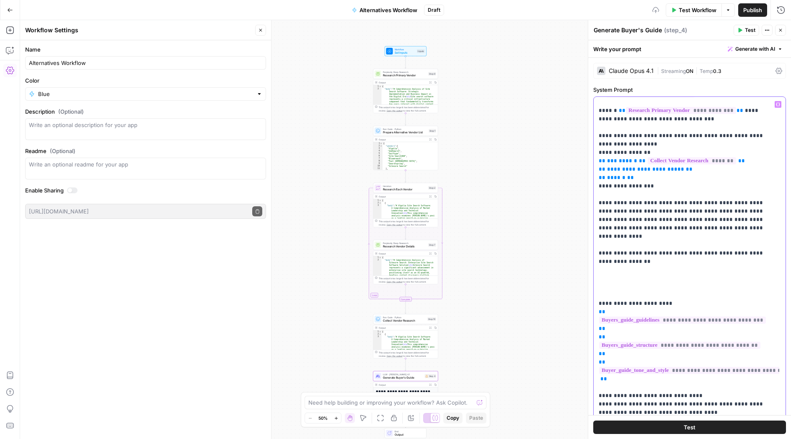
click at [708, 111] on p "**********" at bounding box center [683, 303] width 169 height 544
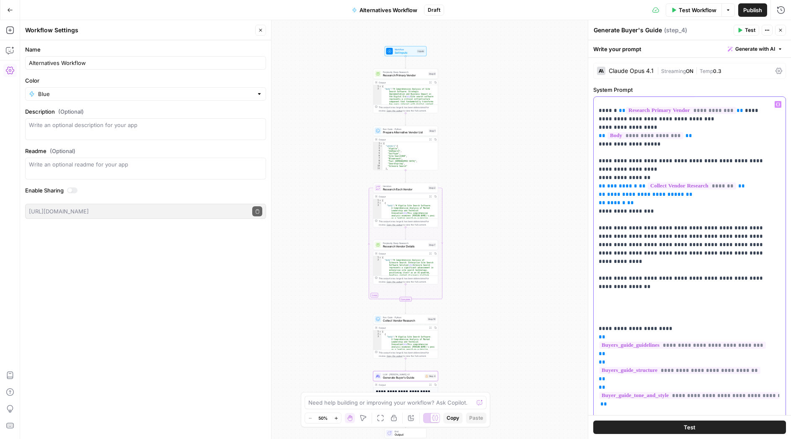
drag, startPoint x: 624, startPoint y: 118, endPoint x: 604, endPoint y: 119, distance: 20.6
click at [604, 119] on p "**********" at bounding box center [683, 316] width 169 height 570
drag, startPoint x: 627, startPoint y: 137, endPoint x: 605, endPoint y: 138, distance: 22.2
click at [605, 138] on p "**********" at bounding box center [683, 316] width 169 height 570
click at [603, 119] on p "**********" at bounding box center [683, 316] width 169 height 570
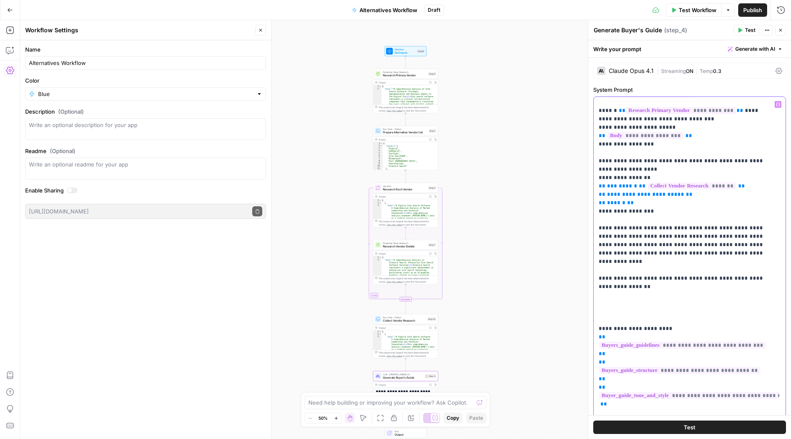
drag, startPoint x: 622, startPoint y: 135, endPoint x: 605, endPoint y: 137, distance: 16.8
click at [605, 137] on p "**********" at bounding box center [683, 316] width 169 height 570
click at [617, 151] on p "**********" at bounding box center [683, 316] width 169 height 570
click at [625, 119] on p "**********" at bounding box center [683, 316] width 169 height 570
drag, startPoint x: 737, startPoint y: 103, endPoint x: 615, endPoint y: 103, distance: 121.5
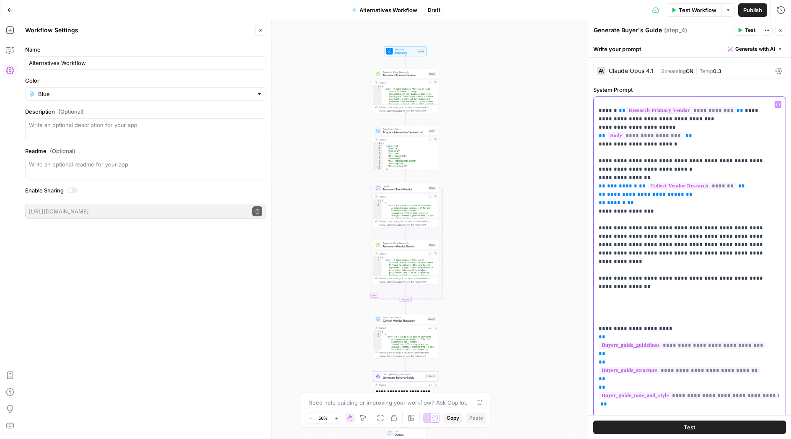
click at [615, 103] on p "**********" at bounding box center [683, 316] width 169 height 570
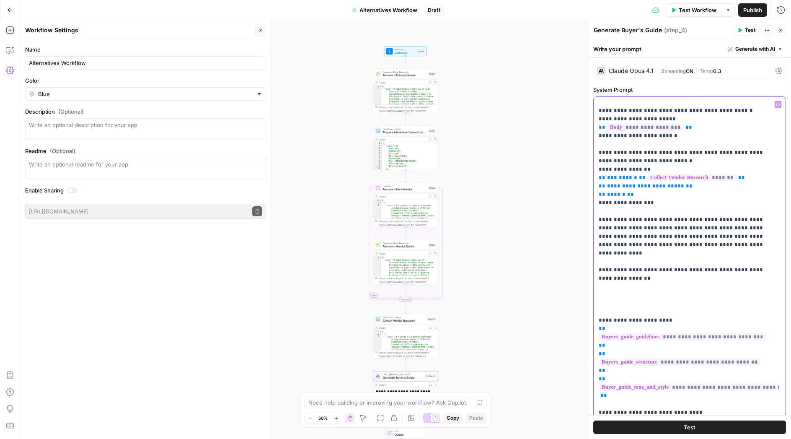
drag, startPoint x: 688, startPoint y: 119, endPoint x: 596, endPoint y: 119, distance: 91.7
click at [596, 119] on div "**********" at bounding box center [686, 267] width 186 height 341
click at [617, 102] on p "**********" at bounding box center [683, 311] width 169 height 561
click at [711, 104] on p "**********" at bounding box center [683, 311] width 169 height 561
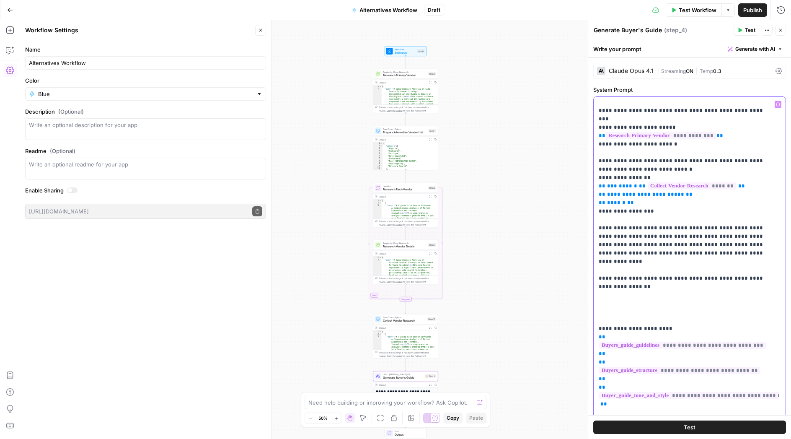
click at [668, 152] on p "**********" at bounding box center [683, 311] width 169 height 561
click at [645, 153] on p "**********" at bounding box center [683, 311] width 169 height 561
click at [654, 231] on p "**********" at bounding box center [683, 311] width 169 height 561
click at [614, 285] on p "**********" at bounding box center [683, 311] width 169 height 561
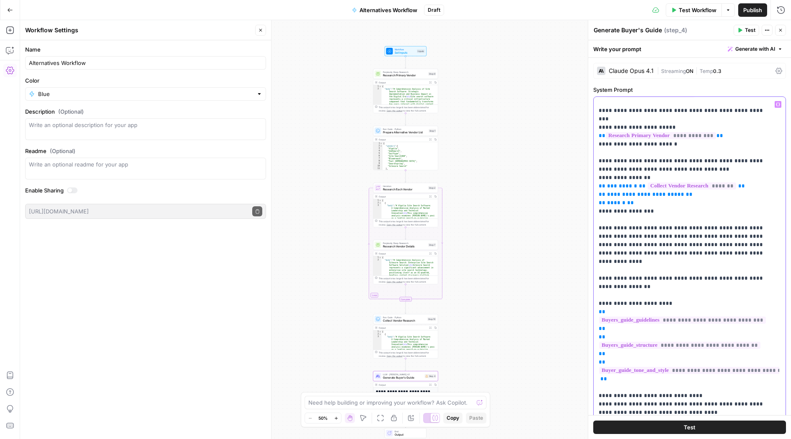
drag, startPoint x: 764, startPoint y: 294, endPoint x: 673, endPoint y: 296, distance: 90.5
click at [673, 296] on p "**********" at bounding box center [683, 299] width 169 height 536
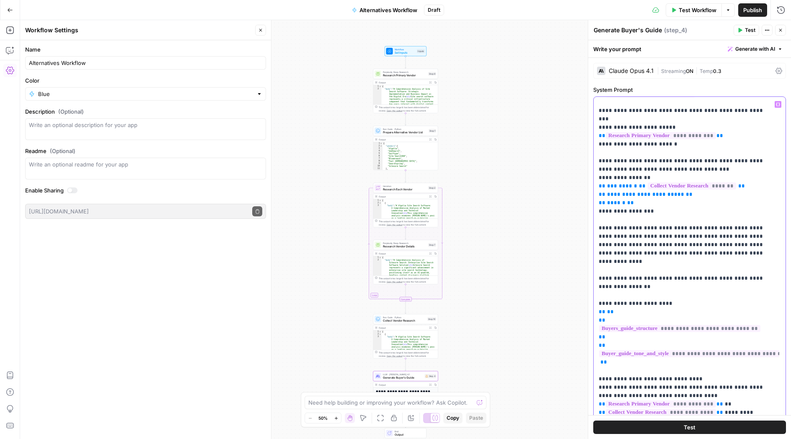
drag, startPoint x: 633, startPoint y: 328, endPoint x: 591, endPoint y: 288, distance: 57.5
click at [593, 288] on div "**********" at bounding box center [686, 267] width 186 height 341
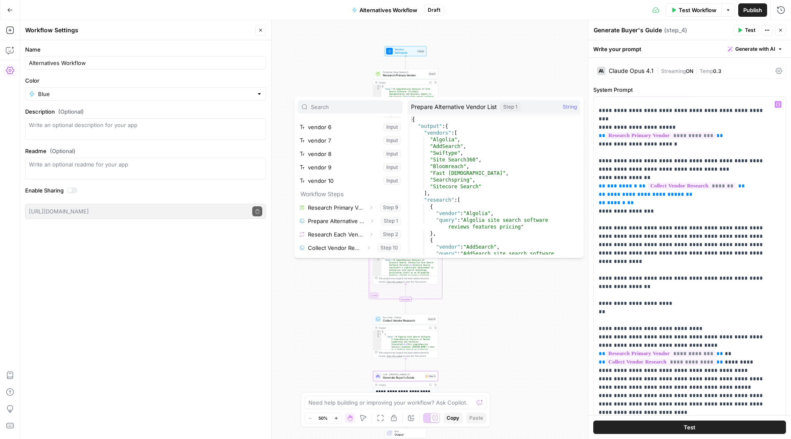
scroll to position [0, 0]
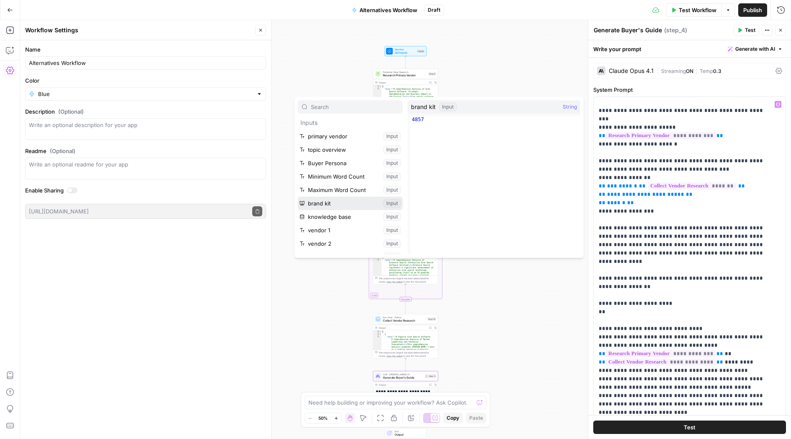
drag, startPoint x: 358, startPoint y: 204, endPoint x: 388, endPoint y: 203, distance: 30.6
click at [389, 203] on button "Select variable brand kit" at bounding box center [350, 202] width 105 height 13
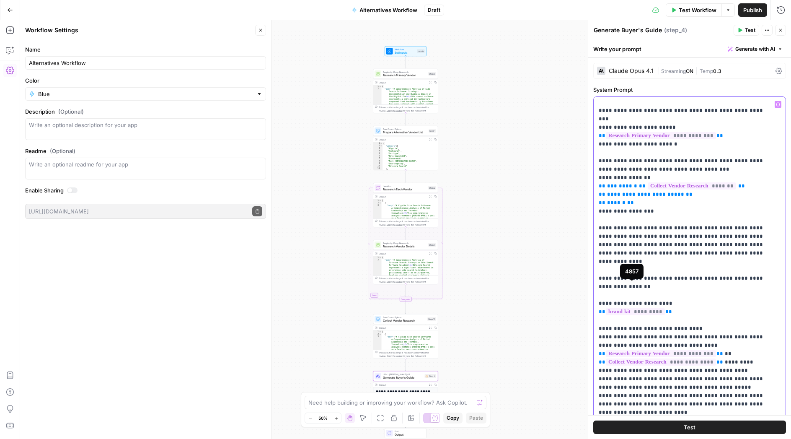
drag, startPoint x: 676, startPoint y: 285, endPoint x: 600, endPoint y: 287, distance: 75.8
click at [599, 286] on p "**********" at bounding box center [683, 269] width 169 height 477
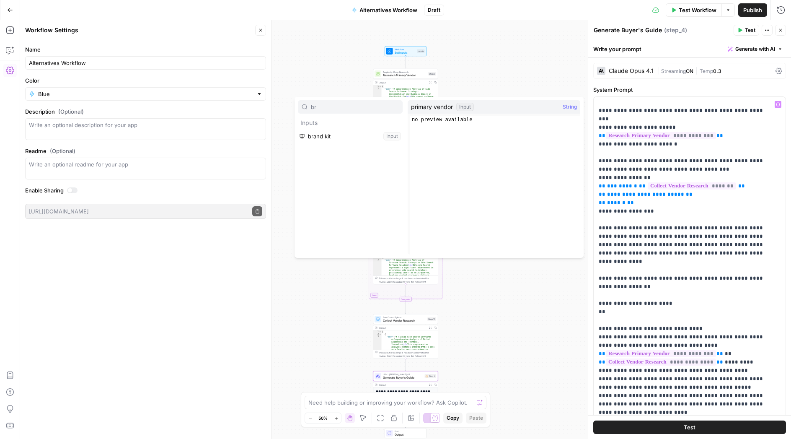
type input "b"
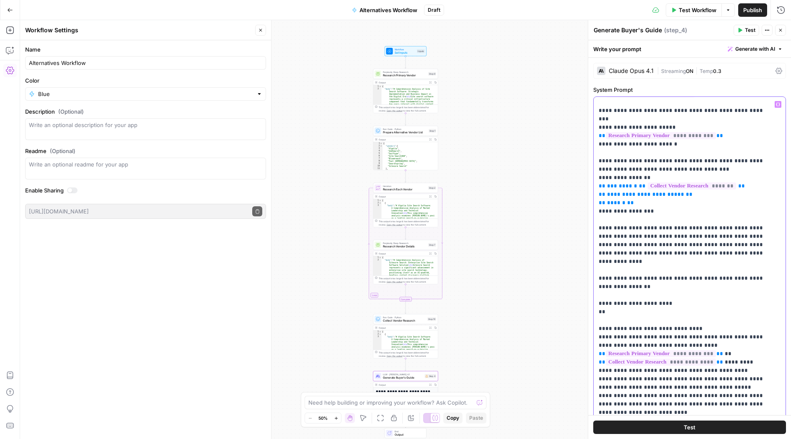
click at [618, 283] on p "**********" at bounding box center [683, 269] width 169 height 477
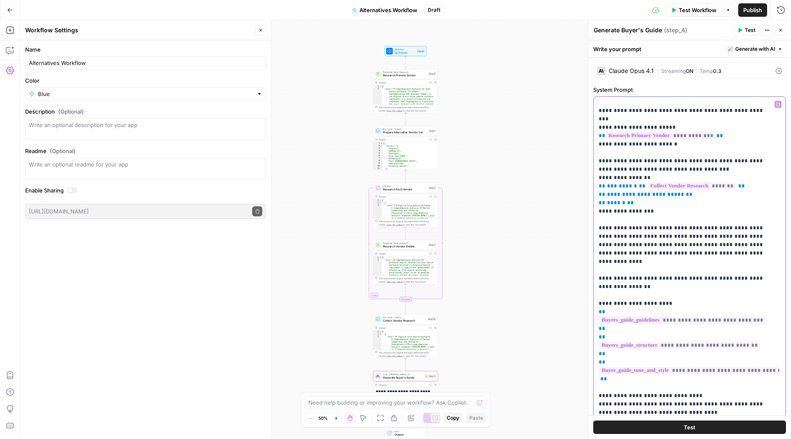
click at [625, 287] on p "**********" at bounding box center [683, 299] width 169 height 536
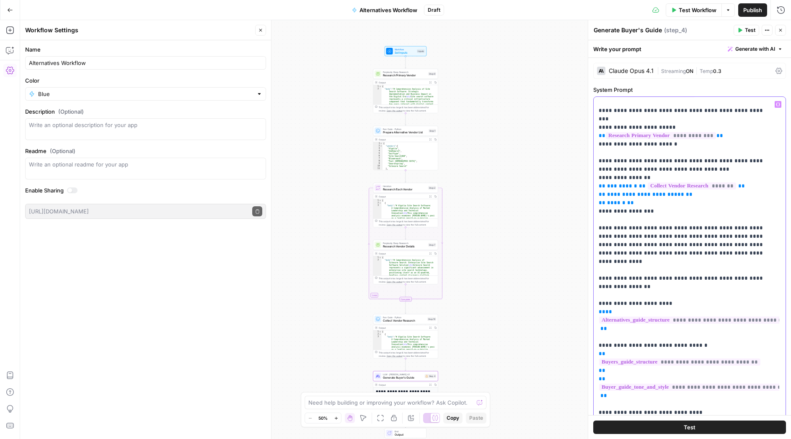
click at [605, 309] on span "**" at bounding box center [608, 311] width 7 height 5
click at [620, 307] on p "**********" at bounding box center [683, 307] width 169 height 553
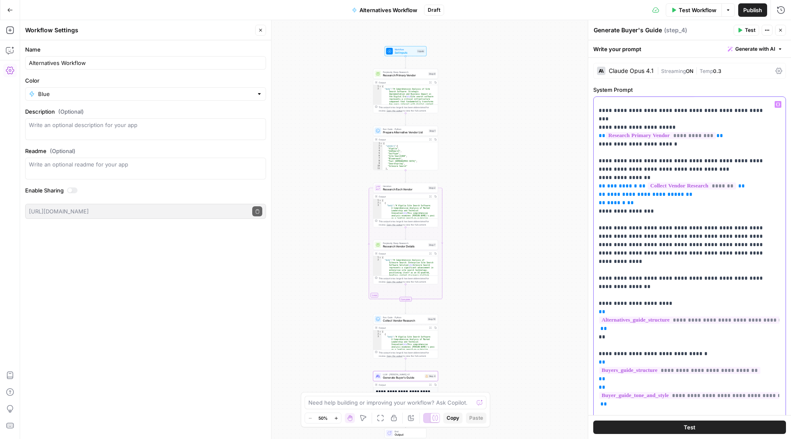
click at [611, 312] on p "**********" at bounding box center [683, 311] width 169 height 561
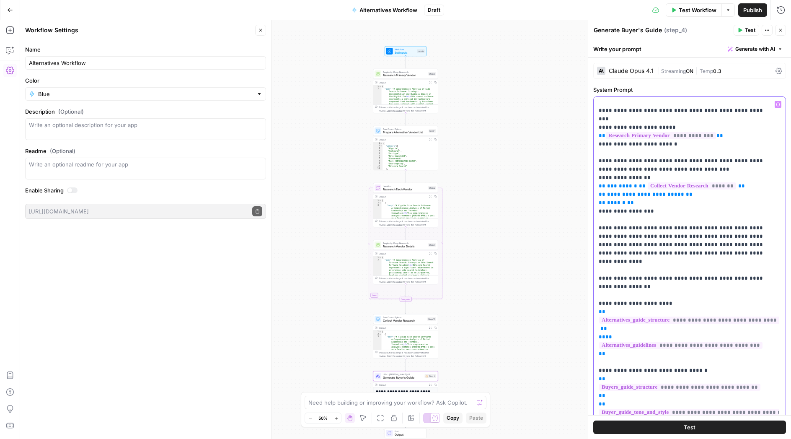
drag, startPoint x: 603, startPoint y: 313, endPoint x: 597, endPoint y: 313, distance: 5.9
click at [597, 313] on div "**********" at bounding box center [686, 267] width 186 height 341
click at [770, 312] on div "**********" at bounding box center [686, 267] width 186 height 341
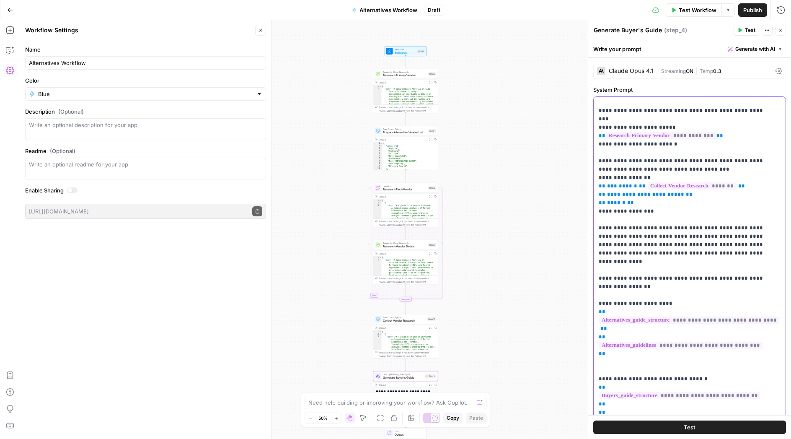
click at [603, 324] on p "**********" at bounding box center [683, 316] width 169 height 570
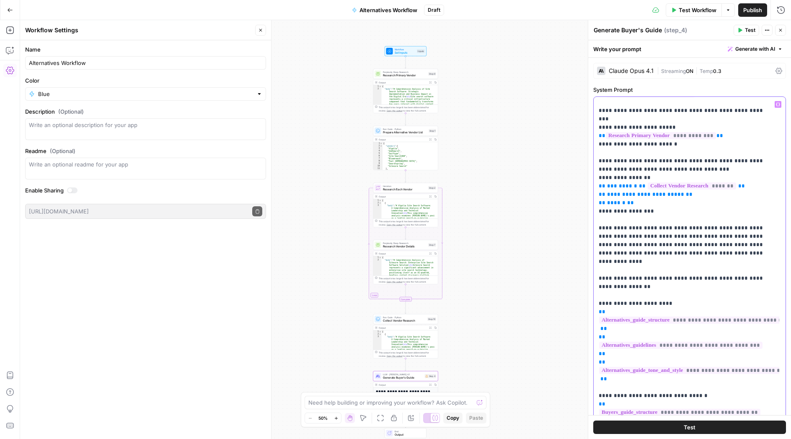
drag, startPoint x: 620, startPoint y: 400, endPoint x: 582, endPoint y: 342, distance: 69.5
click at [593, 342] on div "**********" at bounding box center [686, 267] width 186 height 341
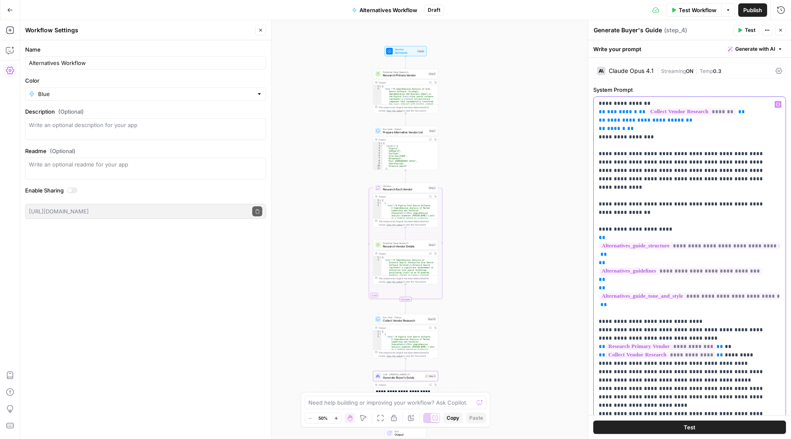
scroll to position [152, 0]
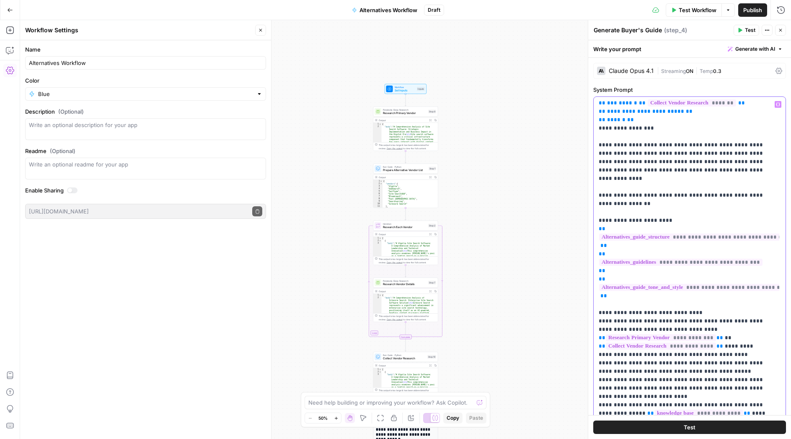
click at [661, 346] on p "**********" at bounding box center [683, 212] width 169 height 528
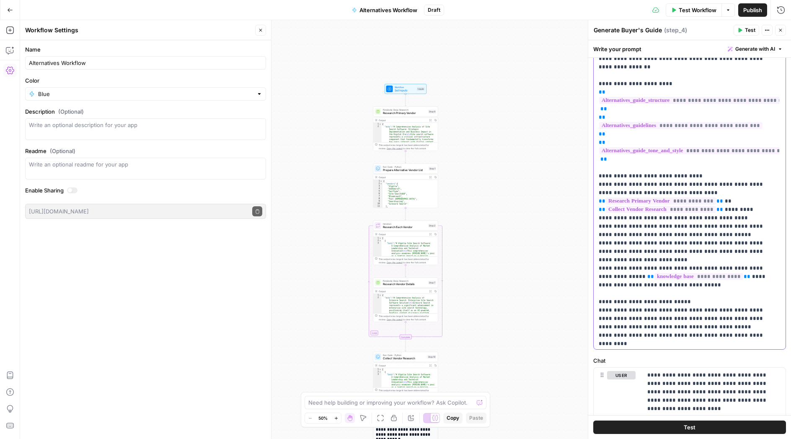
scroll to position [90, 0]
drag, startPoint x: 732, startPoint y: 235, endPoint x: 634, endPoint y: 234, distance: 98.4
click at [634, 234] on p "**********" at bounding box center [683, 75] width 169 height 528
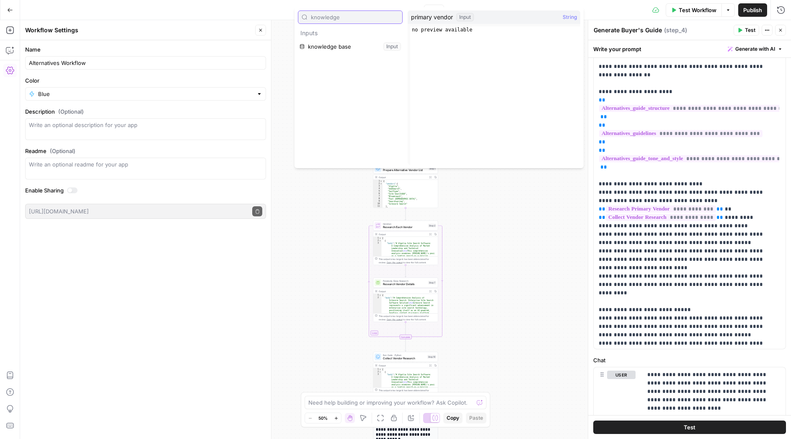
type input "knowledge"
click at [338, 46] on button "Select variable knowledge base" at bounding box center [350, 46] width 105 height 13
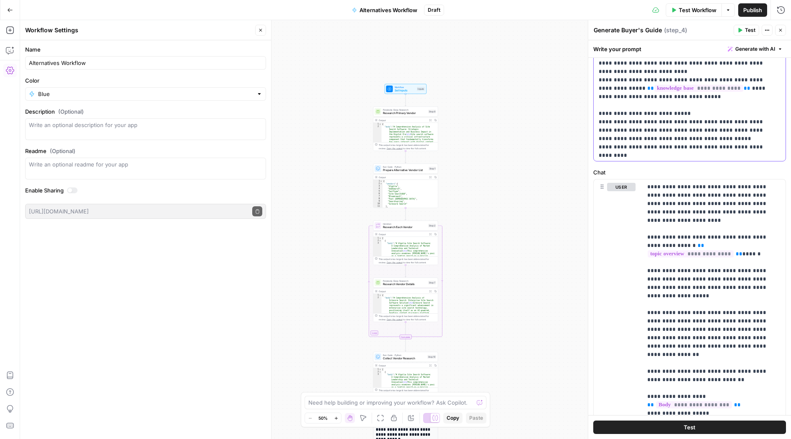
scroll to position [278, 0]
drag, startPoint x: 739, startPoint y: 254, endPoint x: 645, endPoint y: 245, distance: 93.8
click at [645, 245] on div "**********" at bounding box center [713, 349] width 143 height 341
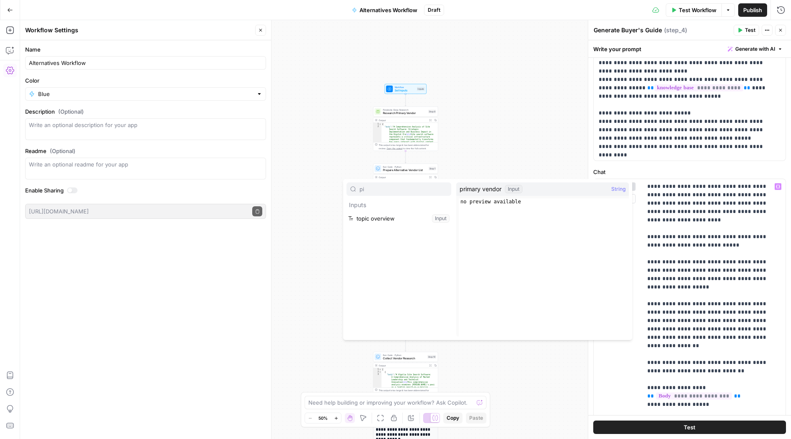
type input "p"
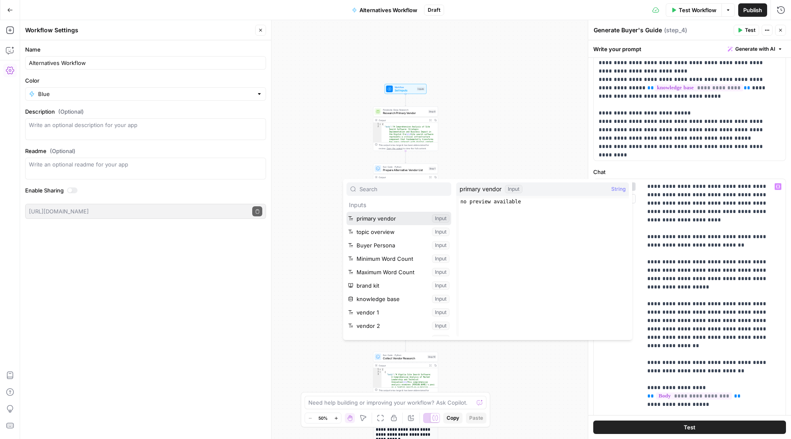
click at [393, 214] on button "Select variable primary vendor" at bounding box center [398, 218] width 105 height 13
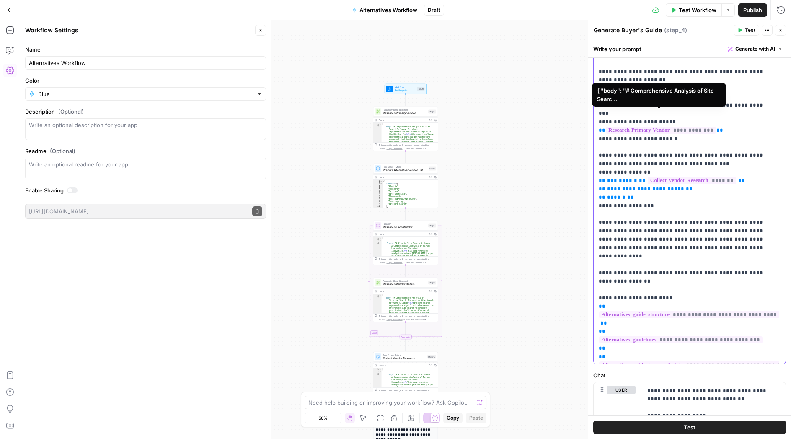
scroll to position [73, 0]
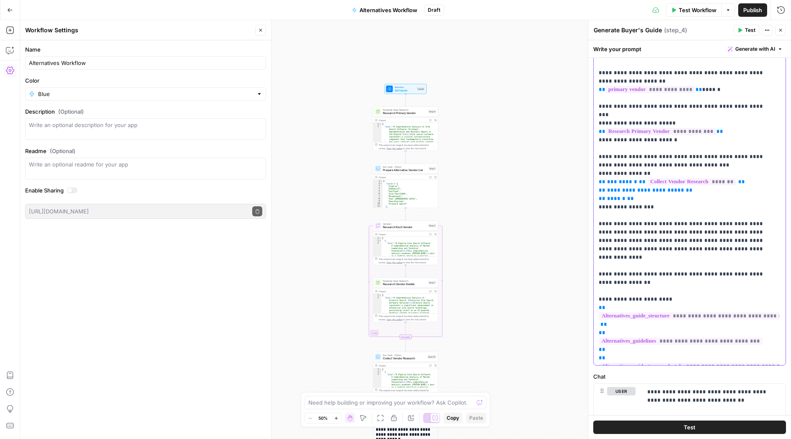
drag, startPoint x: 617, startPoint y: 196, endPoint x: 599, endPoint y: 96, distance: 102.2
click at [599, 96] on p "**********" at bounding box center [683, 291] width 169 height 528
copy p "**********"
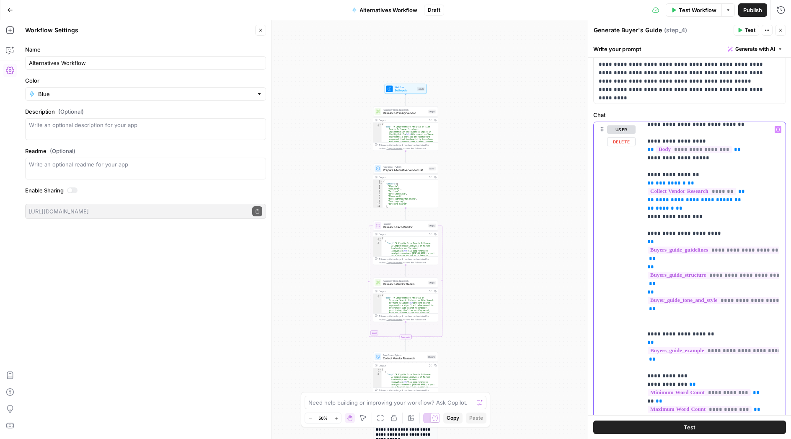
scroll to position [233, 0]
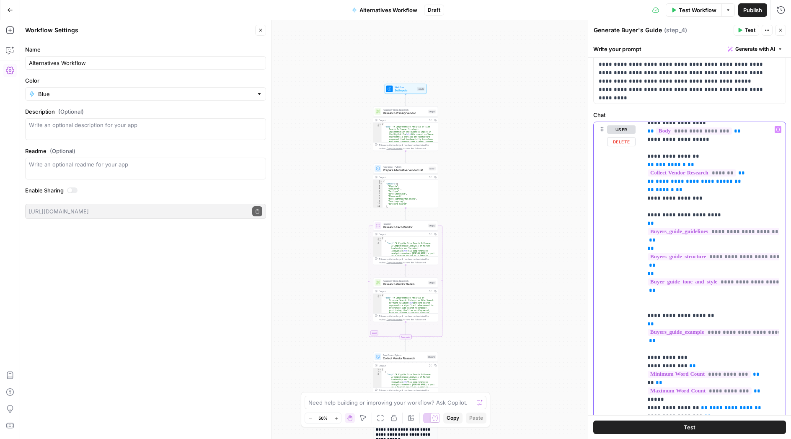
drag, startPoint x: 647, startPoint y: 201, endPoint x: 749, endPoint y: 341, distance: 173.9
click at [749, 341] on p "**********" at bounding box center [707, 172] width 121 height 561
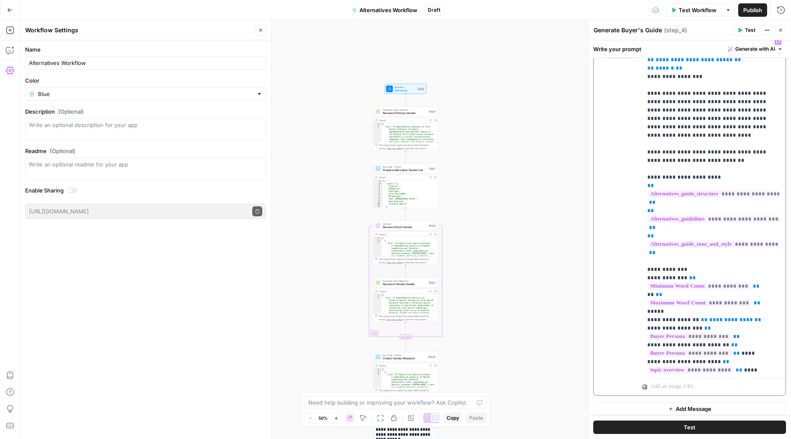
scroll to position [428, 0]
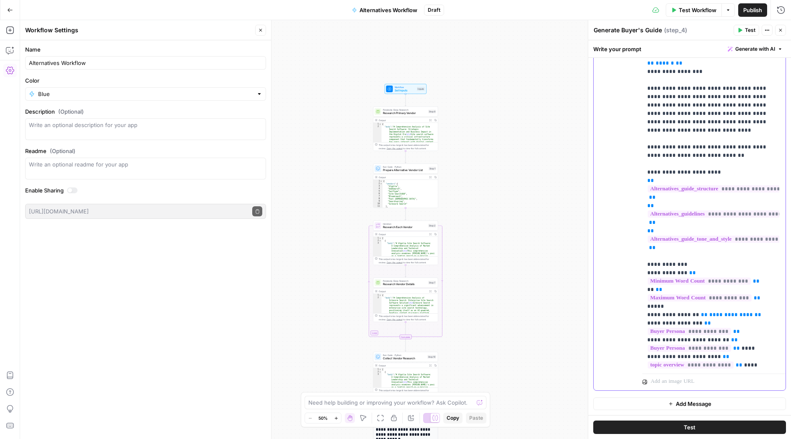
drag, startPoint x: 768, startPoint y: 355, endPoint x: 619, endPoint y: 306, distance: 156.5
click at [642, 306] on div "**********" at bounding box center [710, 199] width 137 height 341
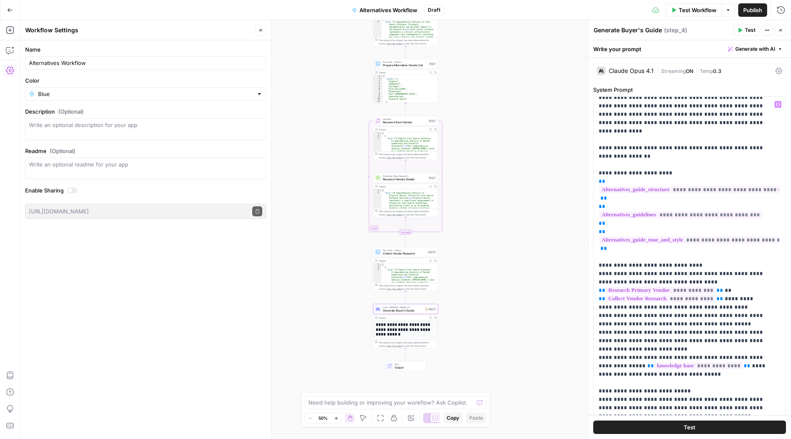
scroll to position [0, 0]
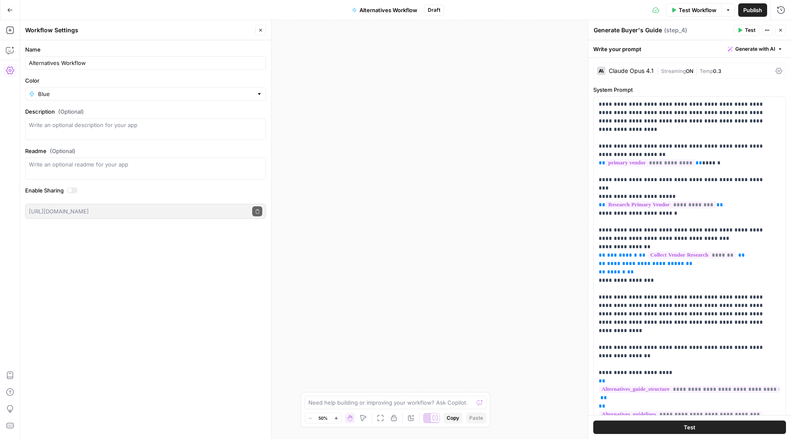
click at [379, 417] on icon "button" at bounding box center [380, 417] width 7 height 7
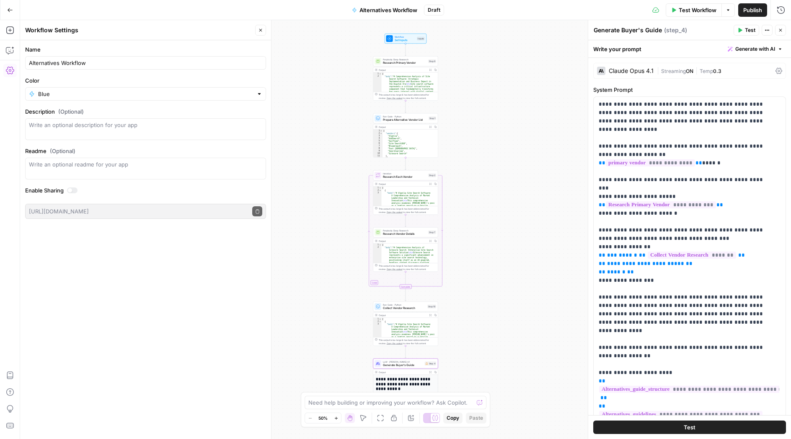
click at [405, 306] on span "Collect Vendor Research" at bounding box center [404, 308] width 43 height 4
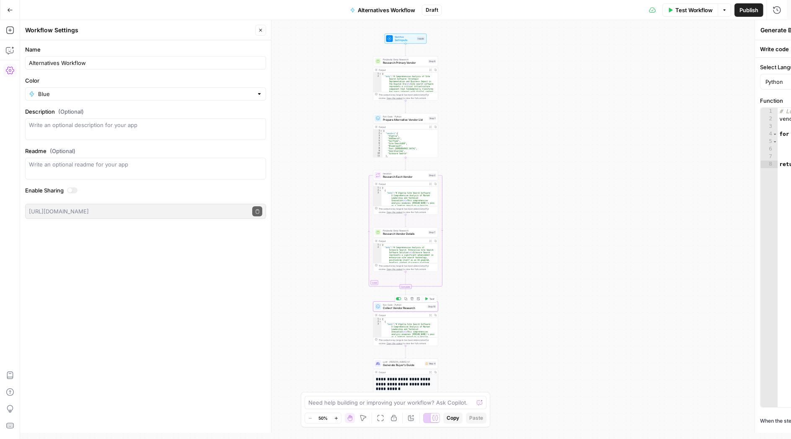
type textarea "Collect Vendor Research"
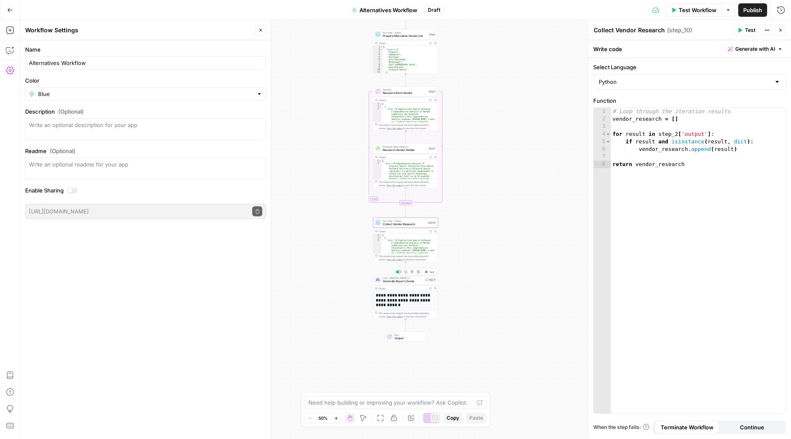
click at [387, 280] on span "Generate Buyer's Guide" at bounding box center [403, 281] width 40 height 4
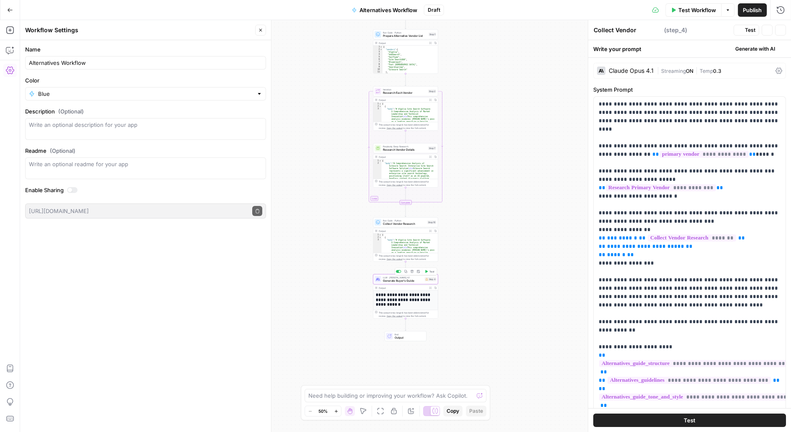
type textarea "Generate Buyer's Guide"
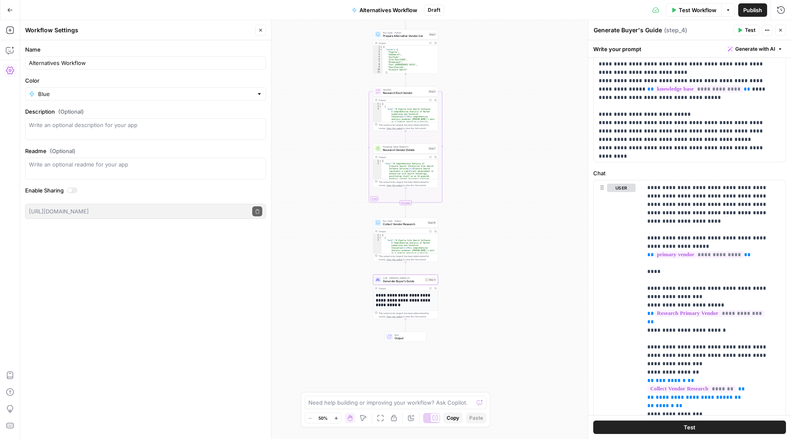
scroll to position [278, 0]
drag, startPoint x: 710, startPoint y: 148, endPoint x: 569, endPoint y: 148, distance: 141.1
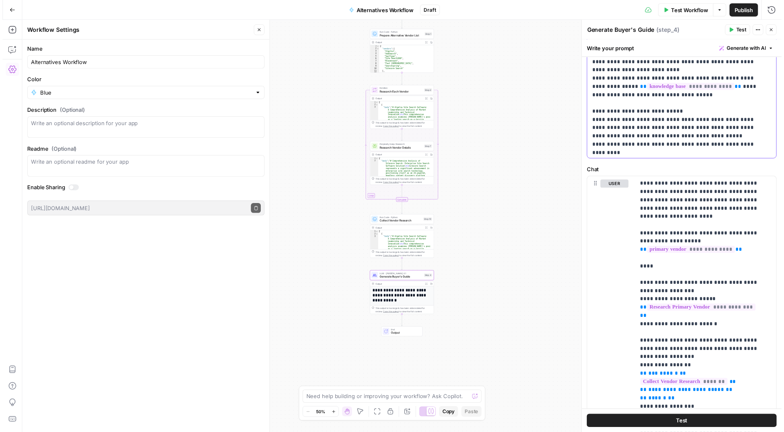
scroll to position [191, 0]
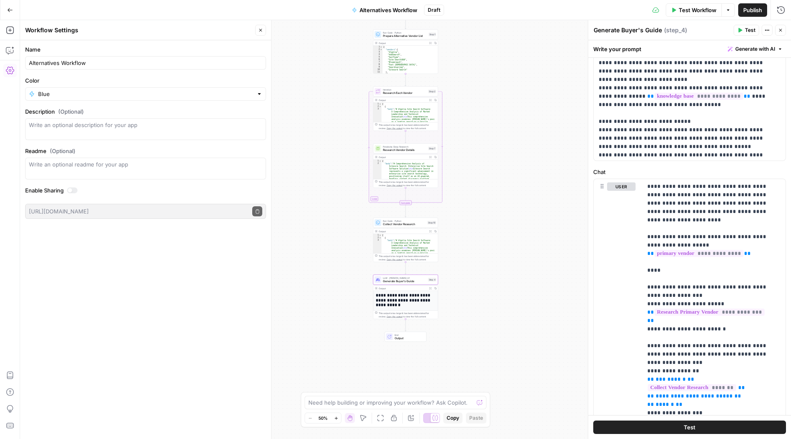
click at [678, 14] on span "Test Workflow" at bounding box center [697, 10] width 38 height 8
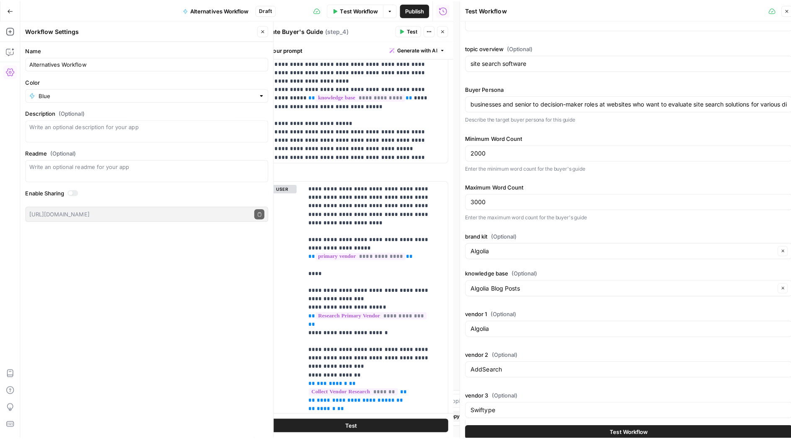
scroll to position [24, 0]
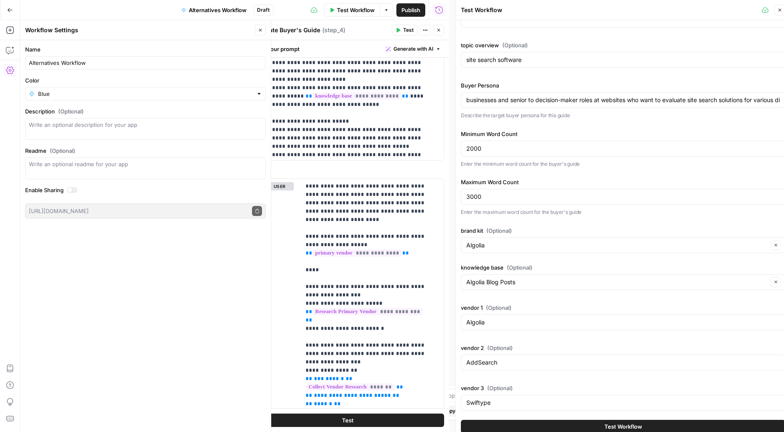
click at [779, 9] on icon "button" at bounding box center [780, 10] width 5 height 5
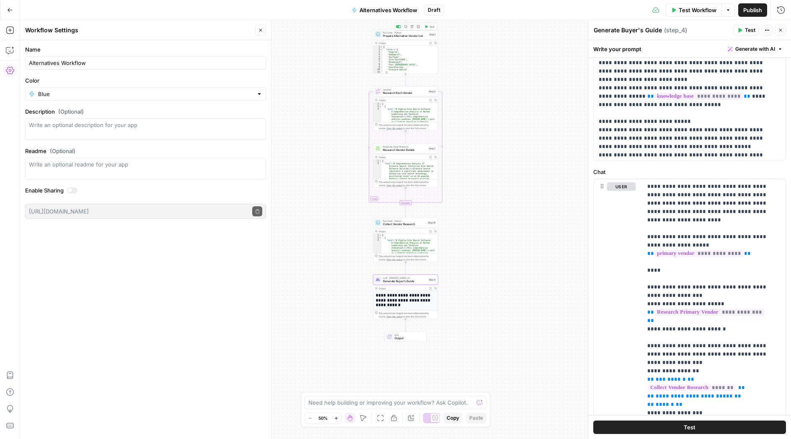
click at [402, 35] on span "Prepare Alternative Vendor List" at bounding box center [405, 36] width 44 height 4
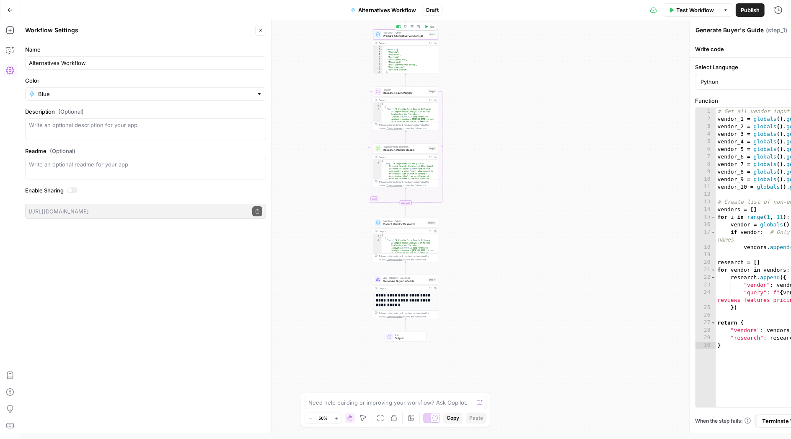
type textarea "Prepare Alternative Vendor List"
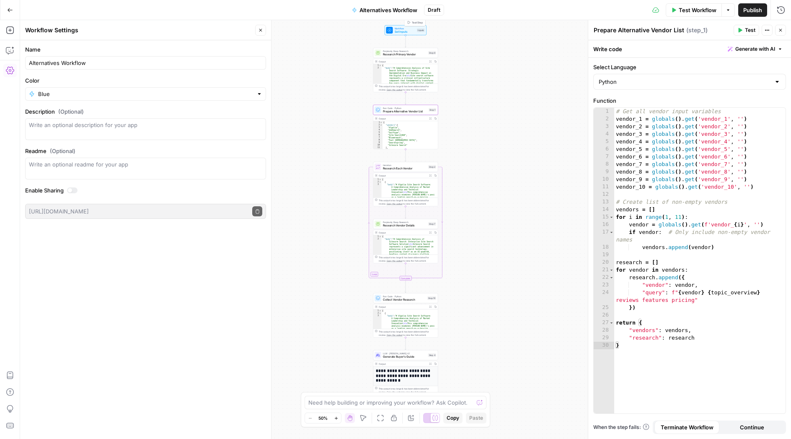
click at [399, 31] on span "Set Inputs" at bounding box center [405, 32] width 21 height 4
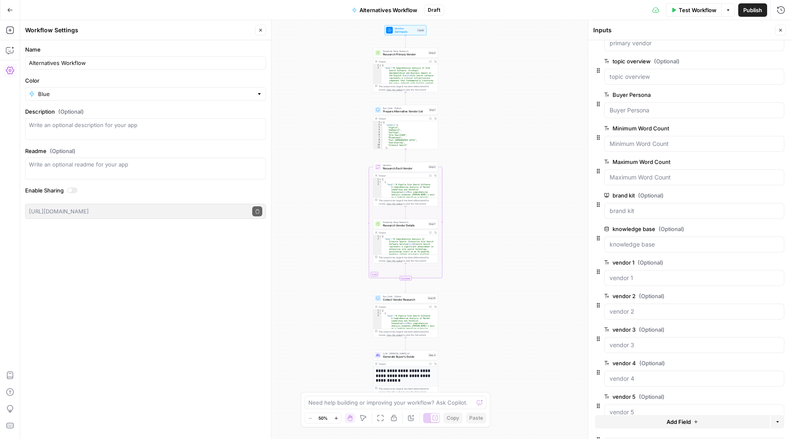
click at [629, 261] on label "vendor 1 (Optional)" at bounding box center [670, 262] width 133 height 8
click at [629, 273] on 1 "vendor 1 (Optional)" at bounding box center [693, 277] width 169 height 8
click at [743, 262] on span "edit field" at bounding box center [752, 262] width 18 height 7
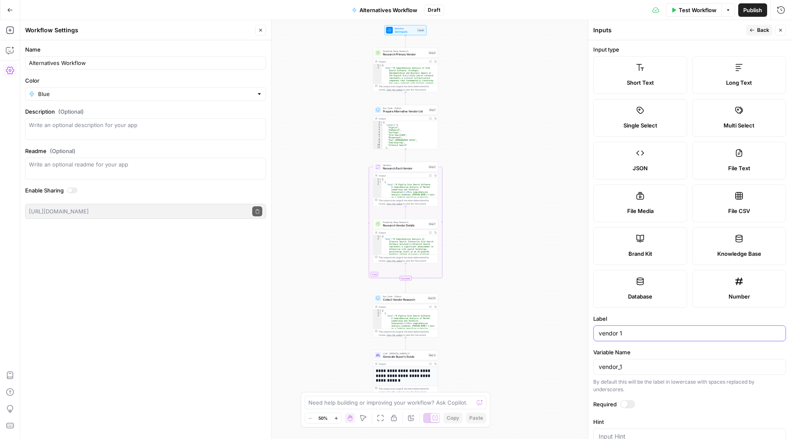
click at [599, 333] on input "vendor 1" at bounding box center [690, 333] width 182 height 8
drag, startPoint x: 627, startPoint y: 333, endPoint x: 589, endPoint y: 333, distance: 37.7
click at [599, 333] on input "alternative vendor 1" at bounding box center [690, 333] width 182 height 8
type input "alternative vendor 1"
click at [599, 369] on input "vendor_1" at bounding box center [690, 366] width 182 height 8
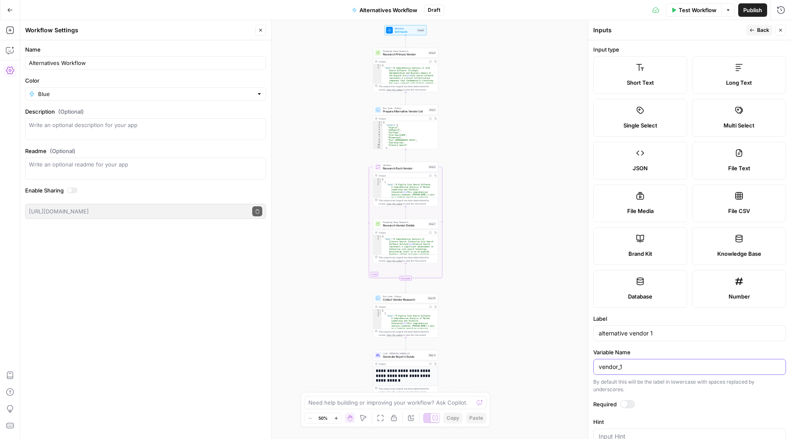
paste input "alternative"
type input "alternative_vendor_1"
click at [754, 29] on icon "button" at bounding box center [751, 30] width 5 height 5
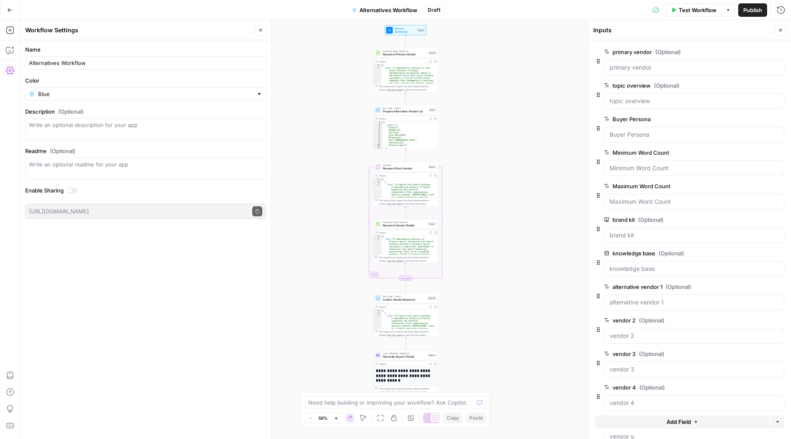
click at [740, 318] on button "edit field" at bounding box center [756, 320] width 32 height 10
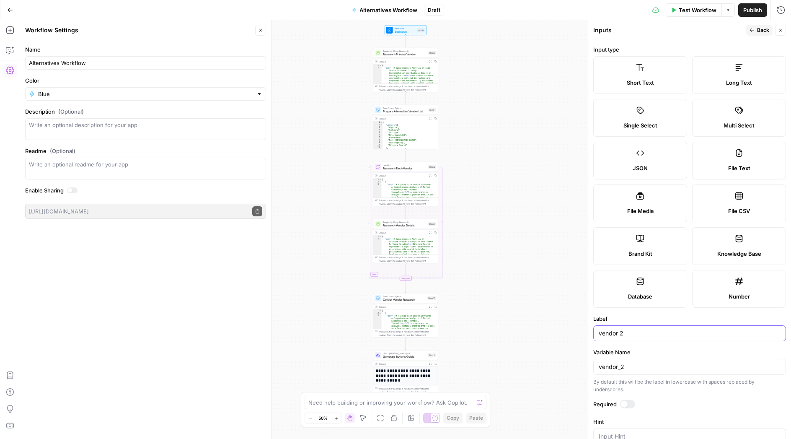
click at [599, 333] on input "vendor 2" at bounding box center [690, 333] width 182 height 8
paste input "alternative"
type input "alternative vendor 2"
click at [598, 367] on div "vendor_2" at bounding box center [689, 367] width 193 height 16
paste input "alternative"
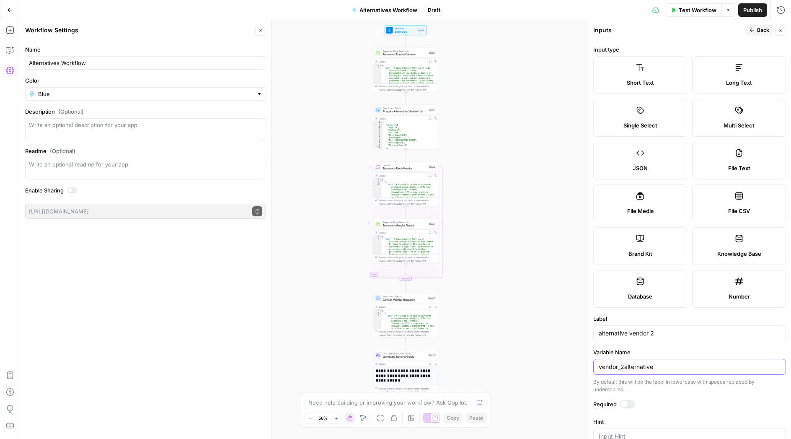
drag, startPoint x: 658, startPoint y: 367, endPoint x: 624, endPoint y: 368, distance: 34.4
click at [624, 368] on input "vendor_2alternative" at bounding box center [690, 366] width 182 height 8
click at [595, 365] on div "vendor_2" at bounding box center [689, 367] width 193 height 16
click at [599, 369] on input "vendor_2" at bounding box center [690, 366] width 182 height 8
paste input "alternative"
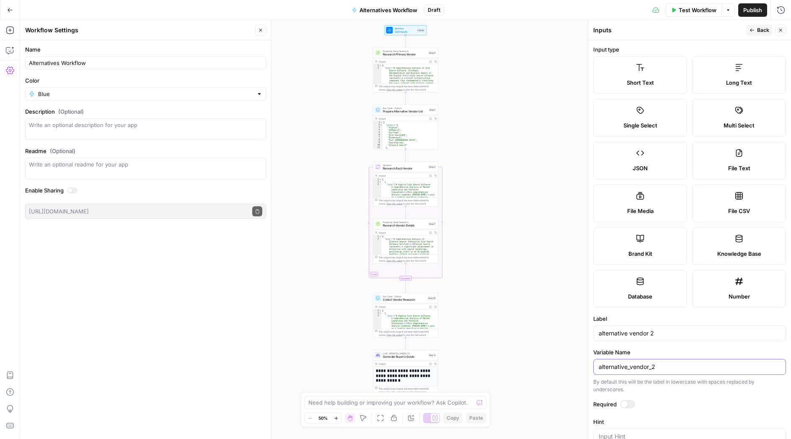
type input "alternative_vendor_2"
click at [753, 29] on icon "button" at bounding box center [751, 30] width 5 height 5
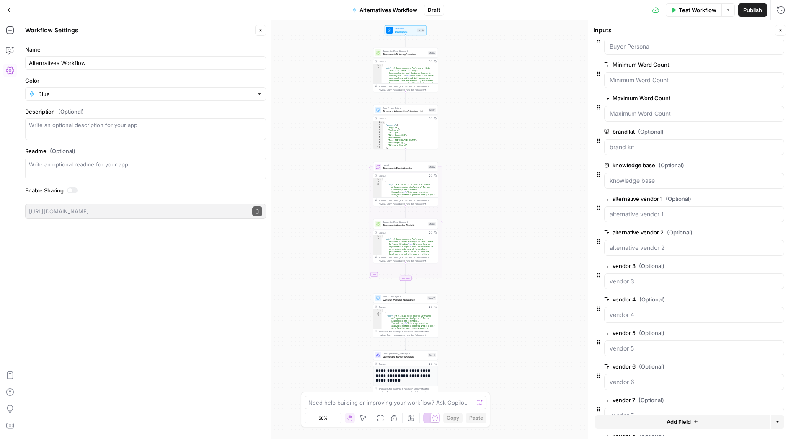
scroll to position [106, 0]
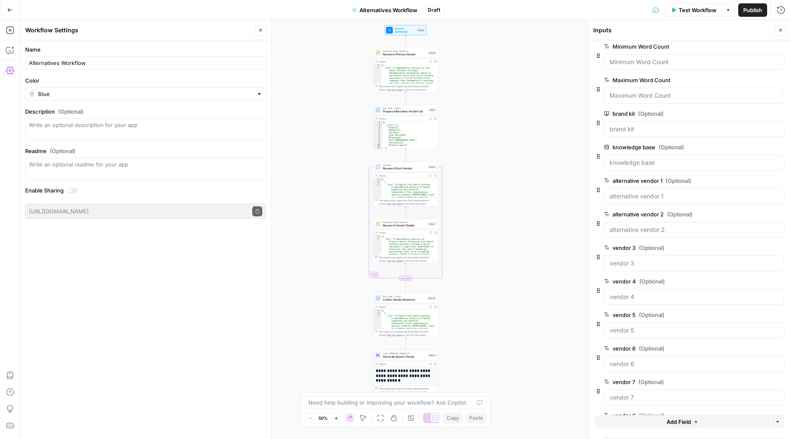
click at [750, 248] on span "edit field" at bounding box center [752, 247] width 18 height 7
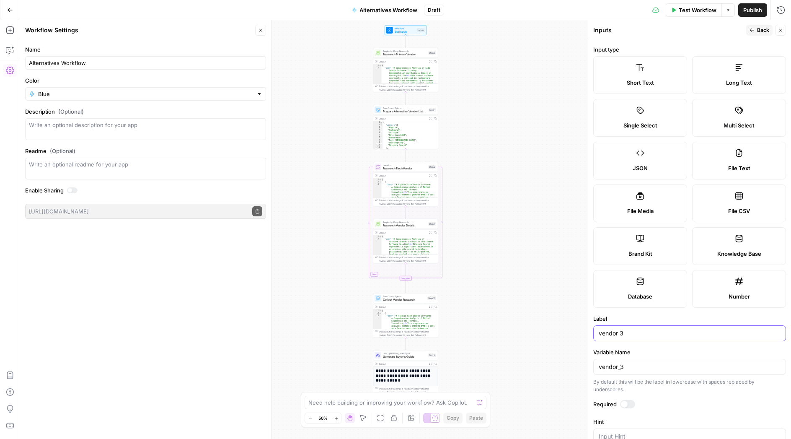
click at [599, 332] on input "vendor 3" at bounding box center [690, 333] width 182 height 8
paste input "alternative"
type input "alternative vendor 3"
click at [600, 367] on input "vendor_3" at bounding box center [690, 366] width 182 height 8
paste input "alternative"
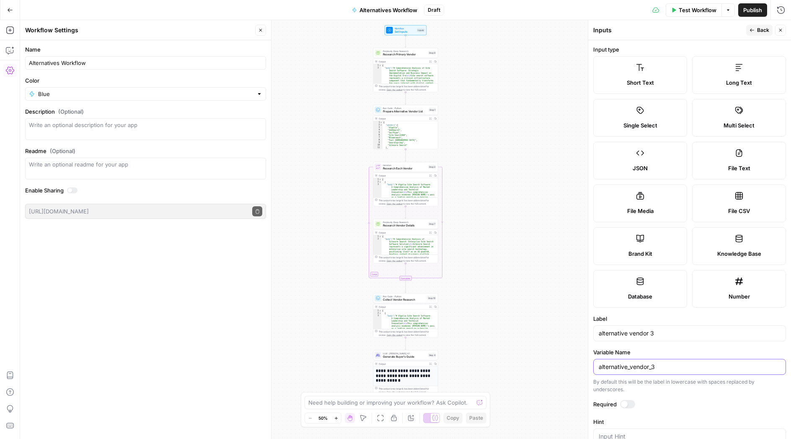
type input "alternative_vendor_3"
click at [758, 32] on span "Back" at bounding box center [763, 30] width 12 height 8
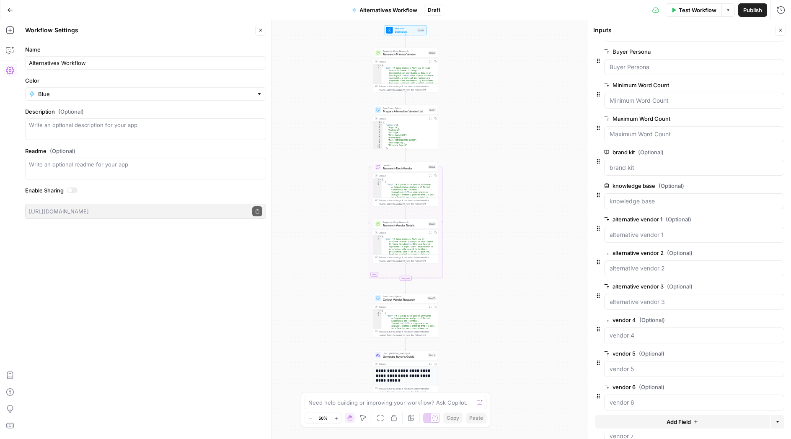
scroll to position [114, 0]
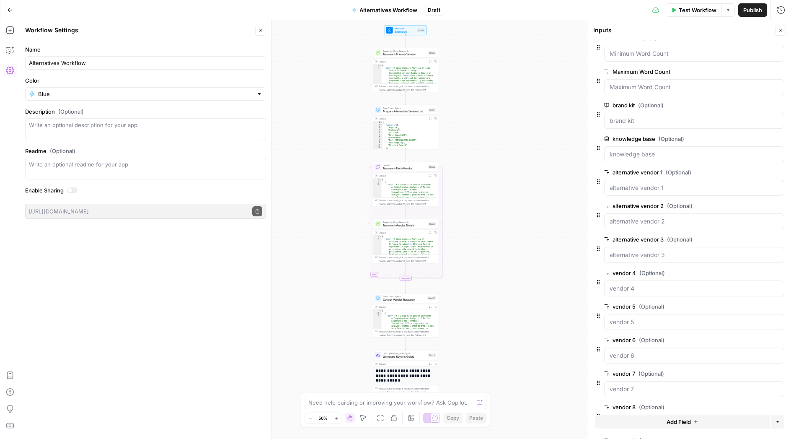
click at [743, 273] on span "edit field" at bounding box center [752, 272] width 18 height 7
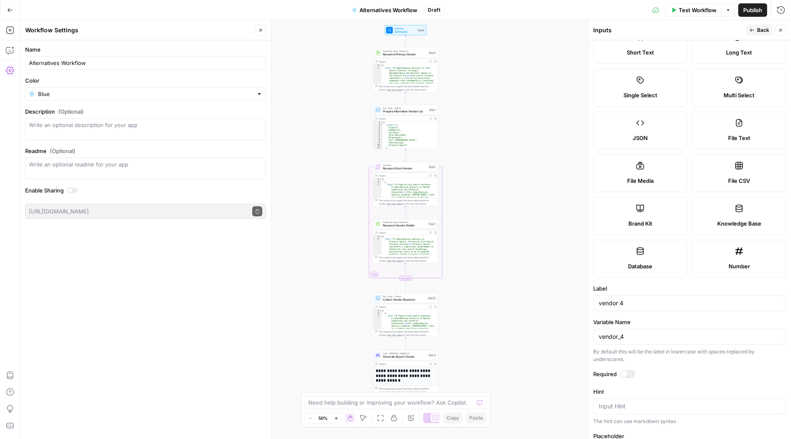
scroll to position [41, 0]
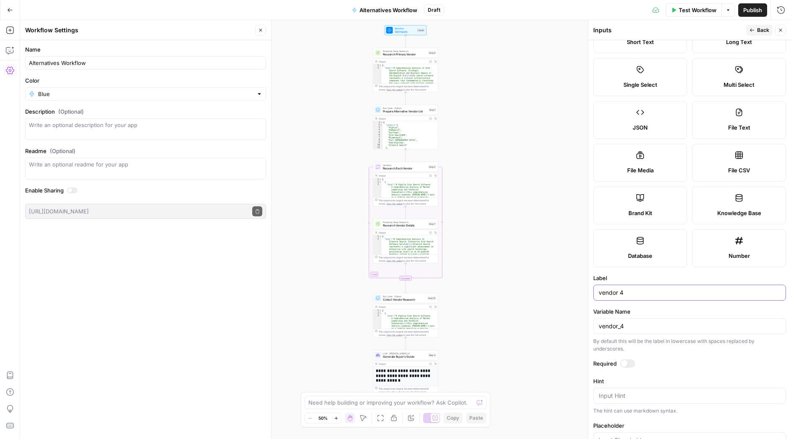
click at [600, 292] on input "vendor 4" at bounding box center [690, 292] width 182 height 8
paste input "alternative"
type input "alternative vendor 4"
click at [601, 324] on input "vendor_4" at bounding box center [690, 326] width 182 height 8
click at [600, 325] on input "vendor_4" at bounding box center [690, 326] width 182 height 8
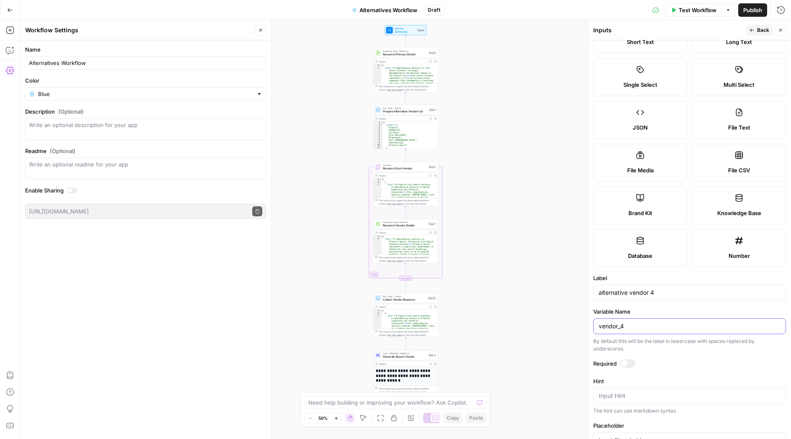
paste input "alternative"
type input "alternative_vendor_4"
click at [764, 29] on span "Back" at bounding box center [763, 30] width 12 height 8
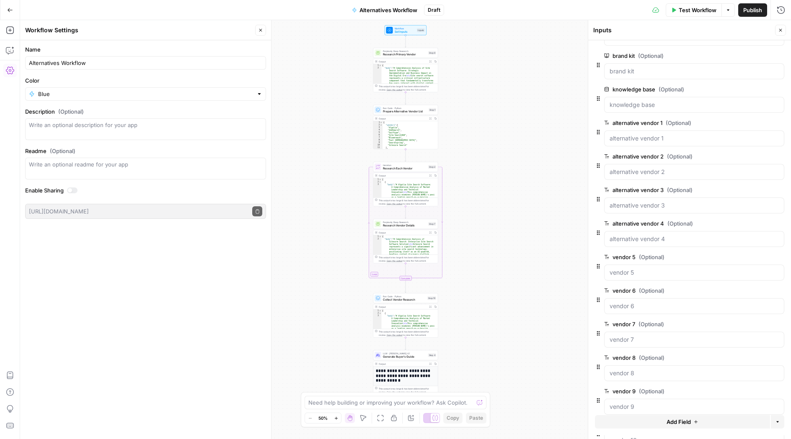
scroll to position [180, 0]
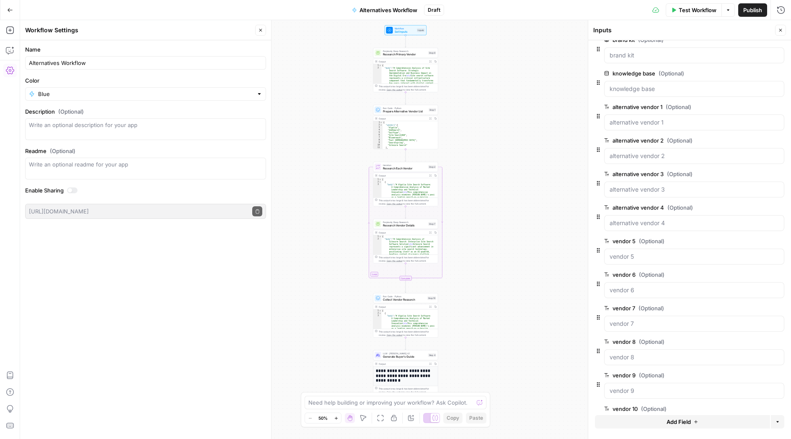
click at [743, 240] on span "edit field" at bounding box center [752, 240] width 18 height 7
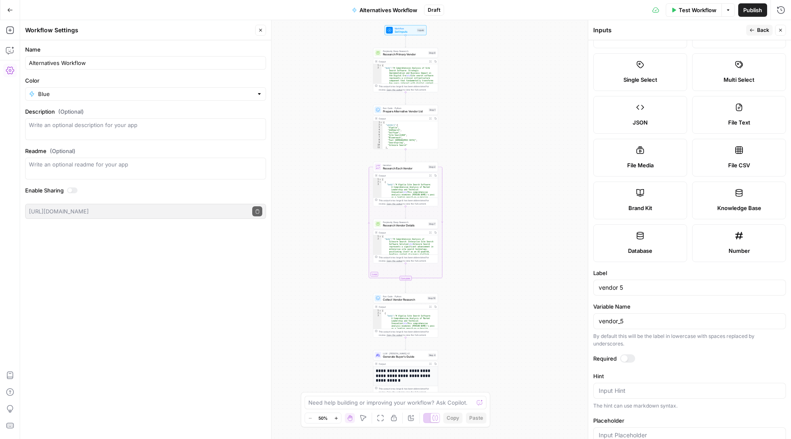
scroll to position [111, 0]
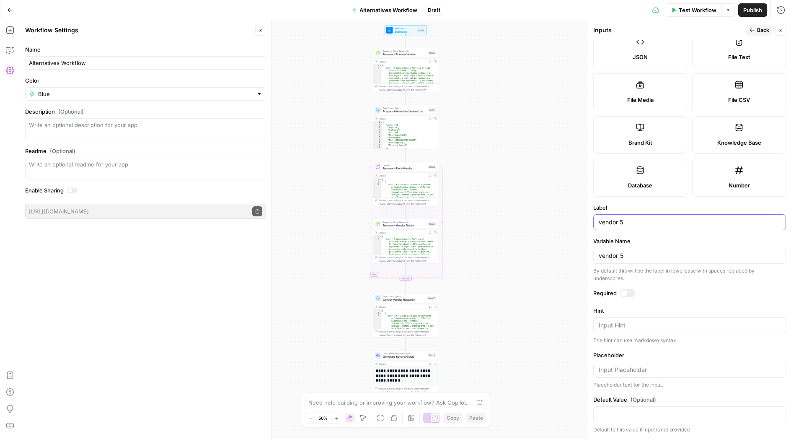
click at [599, 223] on input "vendor 5" at bounding box center [690, 222] width 182 height 8
paste input "alternative"
type input "alternative vendor 5"
click at [600, 256] on input "vendor_5" at bounding box center [690, 255] width 182 height 8
paste input "alternative"
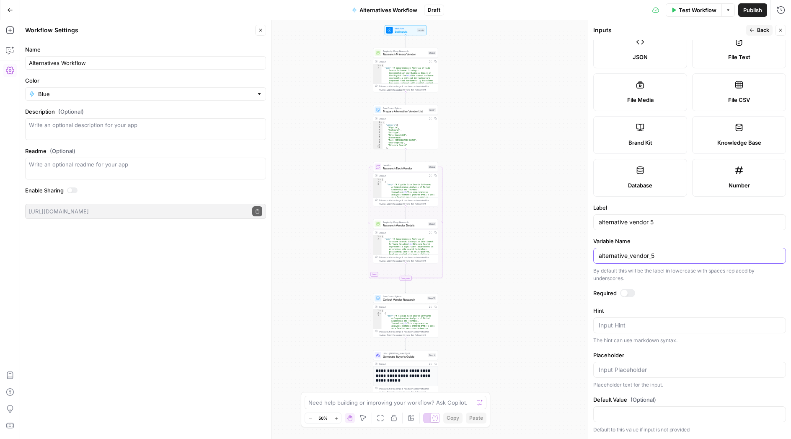
type input "alternative_vendor_5"
click at [756, 29] on button "Back" at bounding box center [759, 30] width 26 height 11
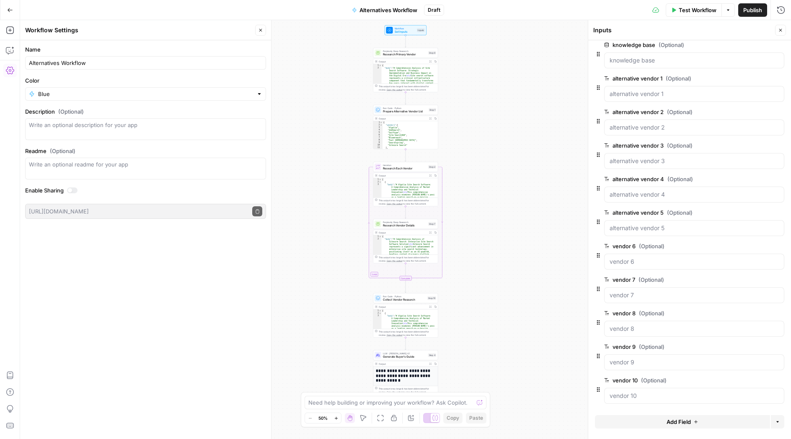
scroll to position [208, 0]
click at [743, 247] on span "edit field" at bounding box center [752, 245] width 18 height 7
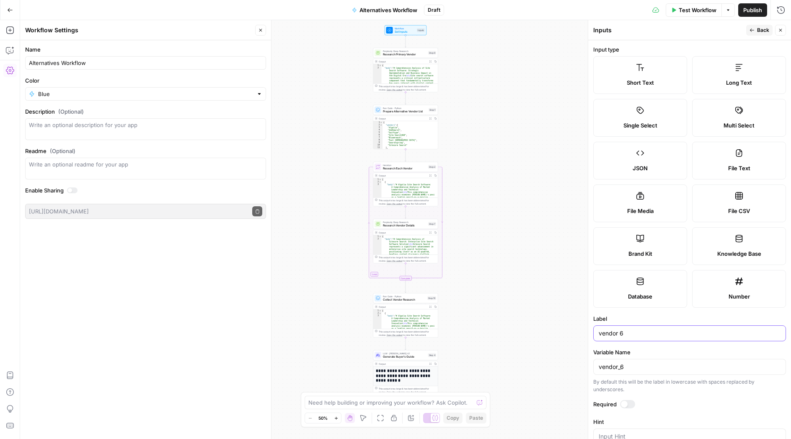
click at [600, 330] on input "vendor 6" at bounding box center [690, 333] width 182 height 8
paste input "alternative"
type input "alternative vendor 6"
drag, startPoint x: 600, startPoint y: 368, endPoint x: 608, endPoint y: 368, distance: 8.4
click at [600, 368] on input "vendor_6" at bounding box center [690, 366] width 182 height 8
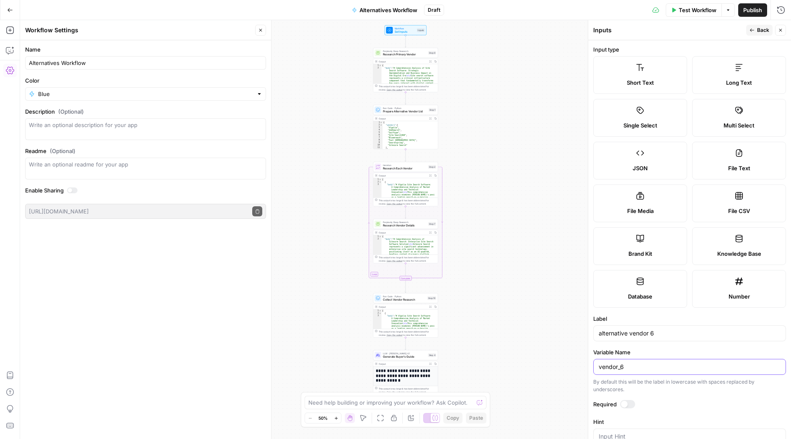
paste input "alternative"
type input "alternative_vendor_6"
click at [756, 31] on button "Back" at bounding box center [759, 30] width 26 height 11
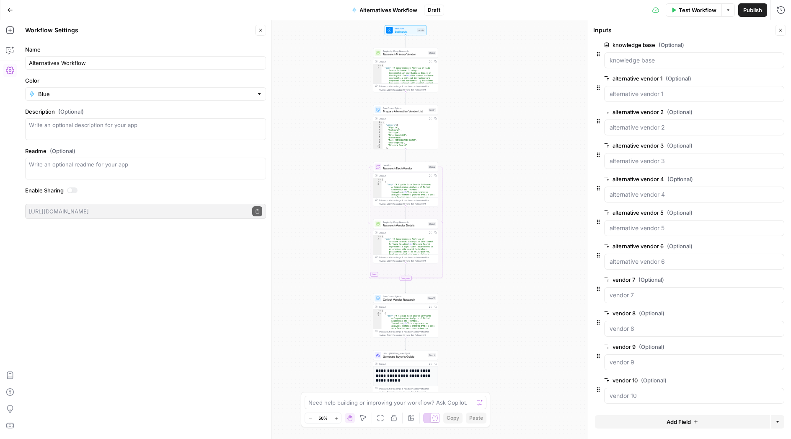
click at [743, 278] on span "edit field" at bounding box center [752, 279] width 18 height 7
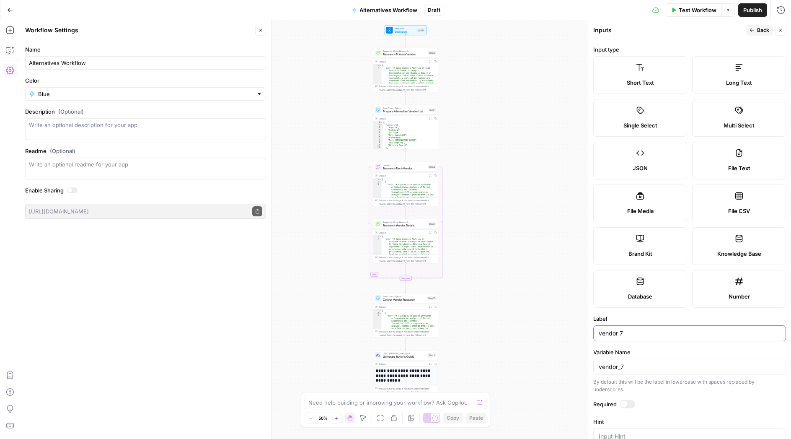
click at [600, 333] on input "vendor 7" at bounding box center [690, 333] width 182 height 8
paste input "alternative"
type input "alternative vendor 7"
click at [600, 368] on input "vendor_7" at bounding box center [690, 366] width 182 height 8
paste input "alternative"
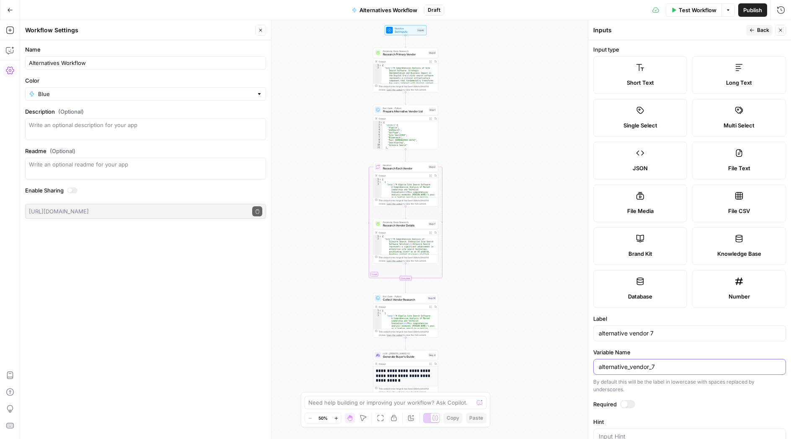
type input "alternative_vendor_7"
click at [756, 26] on button "Back" at bounding box center [759, 30] width 26 height 11
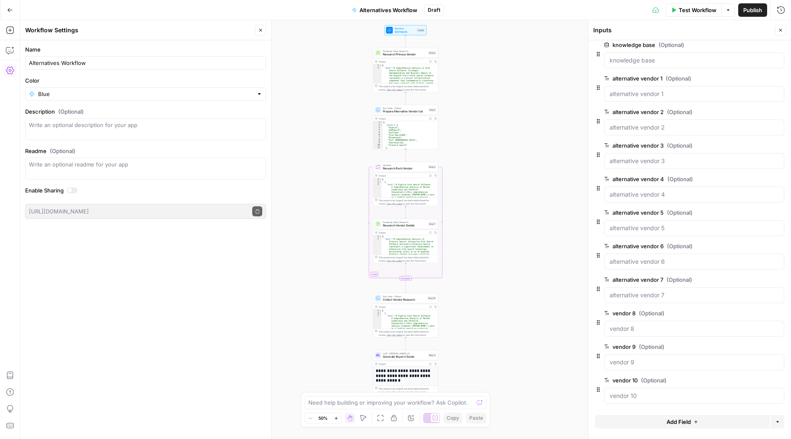
click at [745, 313] on span "edit field" at bounding box center [752, 313] width 18 height 7
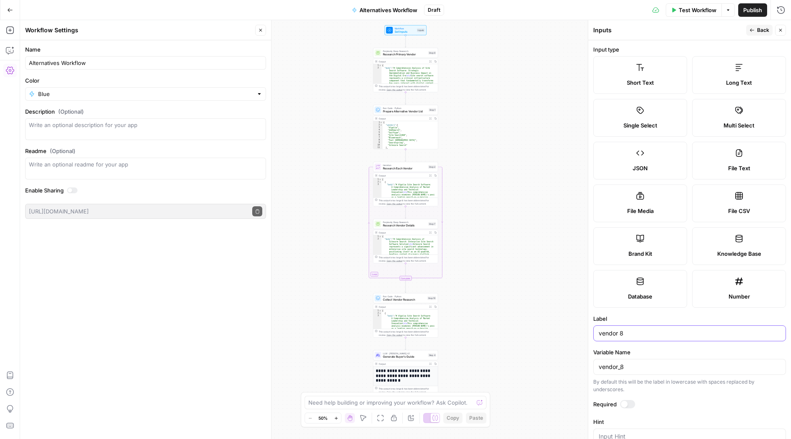
click at [600, 333] on input "vendor 8" at bounding box center [690, 333] width 182 height 8
paste input "alternative"
type input "alternative vendor 8"
click at [600, 367] on input "vendor_8" at bounding box center [690, 366] width 182 height 8
paste input "alternative"
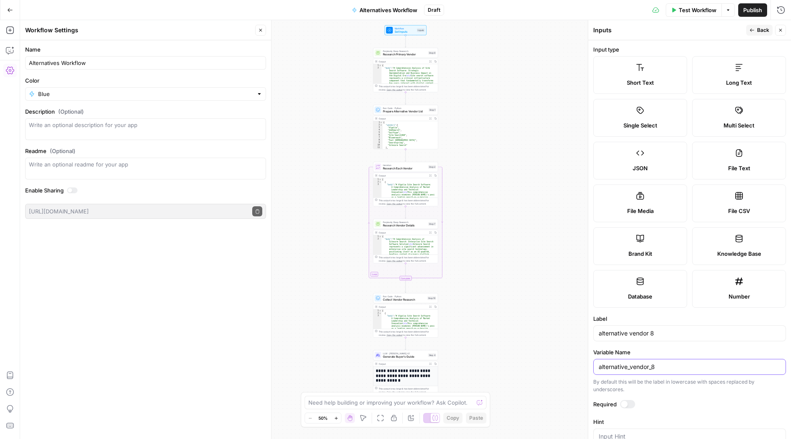
type input "alternative_vendor_8"
click at [753, 31] on icon "button" at bounding box center [751, 30] width 5 height 5
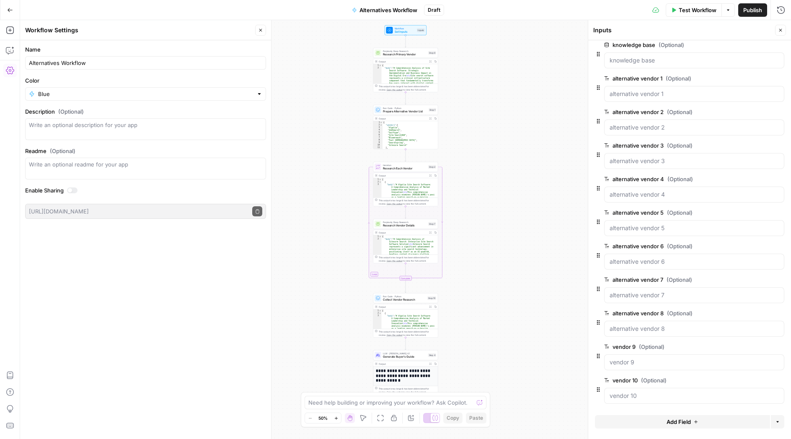
click at [743, 346] on span "edit field" at bounding box center [752, 346] width 18 height 7
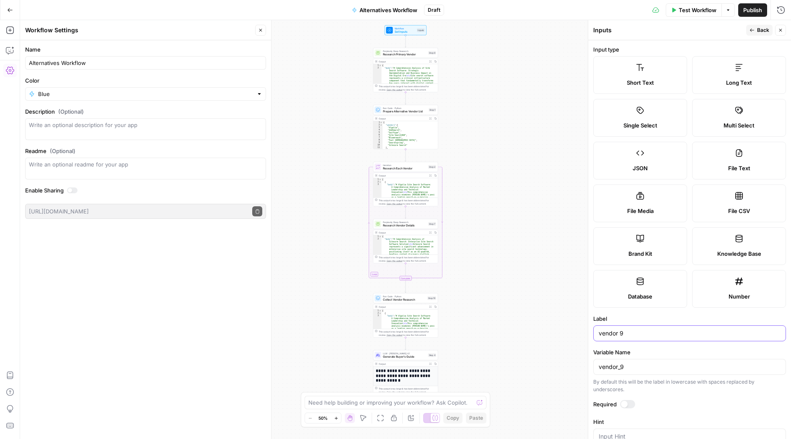
click at [600, 333] on input "vendor 9" at bounding box center [690, 333] width 182 height 8
paste input "alternative"
type input "alternative vendor 9"
click at [599, 367] on input "vendor_9" at bounding box center [690, 366] width 182 height 8
paste input "alternative"
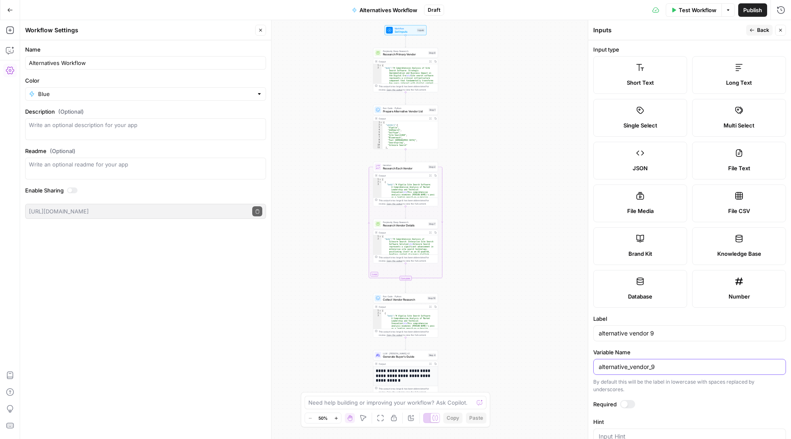
type input "alternative_vendor_9"
click at [758, 33] on span "Back" at bounding box center [763, 30] width 12 height 8
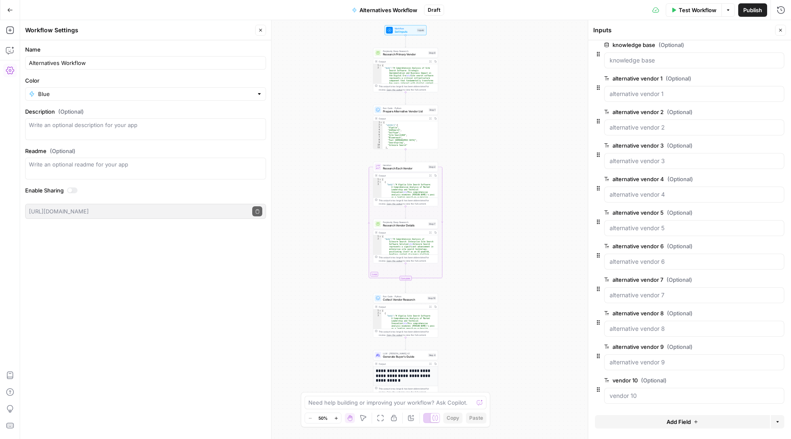
click at [751, 381] on span "edit field" at bounding box center [752, 380] width 18 height 7
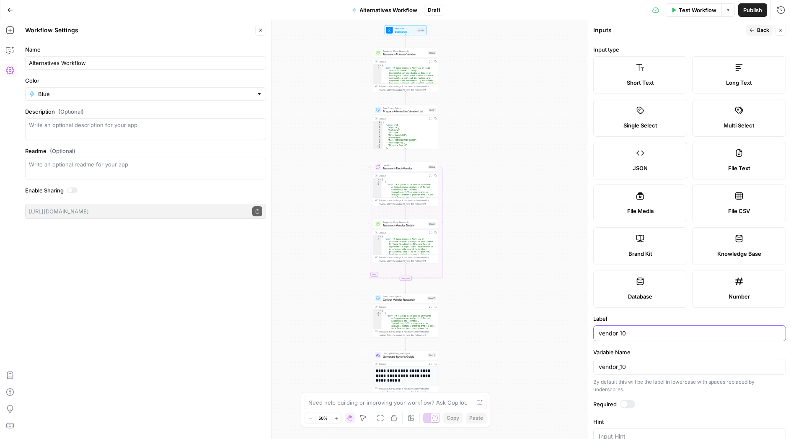
click at [600, 334] on input "vendor 10" at bounding box center [690, 333] width 182 height 8
paste input "alternative"
type input "alternative vendor 10"
click at [600, 367] on input "vendor_10" at bounding box center [690, 366] width 182 height 8
paste input "alternative"
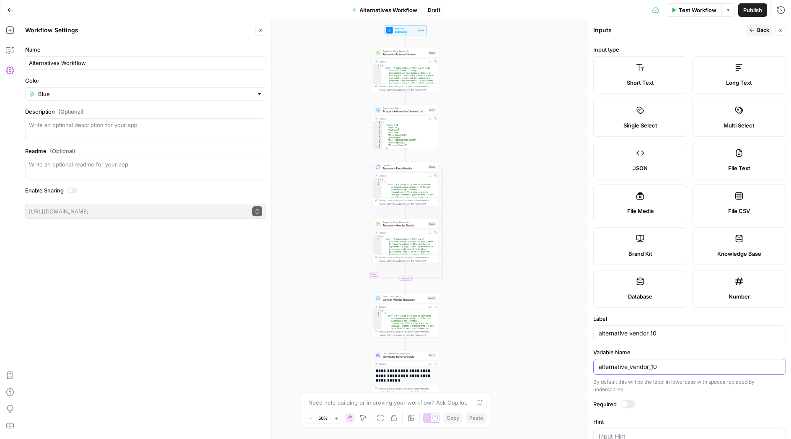
type input "alternative_vendor_10"
click at [757, 26] on button "Back" at bounding box center [759, 30] width 26 height 11
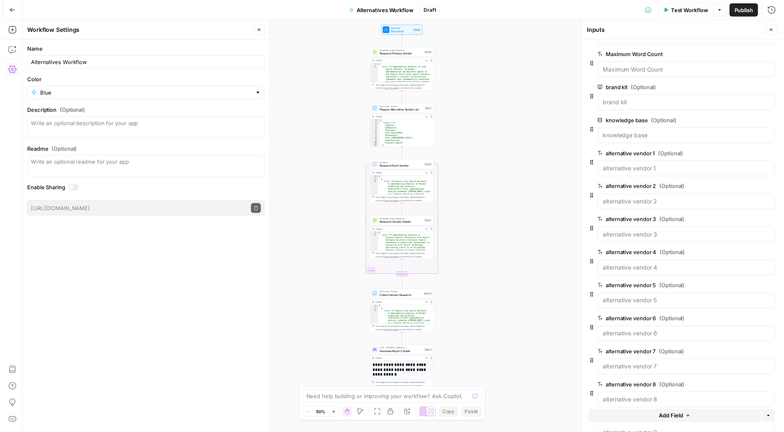
scroll to position [0, 0]
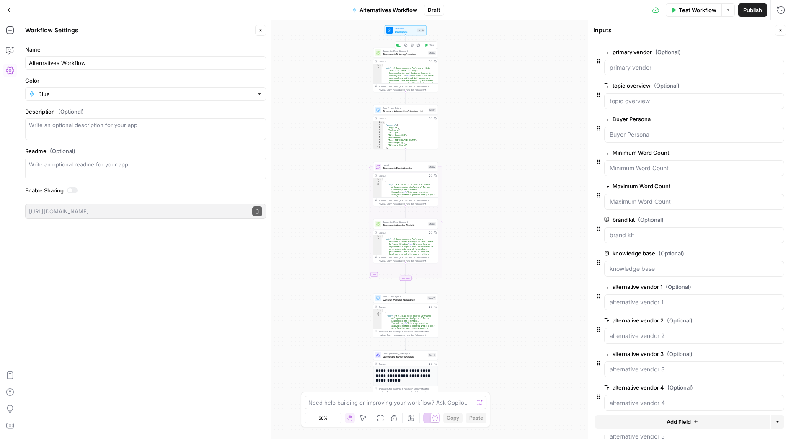
click at [408, 54] on span "Research Primary Vendor" at bounding box center [405, 54] width 44 height 4
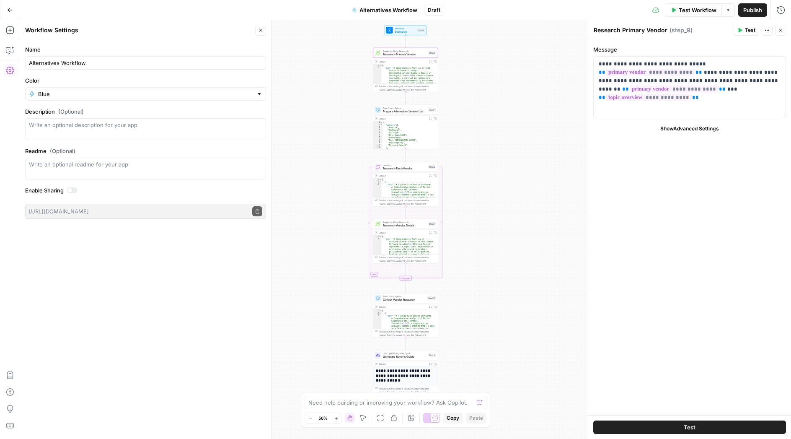
click at [408, 111] on span "Prepare Alternative Vendor List" at bounding box center [405, 111] width 44 height 4
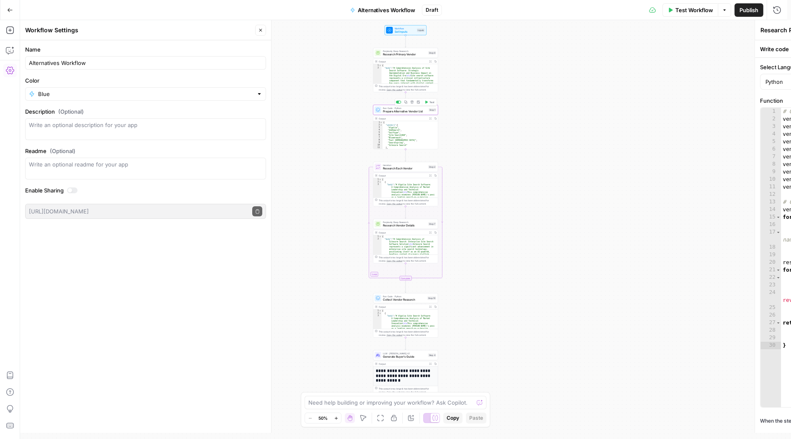
type textarea "Prepare Alternative Vendor List"
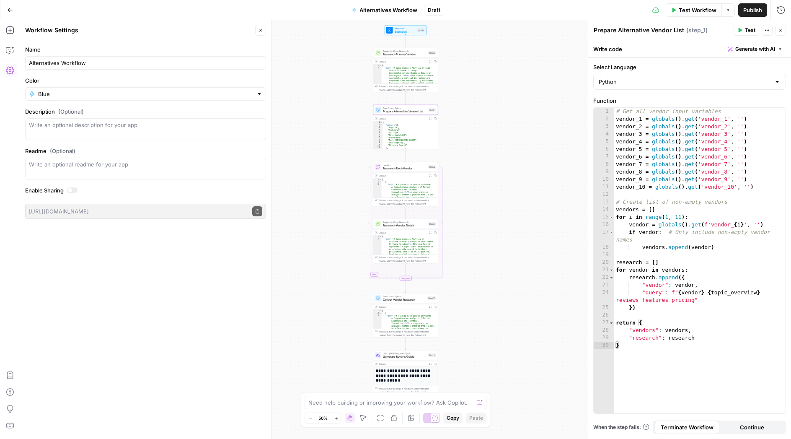
click at [405, 166] on span "Research Each Vendor" at bounding box center [405, 168] width 44 height 4
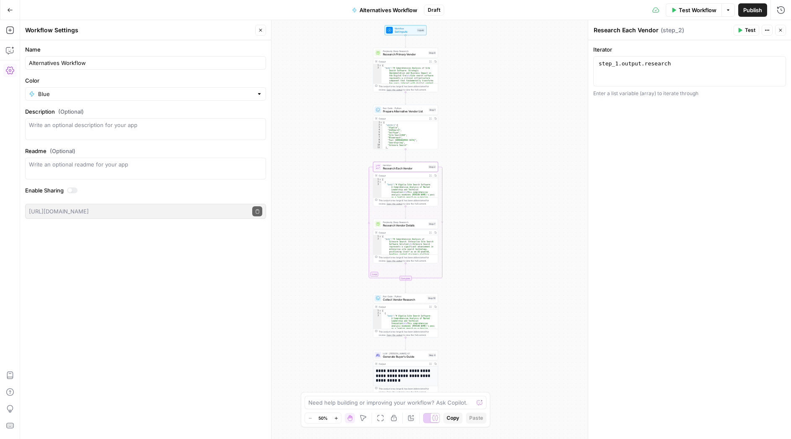
click at [402, 354] on span "LLM · [PERSON_NAME] 4.1" at bounding box center [405, 352] width 44 height 3
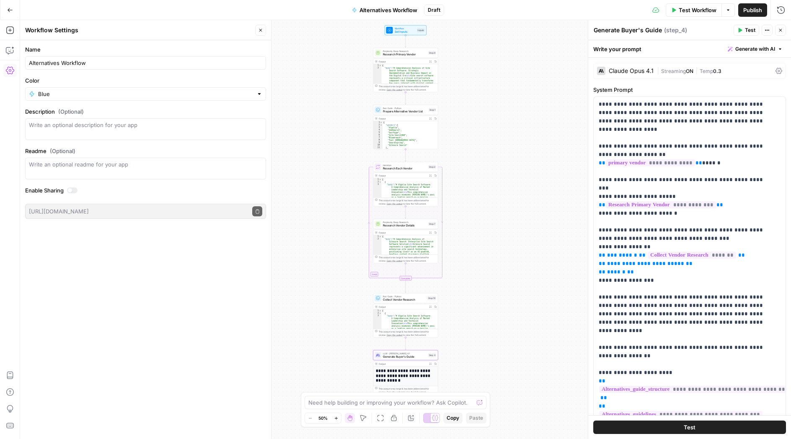
click at [628, 31] on textarea "Generate Buyer's Guide" at bounding box center [627, 30] width 68 height 8
drag, startPoint x: 622, startPoint y: 30, endPoint x: 643, endPoint y: 32, distance: 21.5
click at [643, 32] on textarea "Generate Buyer's Guide" at bounding box center [627, 30] width 68 height 8
type textarea "Generate Alternatives Guide Guide"
click at [652, 111] on p "**********" at bounding box center [683, 359] width 169 height 519
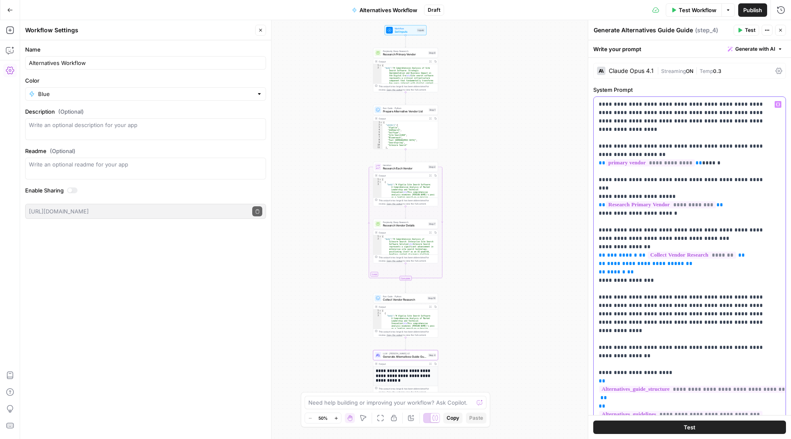
click at [738, 153] on p "**********" at bounding box center [683, 359] width 169 height 519
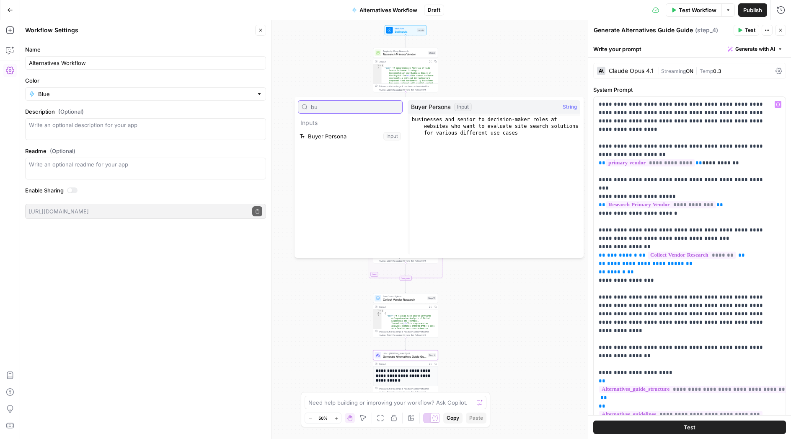
type input "bu"
click at [338, 133] on button "Select variable Buyer Persona" at bounding box center [350, 135] width 105 height 13
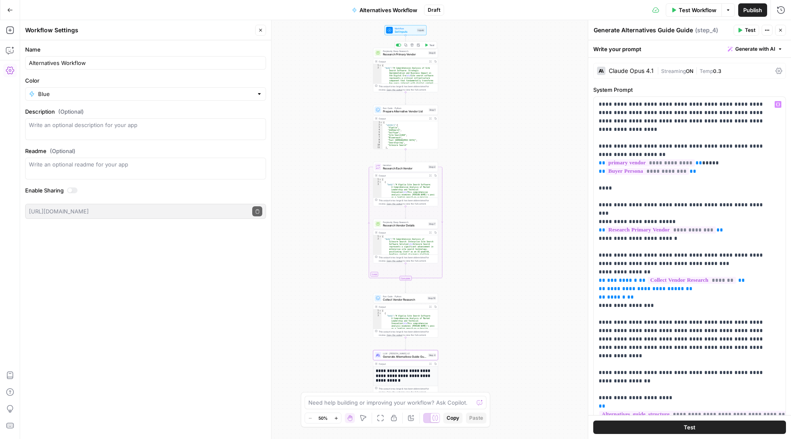
click at [391, 54] on span "Research Primary Vendor" at bounding box center [405, 54] width 44 height 4
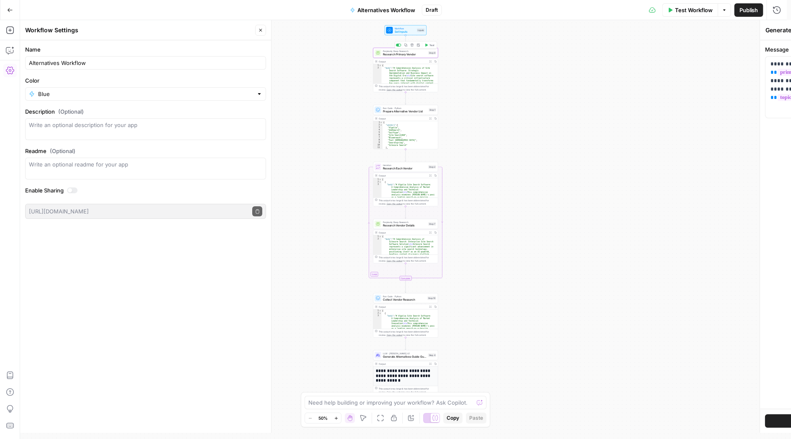
type textarea "Research Primary Vendor"
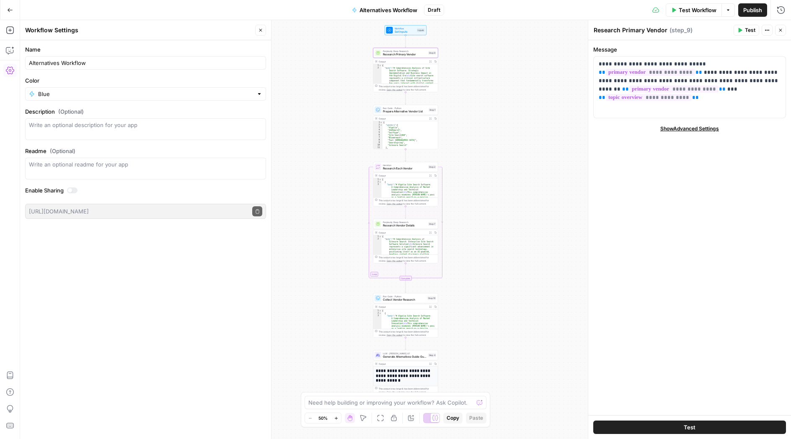
click at [684, 13] on span "Test Workflow" at bounding box center [697, 10] width 38 height 8
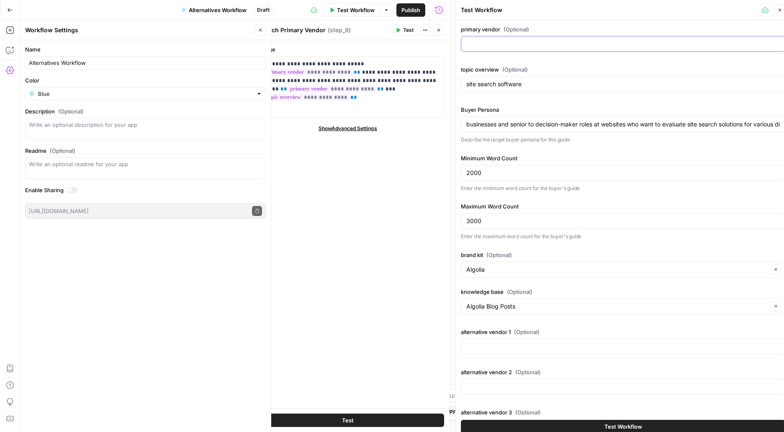
click at [497, 45] on input "primary vendor (Optional)" at bounding box center [624, 44] width 314 height 8
type input "Elasticsearch"
click at [511, 86] on input "site search software" at bounding box center [624, 84] width 314 height 8
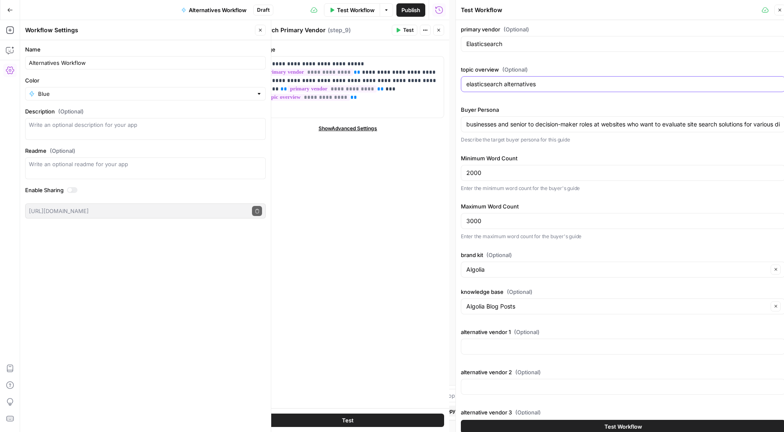
type input "elasticsearch alternatives"
click at [500, 173] on input "2000" at bounding box center [624, 173] width 314 height 8
type input "3000"
type input "4000"
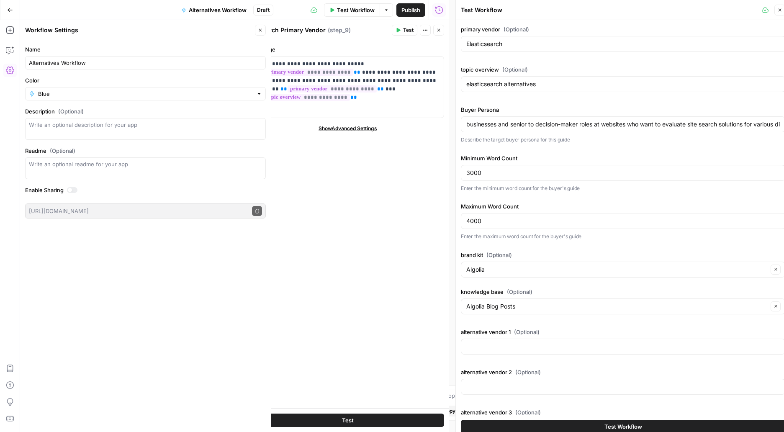
click at [512, 192] on p "Enter the minimum word count for the buyer's guide" at bounding box center [623, 188] width 325 height 8
drag, startPoint x: 537, startPoint y: 125, endPoint x: 531, endPoint y: 125, distance: 6.7
click at [531, 125] on input "businesses and senior to decision-maker roles at websites who want to evaluate …" at bounding box center [624, 124] width 314 height 8
drag, startPoint x: 580, startPoint y: 122, endPoint x: 589, endPoint y: 119, distance: 9.4
click at [580, 122] on input "businesses and senior or decision-maker roles at websites who want to evaluate …" at bounding box center [624, 124] width 314 height 8
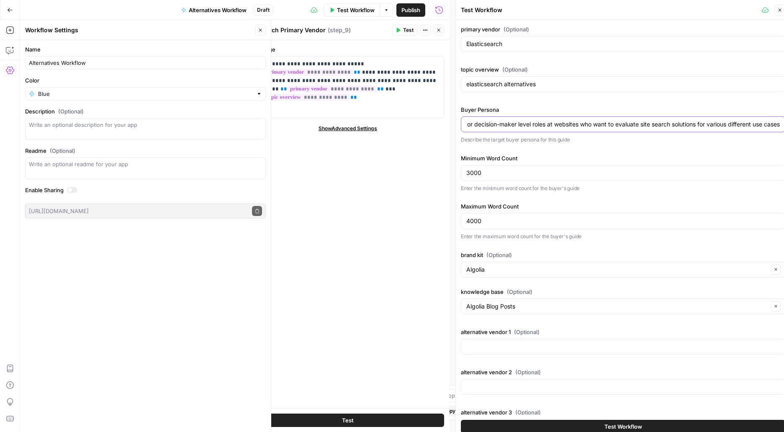
scroll to position [0, 6]
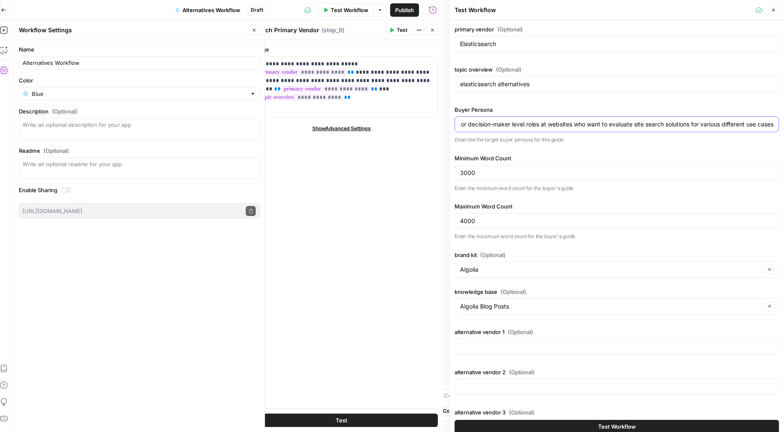
drag, startPoint x: 620, startPoint y: 126, endPoint x: 788, endPoint y: 129, distance: 168.0
click at [774, 129] on input "businesses and senior or decision-maker level roles at websites who want to eva…" at bounding box center [617, 124] width 314 height 8
click at [568, 123] on input "businesses and senior or decision-maker level roles at websites who want to eva…" at bounding box center [617, 124] width 314 height 8
drag, startPoint x: 563, startPoint y: 124, endPoint x: 541, endPoint y: 124, distance: 21.8
click at [541, 124] on input "businesses and senior or decision-maker level roles at websites who want to eva…" at bounding box center [617, 124] width 314 height 8
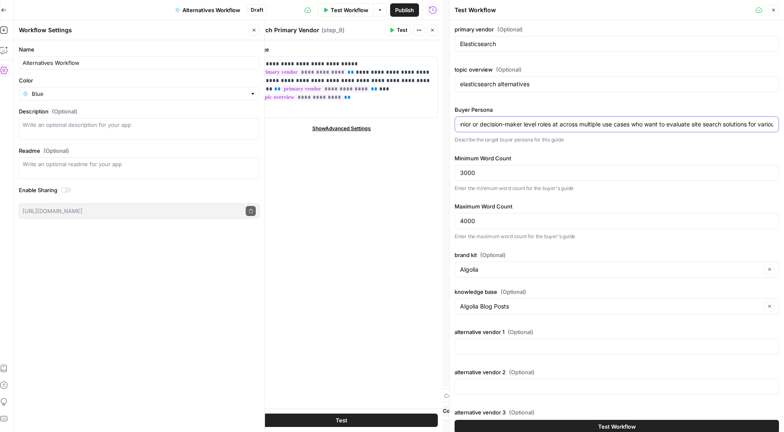
scroll to position [0, 121]
drag, startPoint x: 698, startPoint y: 124, endPoint x: 791, endPoint y: 123, distance: 93.0
click at [774, 123] on input "businesses and senior or decision-maker level roles at across multiple use case…" at bounding box center [617, 124] width 314 height 8
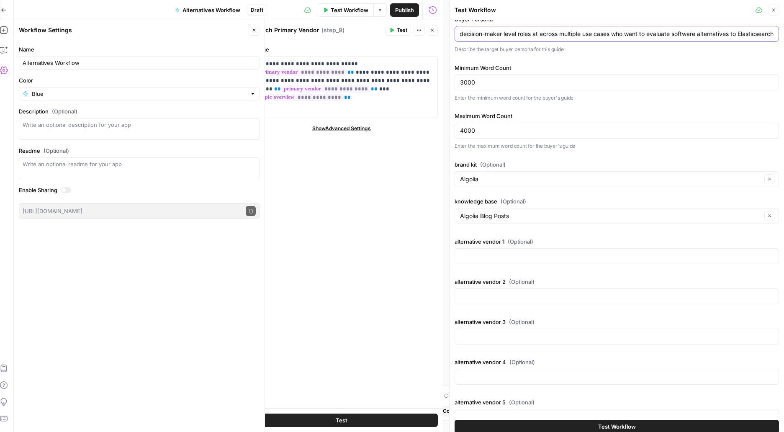
scroll to position [106, 0]
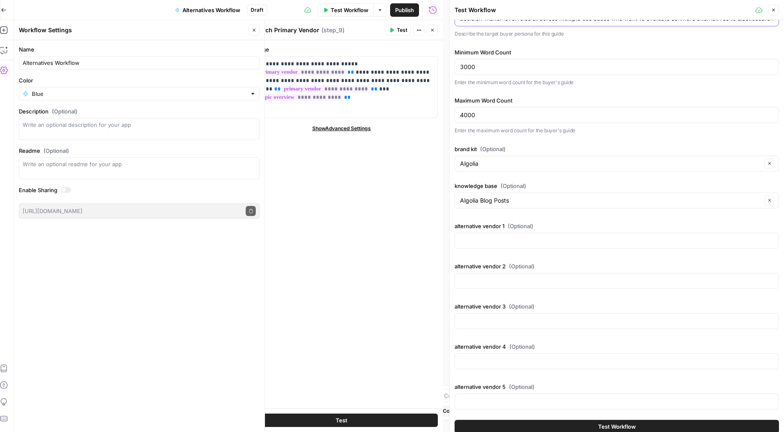
type input "businesses and senior or decision-maker level roles at across multiple use case…"
click at [495, 243] on input "alternative vendor 1 (Optional)" at bounding box center [617, 241] width 314 height 8
type input "Algolia"
type input "Apache Solr"
type input "MeiliSearch"
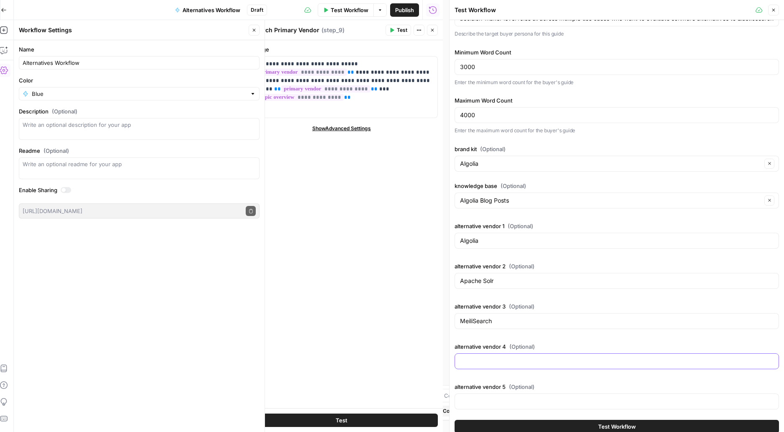
click at [476, 363] on input "alternative vendor 4 (Optional)" at bounding box center [617, 361] width 314 height 8
paste input "Typesense"
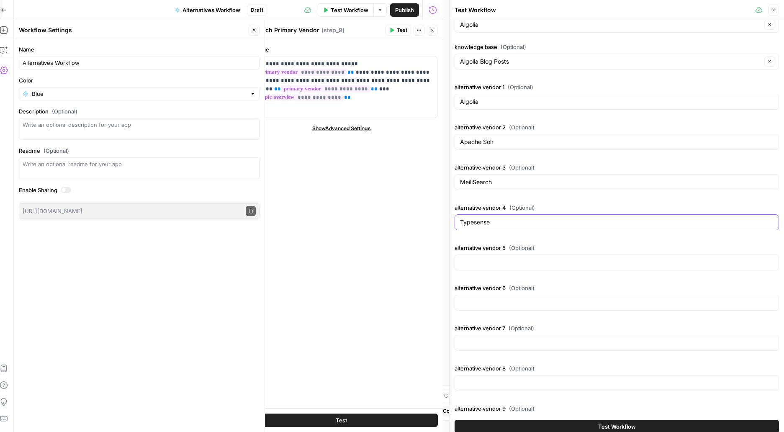
scroll to position [237, 0]
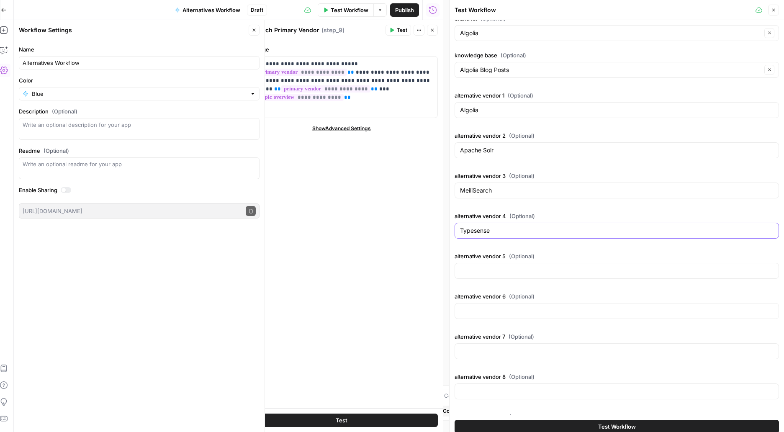
type input "Typesense"
click at [482, 268] on input "alternative vendor 5 (Optional)" at bounding box center [617, 271] width 314 height 8
paste input "OpenSearch"
type input "OpenSearch"
click at [475, 307] on input "alternative vendor 6 (Optional)" at bounding box center [617, 311] width 314 height 8
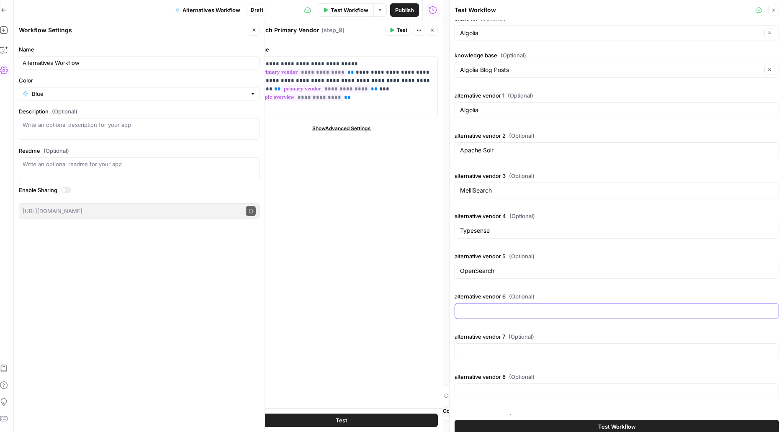
paste input "Vespa"
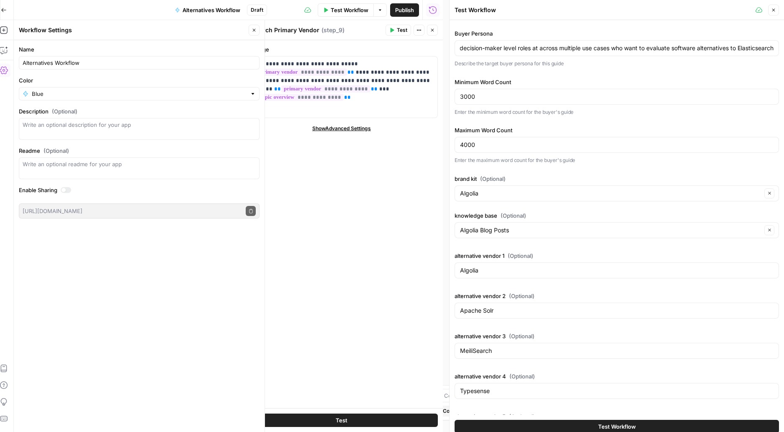
scroll to position [73, 0]
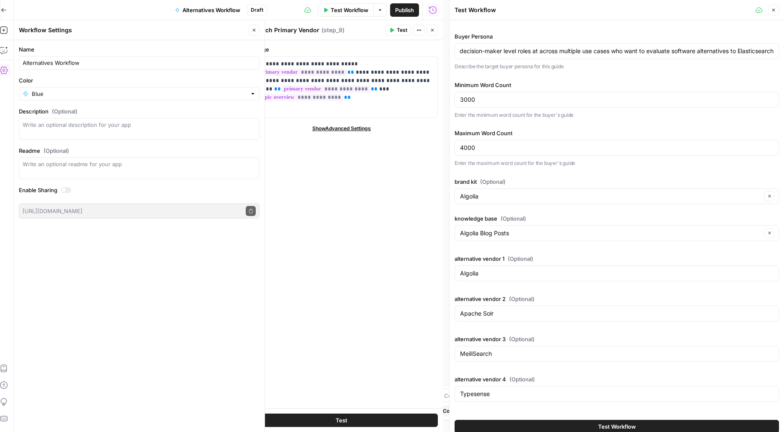
type input "Vespa"
drag, startPoint x: 767, startPoint y: 51, endPoint x: 771, endPoint y: 51, distance: 4.6
click at [771, 51] on input "businesses and senior or decision-maker level roles at across multiple use case…" at bounding box center [617, 51] width 314 height 8
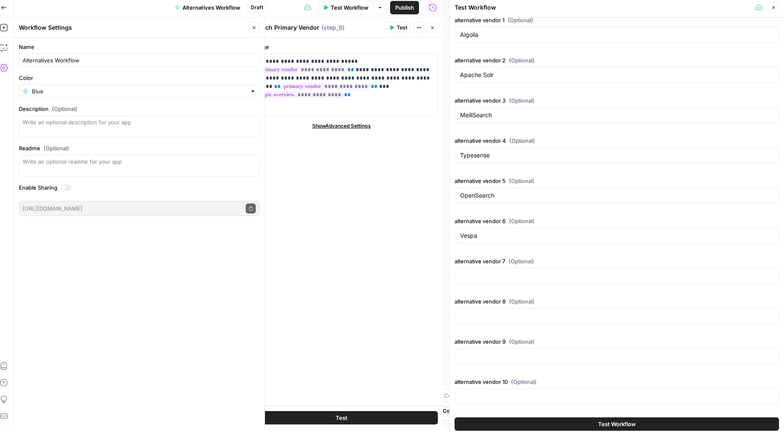
scroll to position [6, 6]
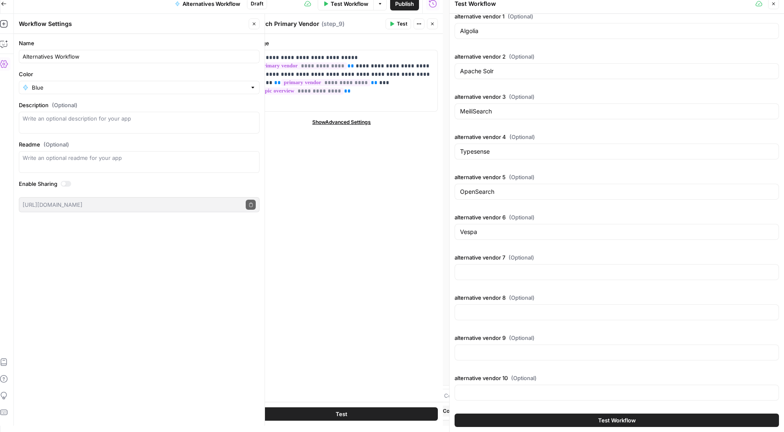
type input "businesses and senior or decision-maker level roles at across multiple use case…"
click at [477, 269] on input "alternative vendor 7 (Optional)" at bounding box center [617, 272] width 314 height 8
type input "Pinecone"
type input "Weaviate"
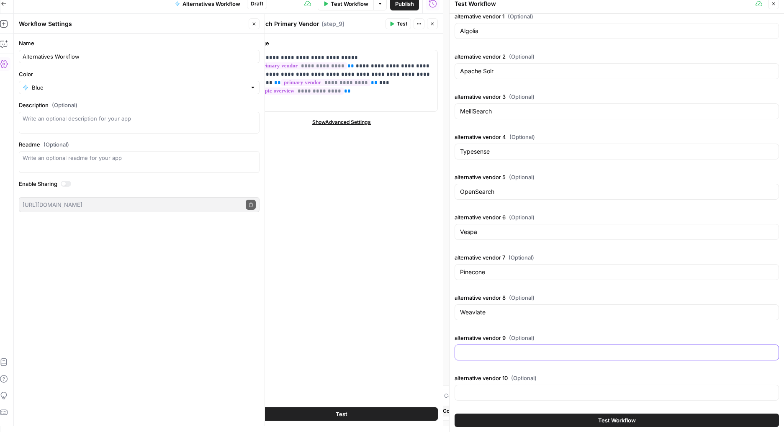
click at [494, 351] on input "alternative vendor 9 (Optional)" at bounding box center [617, 352] width 314 height 8
type input "Sphinx Search"
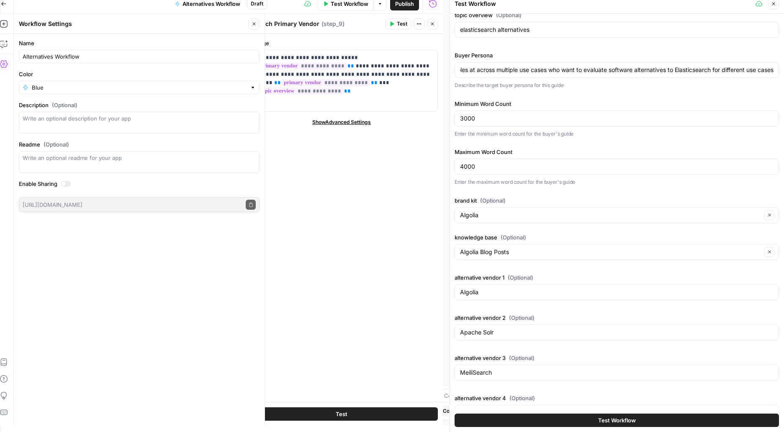
scroll to position [0, 0]
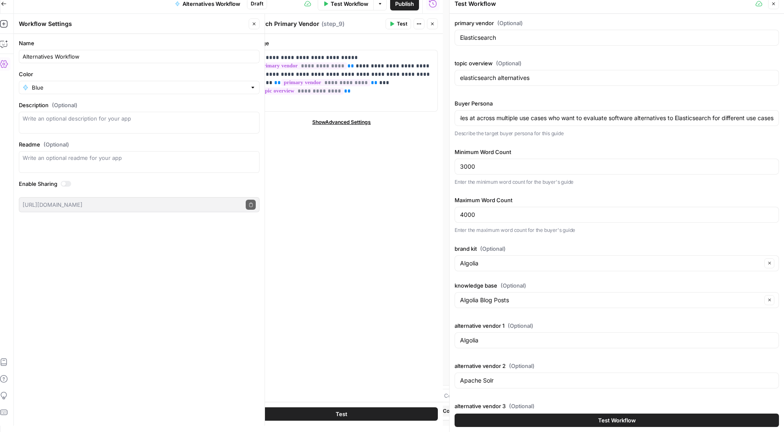
click at [568, 422] on button "Test Workflow" at bounding box center [617, 420] width 325 height 13
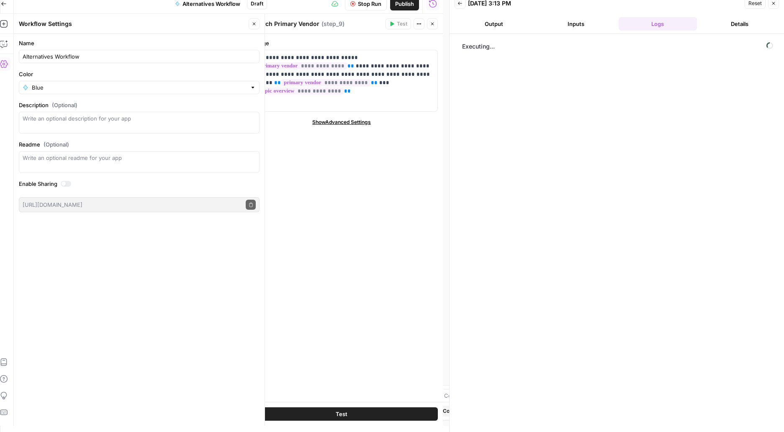
click at [579, 23] on button "Inputs" at bounding box center [576, 23] width 79 height 13
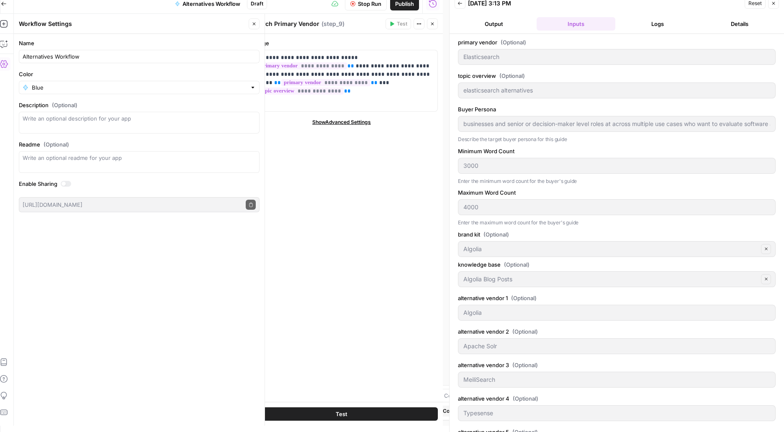
click at [652, 26] on button "Logs" at bounding box center [658, 23] width 79 height 13
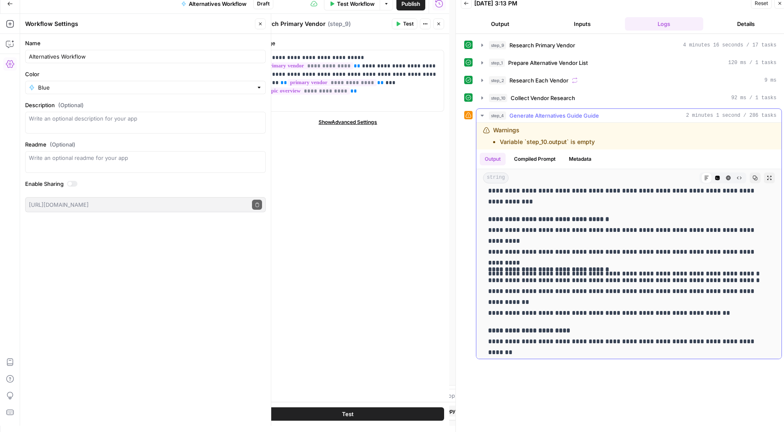
scroll to position [1638, 0]
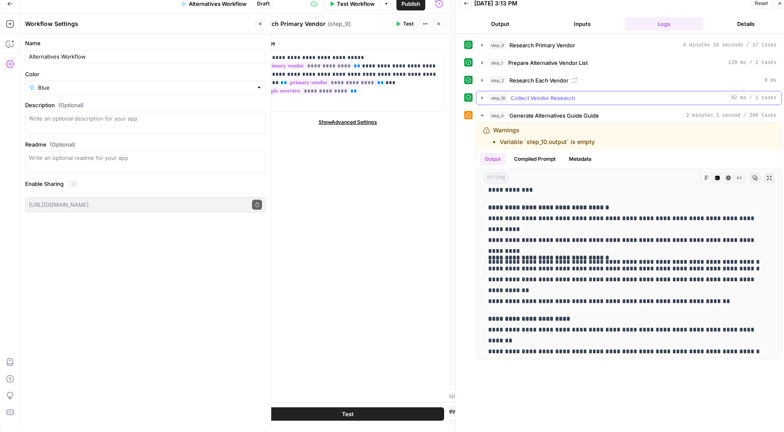
click at [483, 97] on icon "button" at bounding box center [482, 98] width 7 height 7
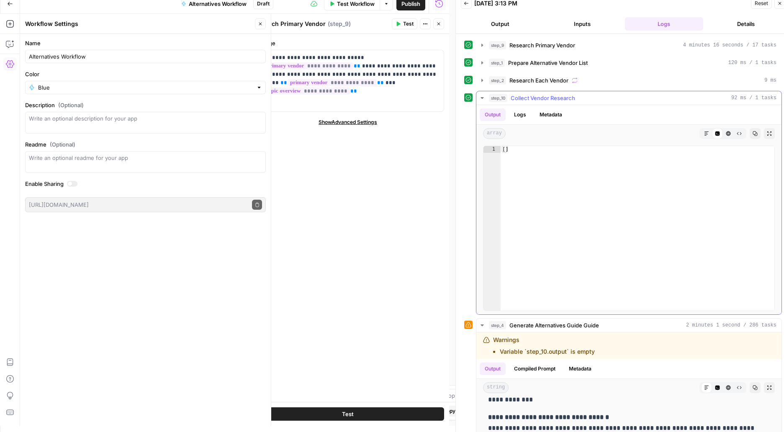
click at [523, 111] on button "Logs" at bounding box center [520, 114] width 22 height 13
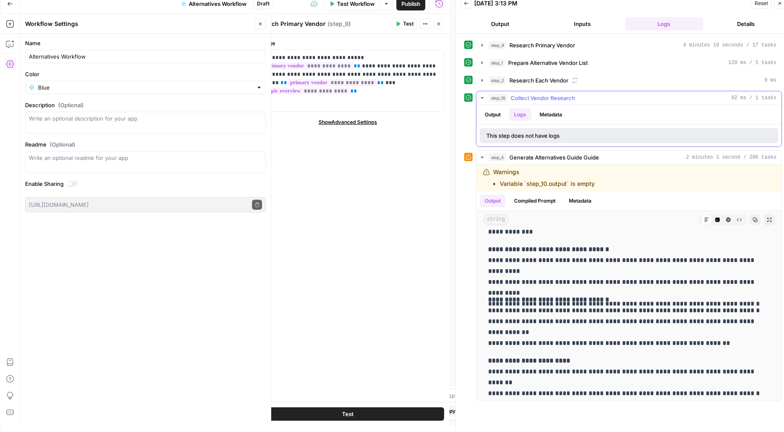
click at [550, 115] on button "Metadata" at bounding box center [551, 114] width 33 height 13
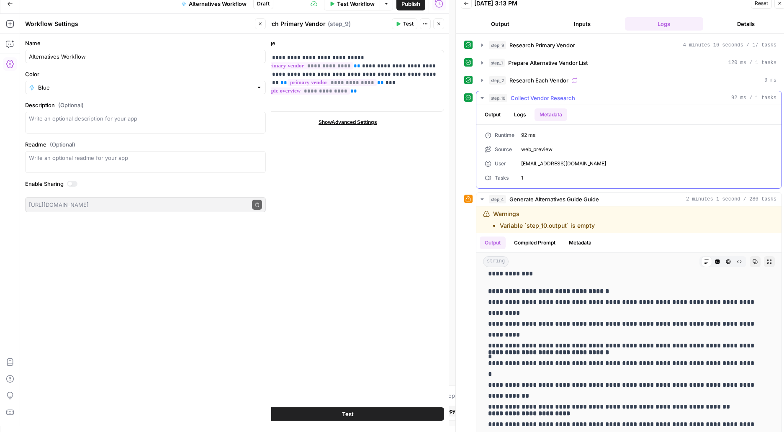
click at [493, 113] on button "Output" at bounding box center [493, 114] width 26 height 13
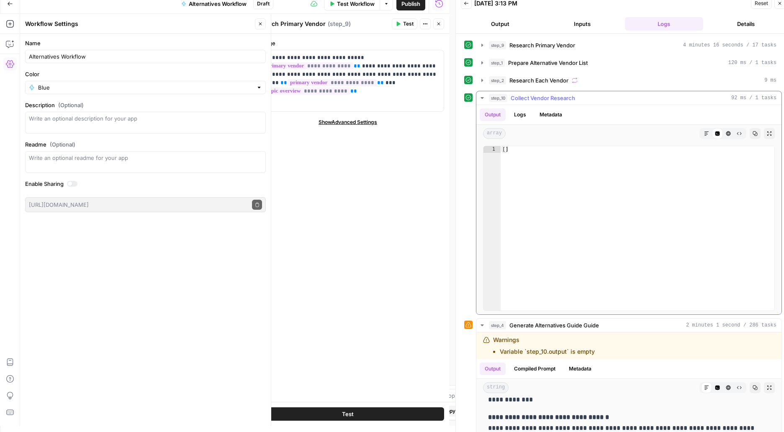
click at [480, 96] on icon "button" at bounding box center [482, 98] width 7 height 7
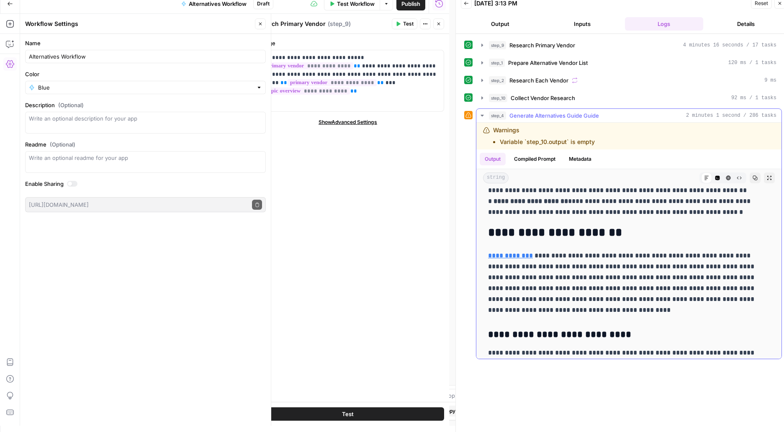
scroll to position [173, 0]
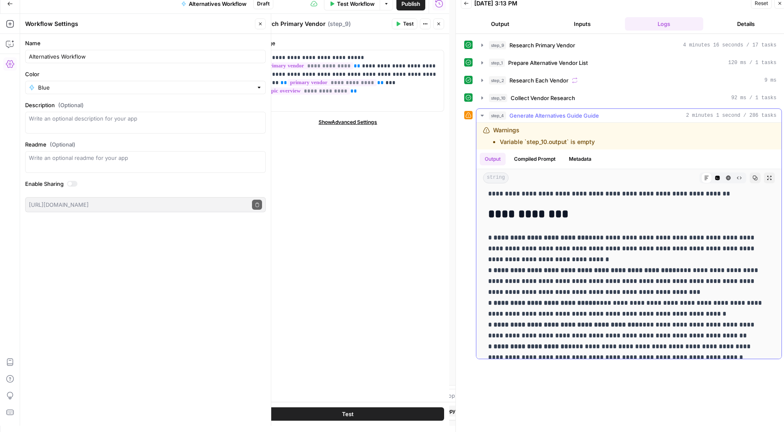
click at [526, 133] on div "Warnings Variable `step_10.output` is empty" at bounding box center [544, 136] width 102 height 20
click at [491, 132] on div "Warnings Variable `step_10.output` is empty" at bounding box center [584, 136] width 202 height 20
click at [485, 117] on icon "button" at bounding box center [482, 115] width 7 height 7
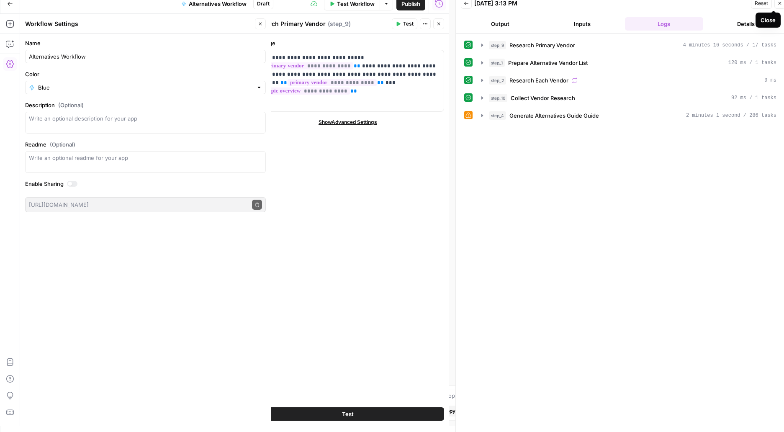
click at [779, 5] on icon "button" at bounding box center [780, 3] width 5 height 5
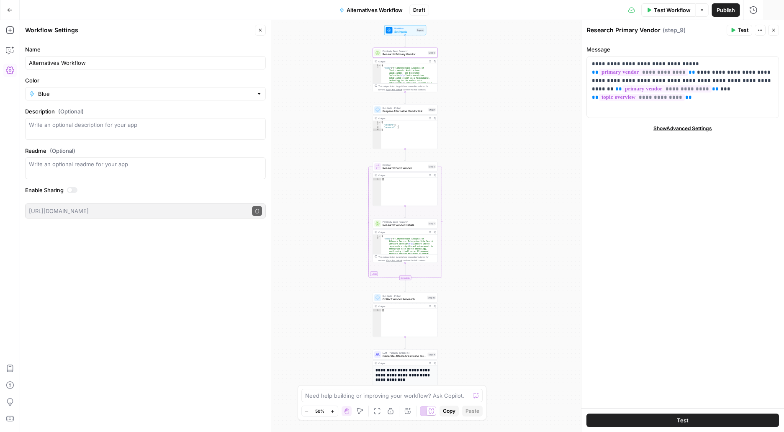
scroll to position [0, 0]
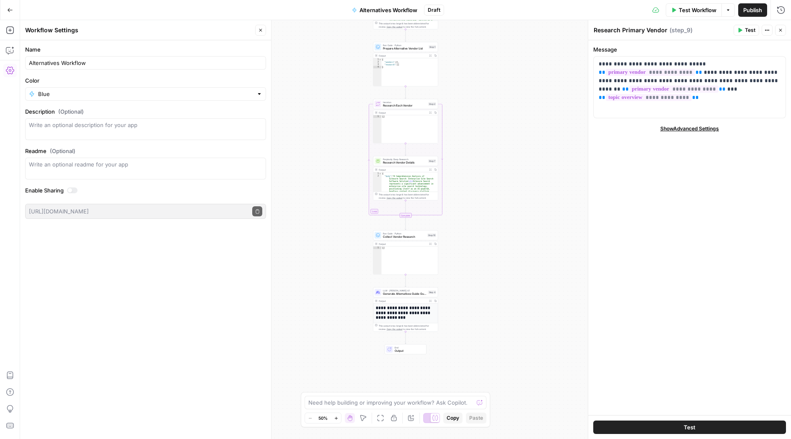
click at [730, 11] on button "Options" at bounding box center [727, 9] width 13 height 13
click at [707, 40] on span "View Last Test" at bounding box center [704, 41] width 37 height 8
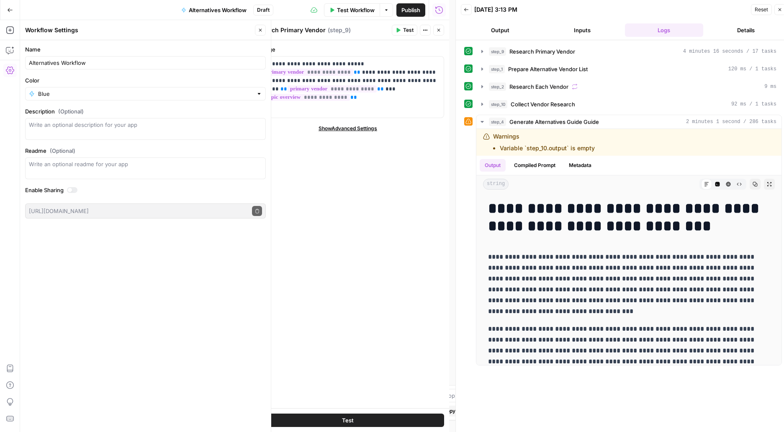
click at [348, 363] on div "**********" at bounding box center [348, 224] width 203 height 368
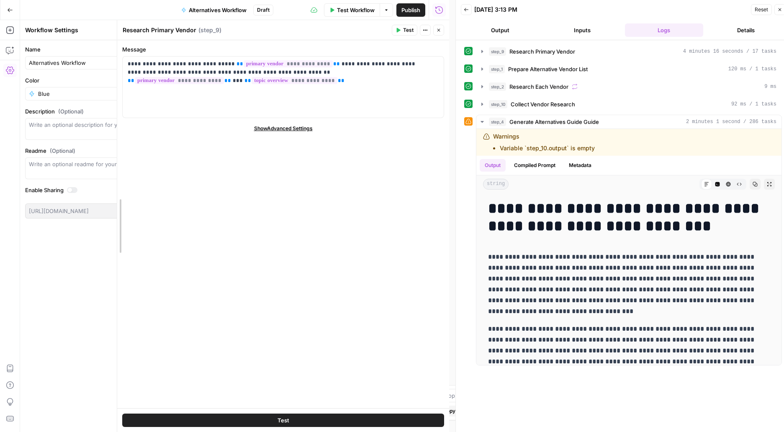
drag, startPoint x: 245, startPoint y: 268, endPoint x: 116, endPoint y: 295, distance: 132.2
click at [116, 295] on div at bounding box center [117, 226] width 8 height 412
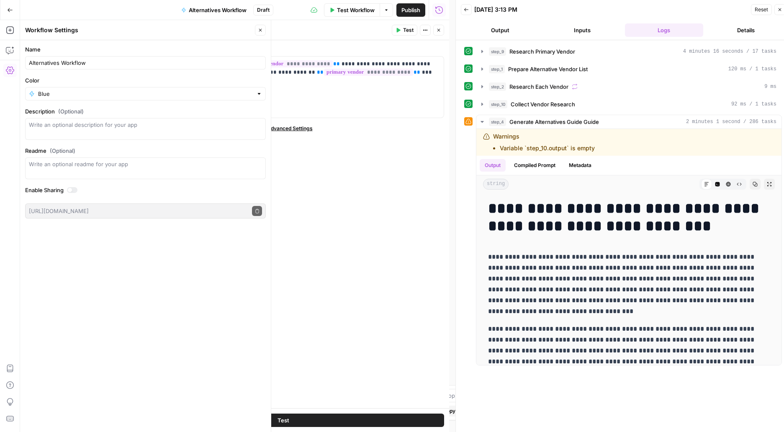
click at [442, 32] on button "Close" at bounding box center [438, 30] width 11 height 11
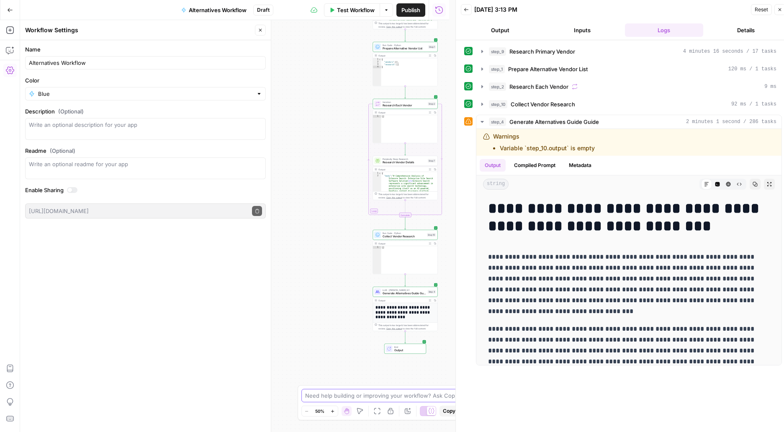
click at [347, 394] on textarea at bounding box center [387, 396] width 165 height 8
click at [523, 149] on li "Variable `step_10.output` is empty" at bounding box center [547, 148] width 95 height 8
click at [523, 150] on li "Variable `step_10.output` is empty" at bounding box center [547, 148] width 95 height 8
click at [416, 397] on textarea "I got the following warning in step_4:" at bounding box center [383, 396] width 157 height 8
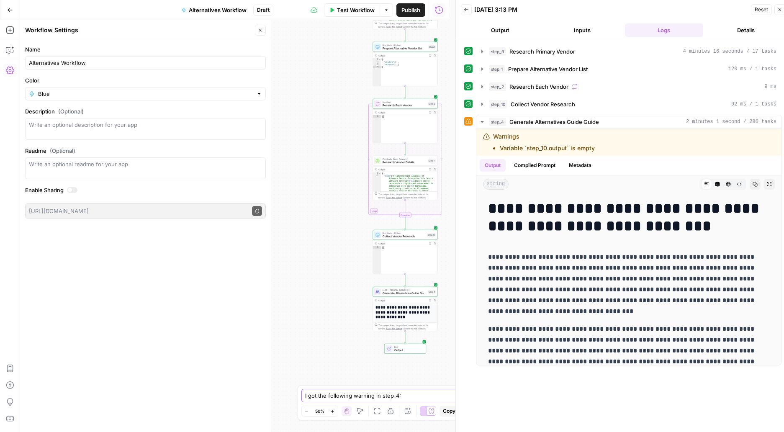
paste textarea "Variable `step_10.output` is empty"
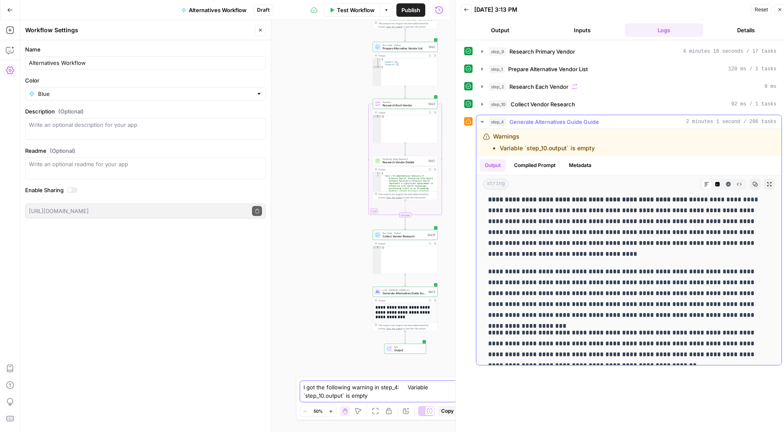
scroll to position [4873, 0]
drag, startPoint x: 405, startPoint y: 390, endPoint x: 400, endPoint y: 390, distance: 5.0
click at [400, 390] on textarea "I got the following warning in step_4: Variable `step_10.output` is empty" at bounding box center [384, 391] width 161 height 17
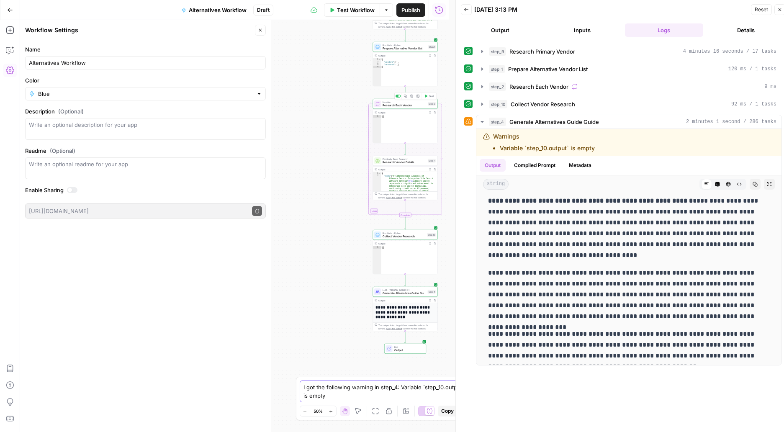
type textarea "I got the following warning in step_4: Variable `step_10.output` is empty"
click at [398, 105] on span "Research Each Vendor" at bounding box center [405, 105] width 44 height 4
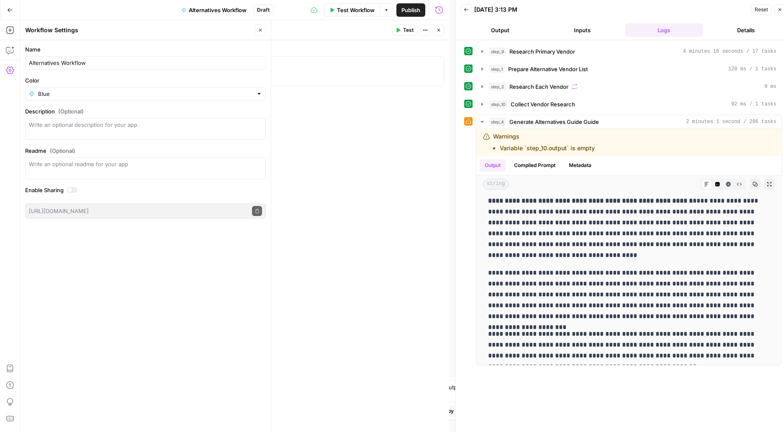
click at [441, 33] on icon "button" at bounding box center [438, 30] width 5 height 5
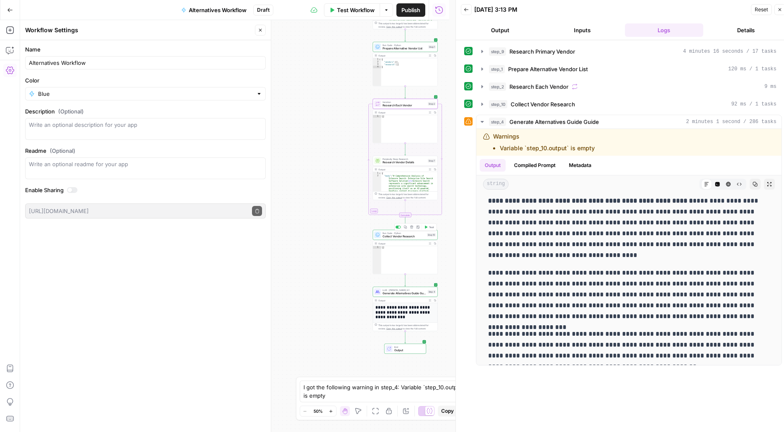
click at [405, 237] on span "Collect Vendor Research" at bounding box center [404, 237] width 43 height 4
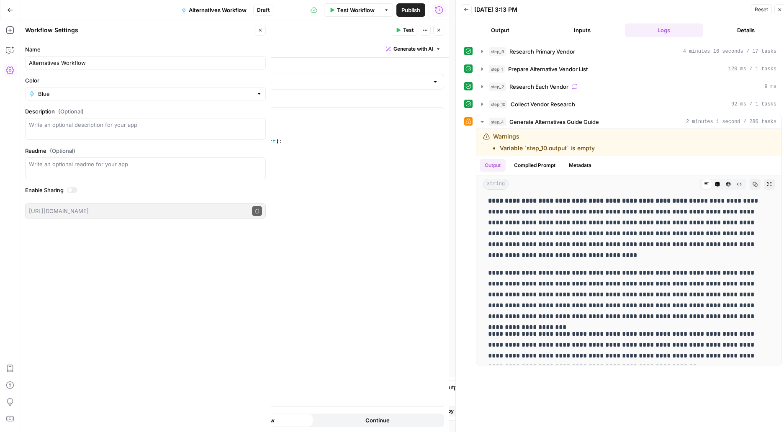
scroll to position [6, 0]
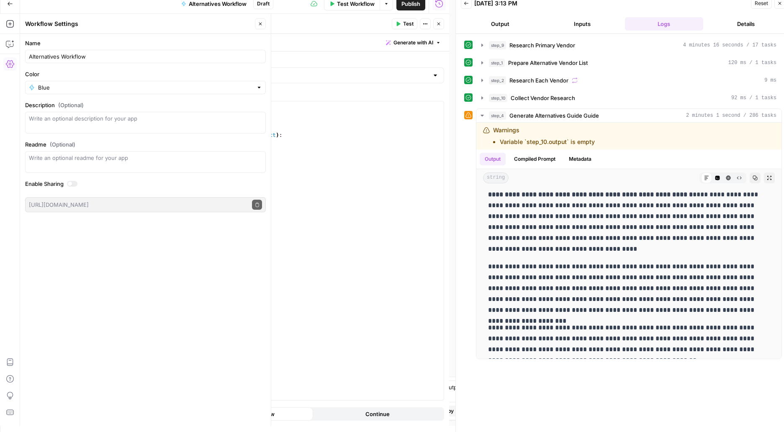
click at [442, 21] on button "Close" at bounding box center [438, 23] width 11 height 11
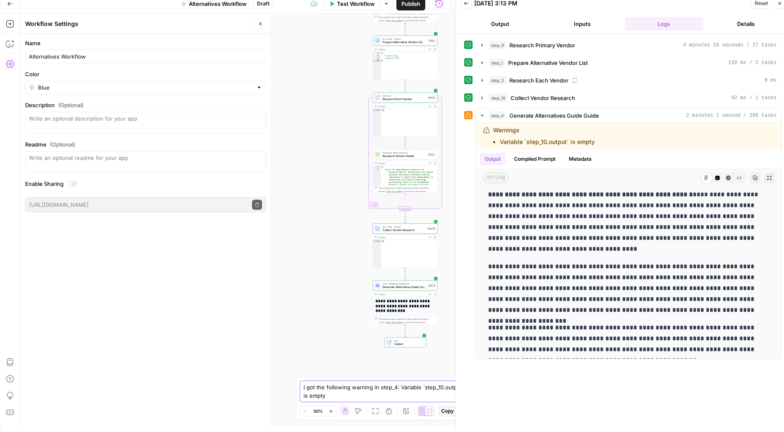
click at [443, 393] on textarea "I got the following warning in step_4: Variable `step_10.output` is empty" at bounding box center [384, 391] width 161 height 17
click at [479, 389] on icon "submit" at bounding box center [478, 387] width 5 height 5
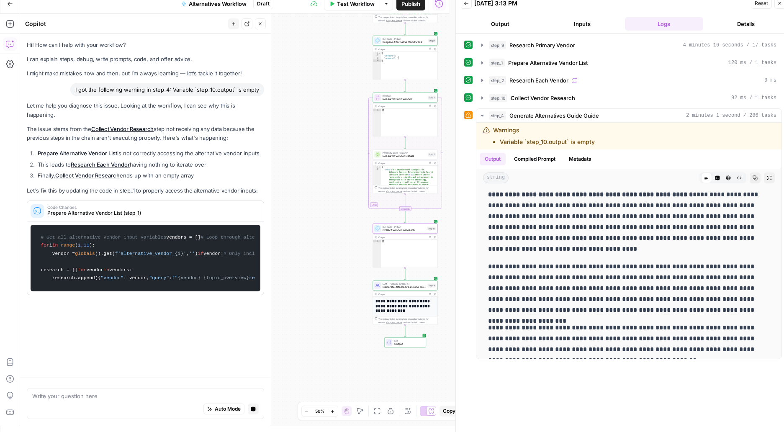
scroll to position [0, 0]
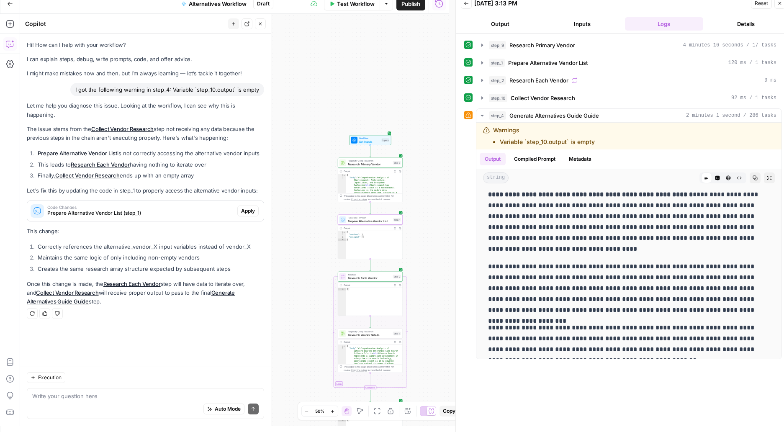
click at [242, 207] on span "Apply" at bounding box center [248, 211] width 14 height 8
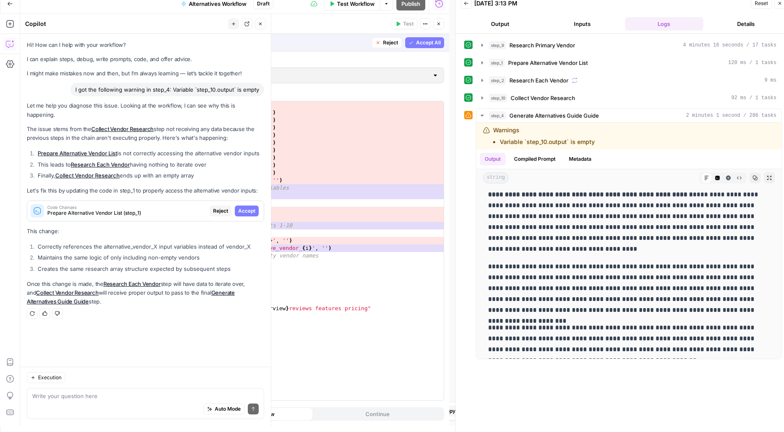
click at [242, 207] on span "Accept" at bounding box center [246, 211] width 17 height 8
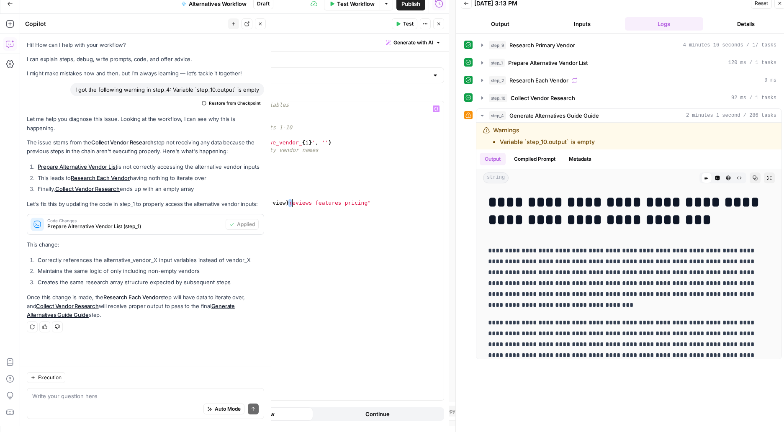
click at [291, 204] on div "# Get all alternative vendor input variables vendors = [ ] # Loop through alter…" at bounding box center [293, 258] width 301 height 314
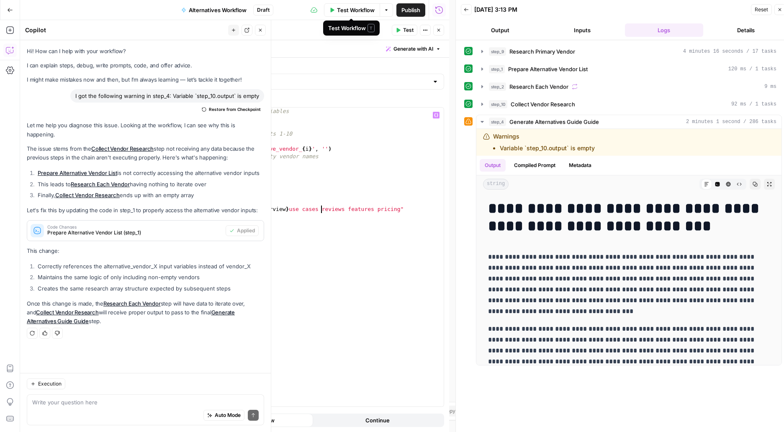
type textarea "**********"
click at [354, 9] on span "Test Workflow" at bounding box center [356, 10] width 38 height 8
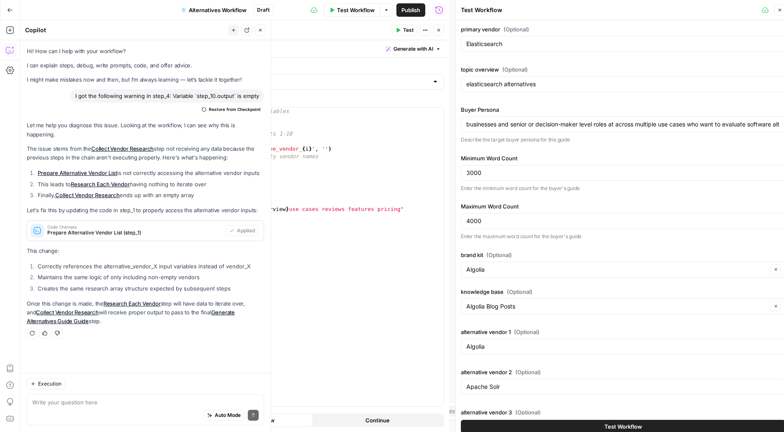
click at [595, 427] on button "Test Workflow" at bounding box center [623, 426] width 325 height 13
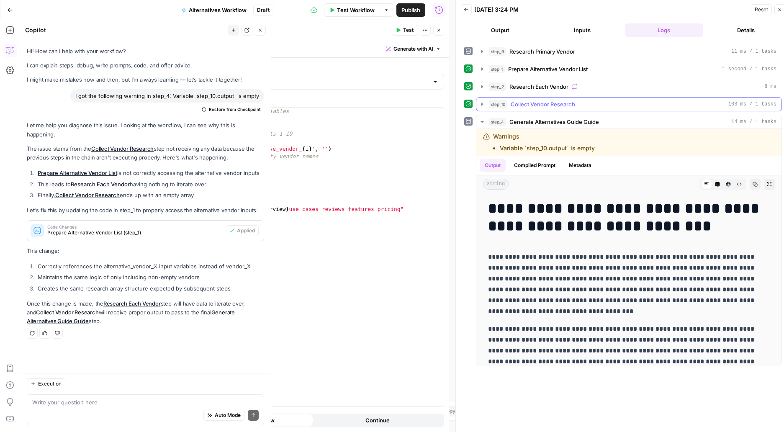
click at [482, 105] on icon "button" at bounding box center [483, 104] width 2 height 3
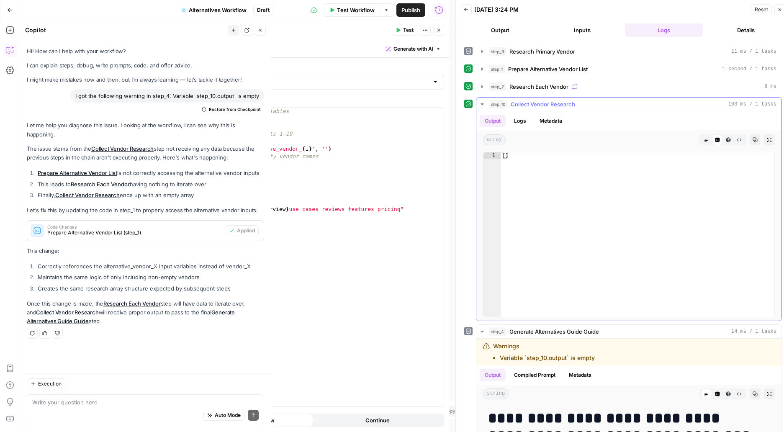
click at [526, 120] on button "Logs" at bounding box center [520, 121] width 22 height 13
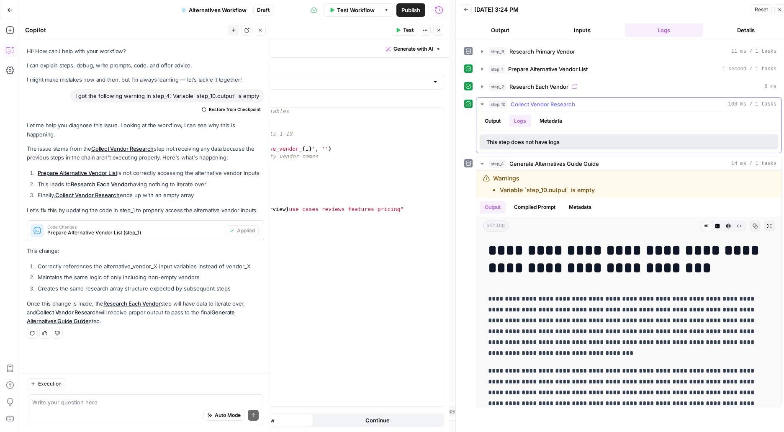
click at [547, 120] on button "Metadata" at bounding box center [551, 121] width 33 height 13
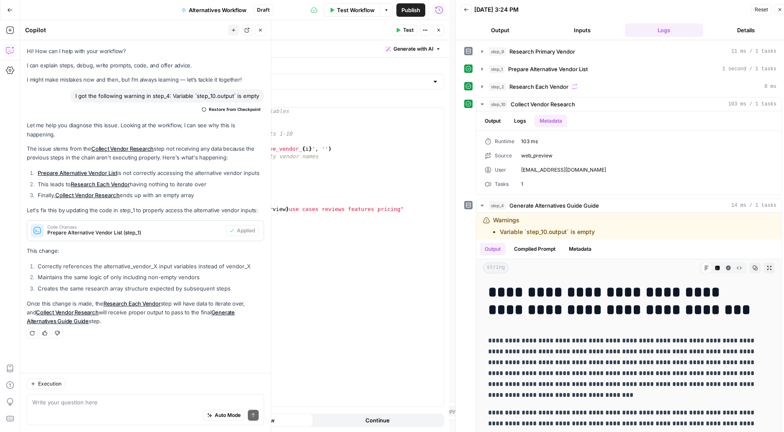
click at [443, 31] on button "Close" at bounding box center [438, 30] width 11 height 11
click at [380, 413] on icon "button" at bounding box center [377, 411] width 7 height 7
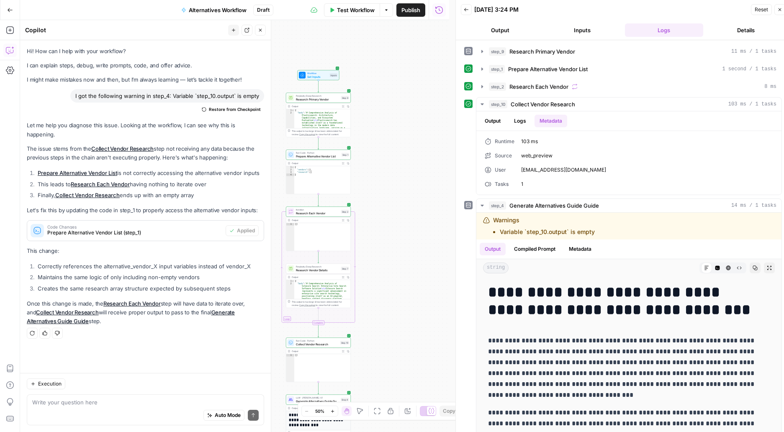
drag, startPoint x: 362, startPoint y: 245, endPoint x: 446, endPoint y: 285, distance: 92.7
click at [446, 285] on div "Workflow Set Inputs Inputs Perplexity Deep Research Research Primary Vendor Ste…" at bounding box center [234, 226] width 429 height 412
click at [315, 213] on span "Research Each Vendor" at bounding box center [318, 213] width 44 height 4
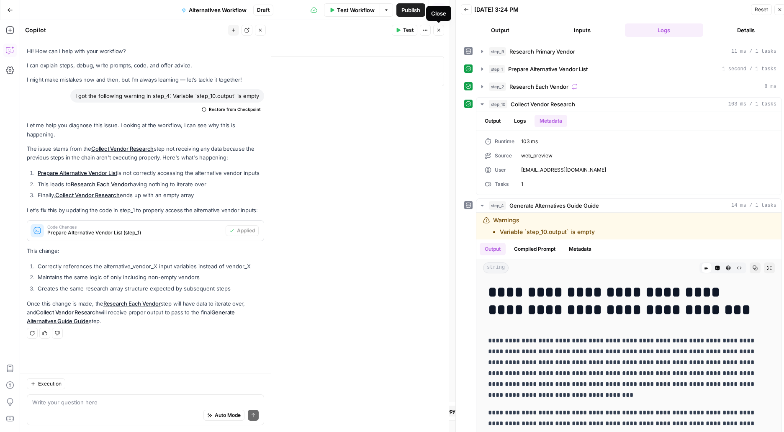
click at [439, 29] on icon "button" at bounding box center [439, 30] width 3 height 3
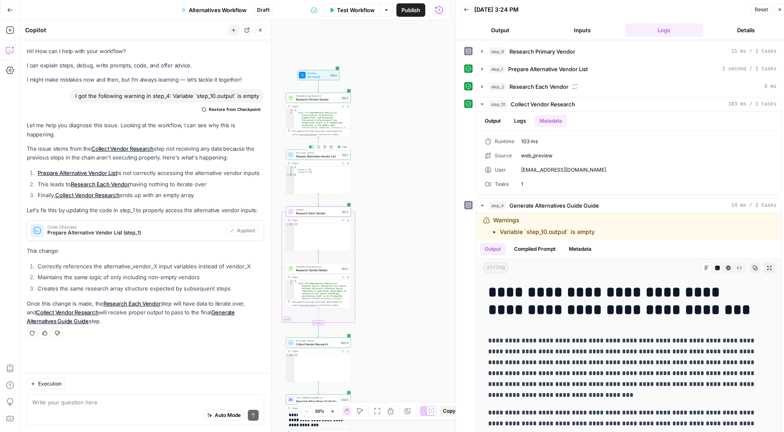
click at [300, 155] on span "Prepare Alternative Vendor List" at bounding box center [318, 156] width 44 height 4
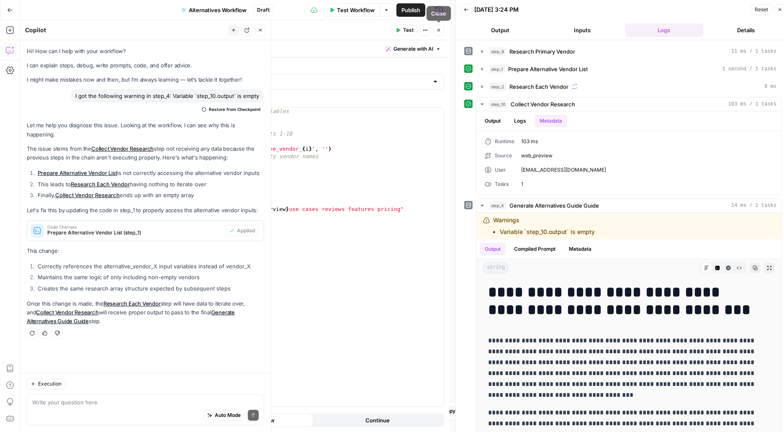
click at [439, 33] on icon "button" at bounding box center [438, 30] width 5 height 5
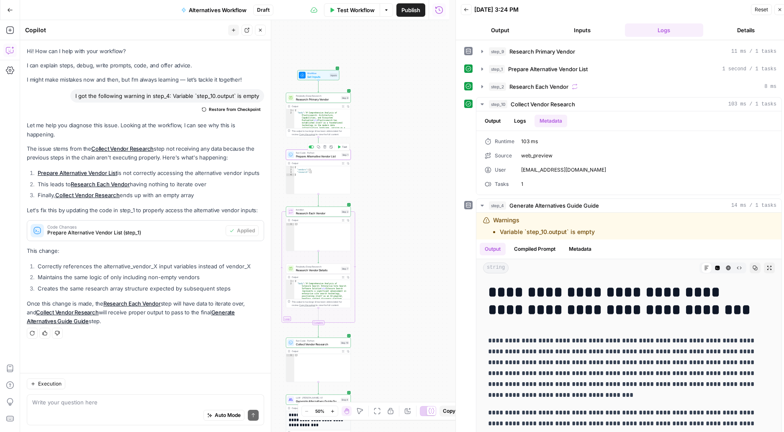
click at [343, 148] on span "Test" at bounding box center [344, 147] width 5 height 4
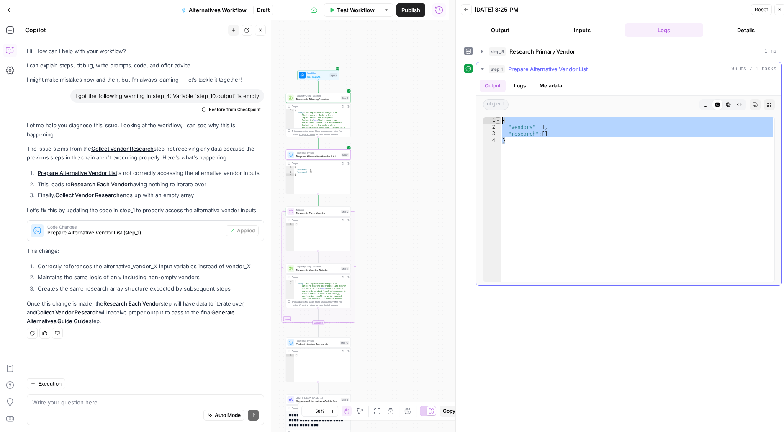
drag, startPoint x: 534, startPoint y: 143, endPoint x: 498, endPoint y: 122, distance: 41.7
click at [498, 122] on div "* 1 2 3 4 { "vendors" : [ ] , "research" : [ ] } XXXXXXXXXXXXXXXXXXXXXXXXXXXXXX…" at bounding box center [629, 199] width 292 height 165
type textarea "**********"
click at [42, 408] on div "Auto Mode Send" at bounding box center [145, 416] width 227 height 18
paste textarea "{ "vendors": [], "research": [] }"
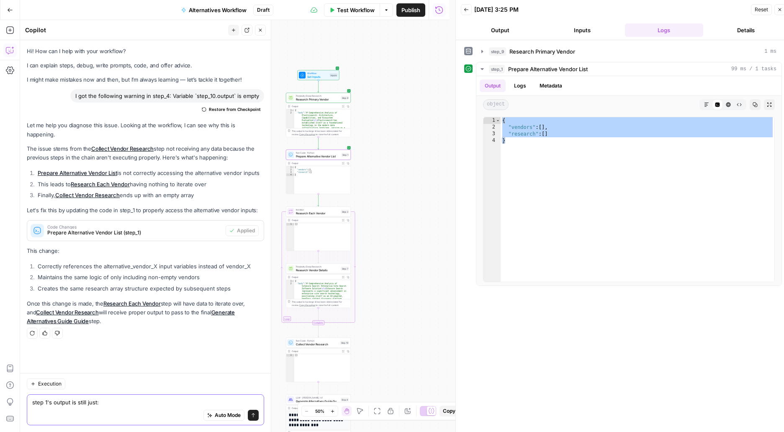
type textarea "step 1's output is still just: { "vendors": [], "research": [] }"
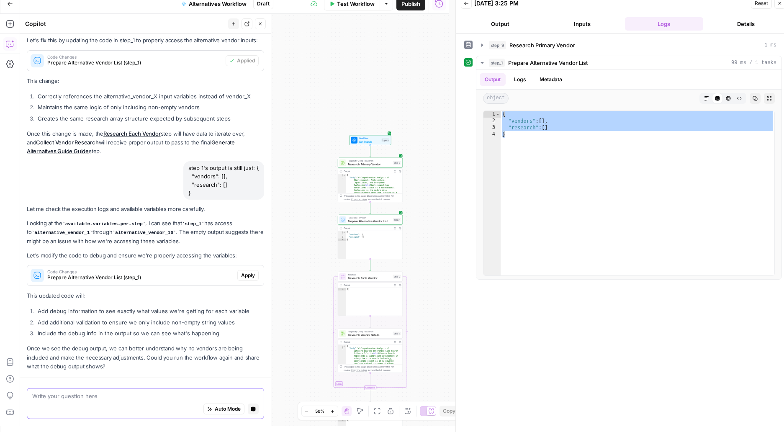
scroll to position [196, 0]
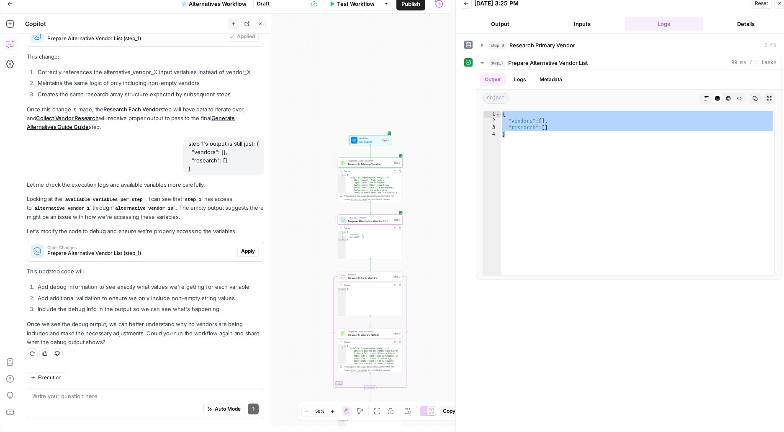
click at [241, 251] on span "Apply" at bounding box center [248, 252] width 14 height 8
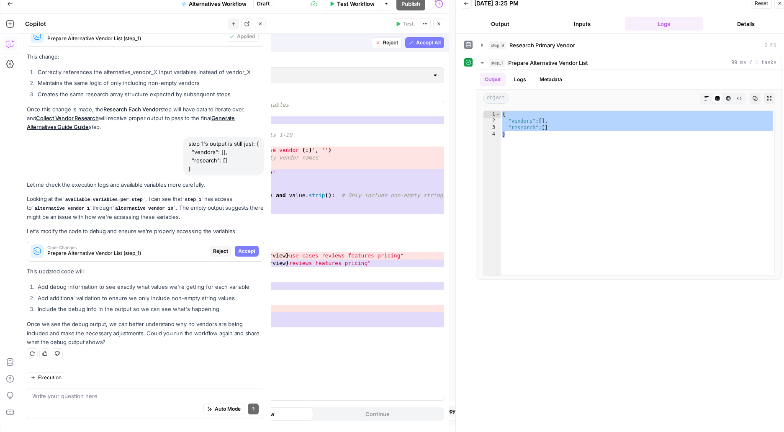
click at [238, 252] on span "Accept" at bounding box center [246, 252] width 17 height 8
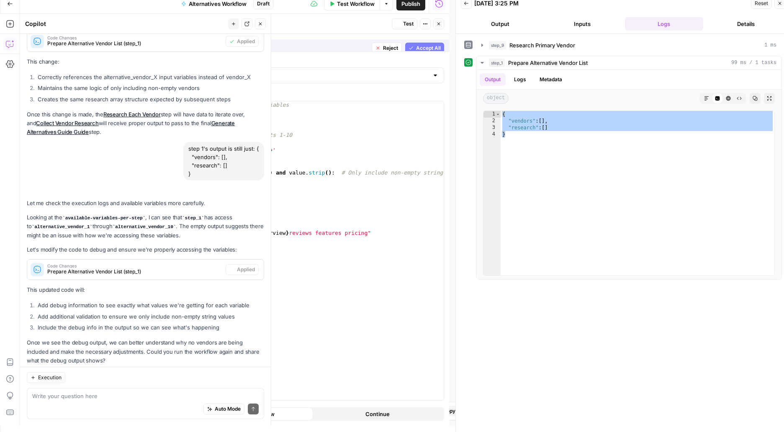
scroll to position [210, 0]
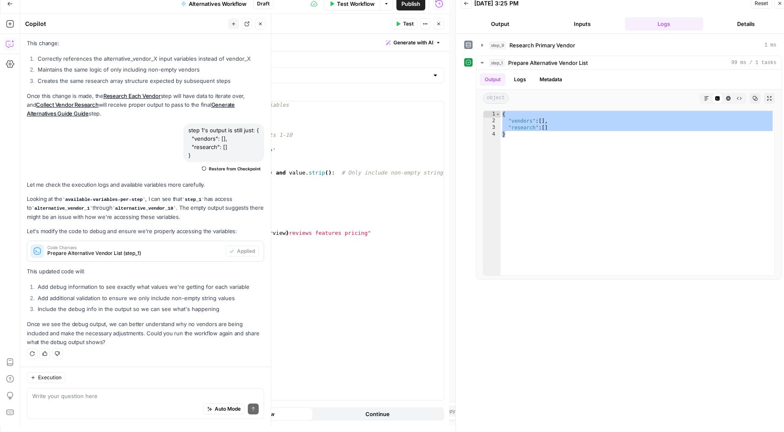
click at [404, 23] on span "Test" at bounding box center [408, 24] width 10 height 8
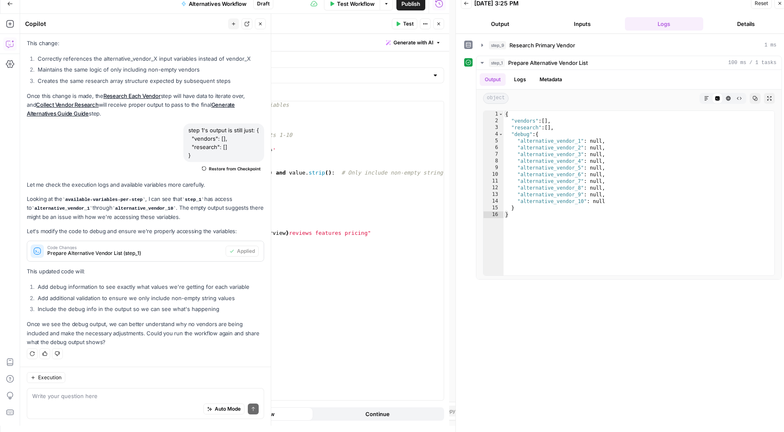
click at [606, 18] on button "Inputs" at bounding box center [582, 23] width 79 height 13
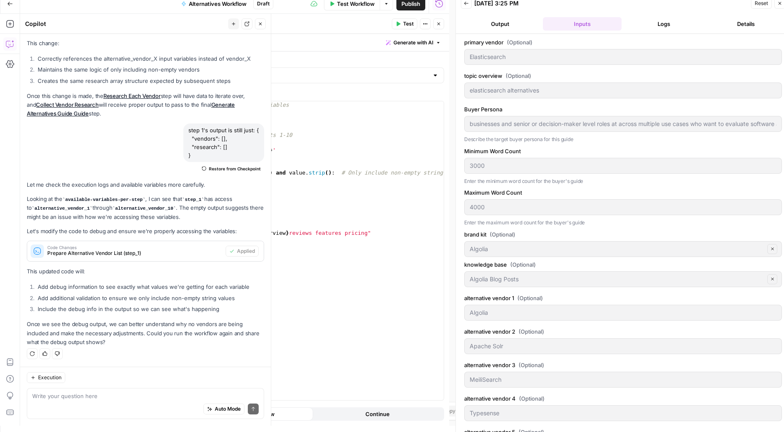
scroll to position [0, 0]
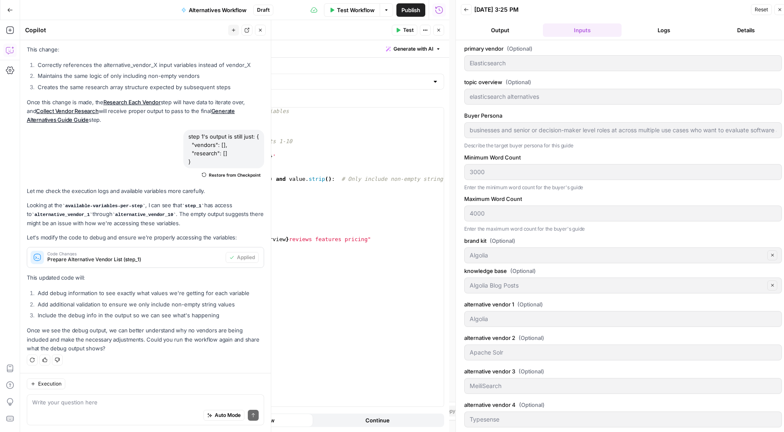
click at [508, 27] on button "Output" at bounding box center [500, 29] width 79 height 13
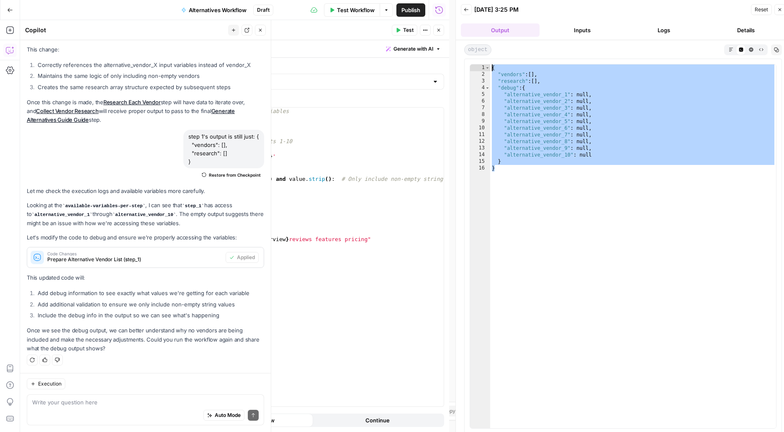
drag, startPoint x: 522, startPoint y: 172, endPoint x: 478, endPoint y: 58, distance: 122.1
click at [478, 58] on div "object Markdown Code Editor HTML Viewer Raw Output Copy * 1 2 3 4 5 6 7 8 9 10 …" at bounding box center [623, 239] width 335 height 398
type textarea "**********"
click at [100, 404] on textarea at bounding box center [145, 402] width 227 height 8
paste textarea "{ "vendors": [], "research": [], "debug": { "alternative_vendor_1": null, "alte…"
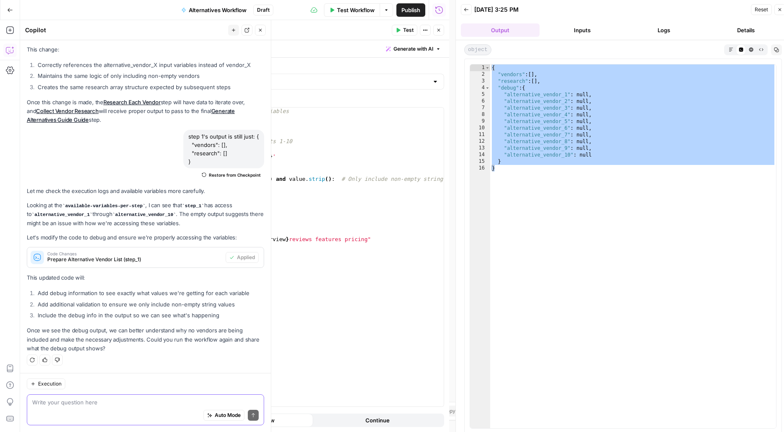
type textarea "{ "vendors": [], "research": [], "debug": { "alternative_vendor_1": null, "alte…"
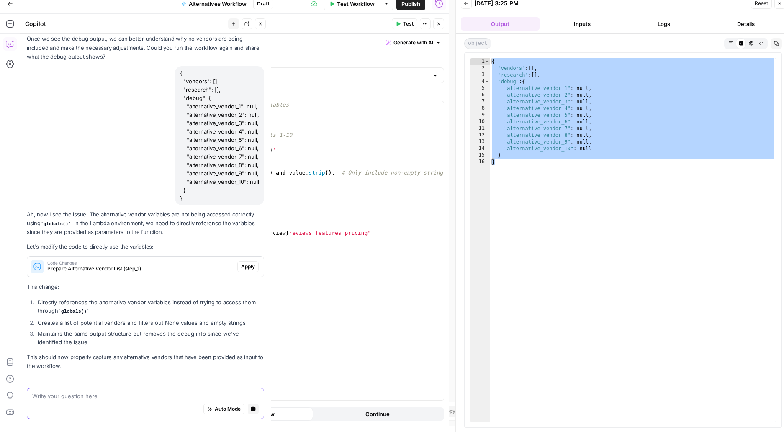
scroll to position [519, 0]
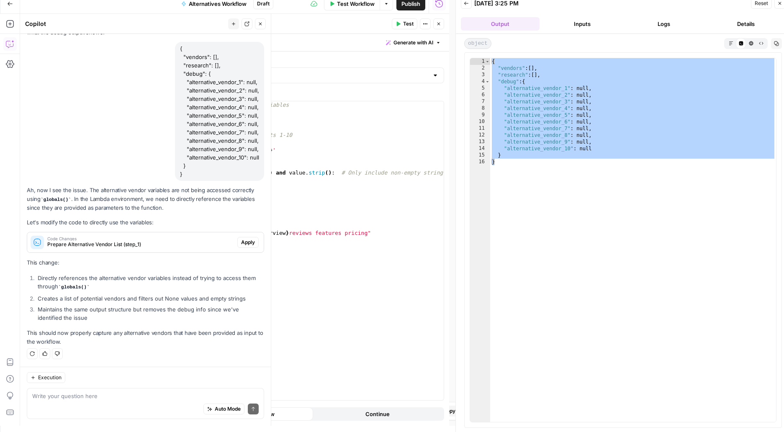
click at [242, 245] on span "Apply" at bounding box center [248, 243] width 14 height 8
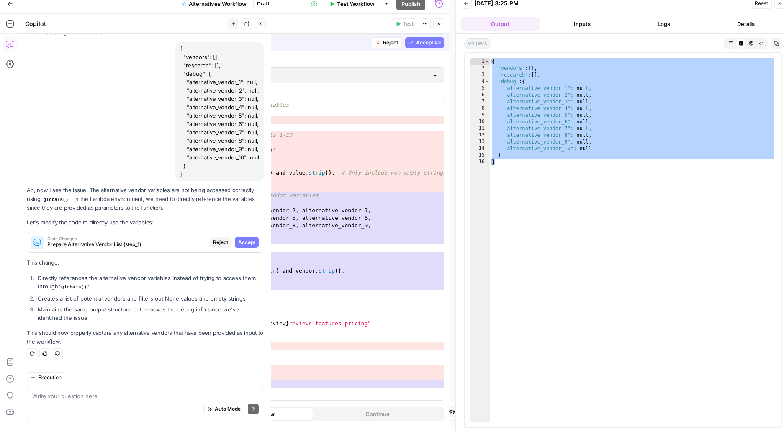
click at [242, 245] on span "Accept" at bounding box center [246, 243] width 17 height 8
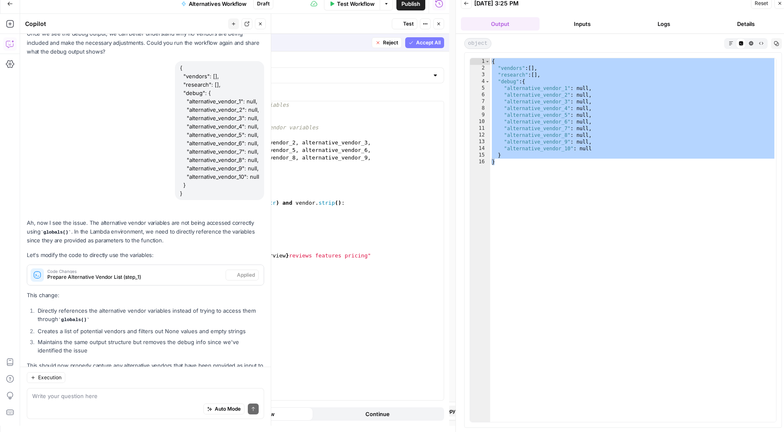
scroll to position [532, 0]
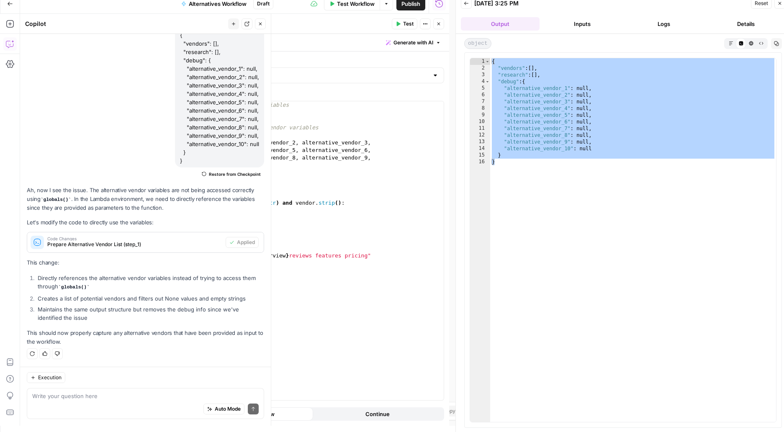
click at [405, 20] on span "Test" at bounding box center [408, 24] width 10 height 8
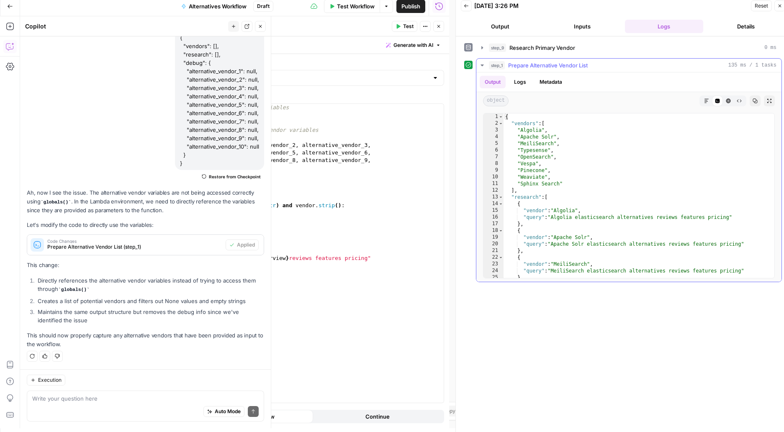
scroll to position [0, 0]
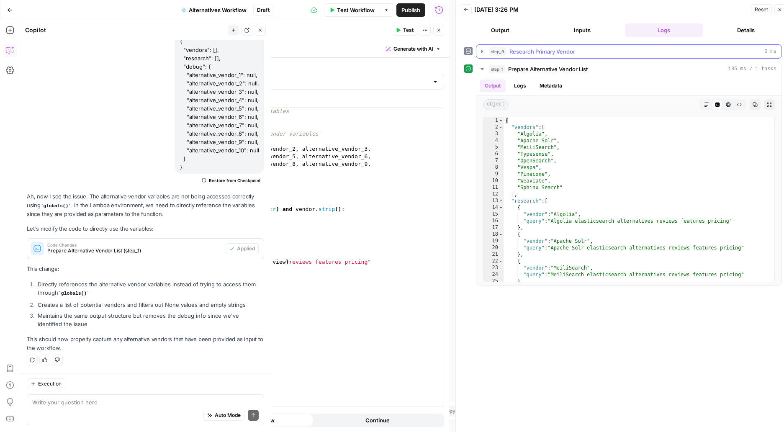
click at [482, 52] on icon "button" at bounding box center [482, 51] width 7 height 7
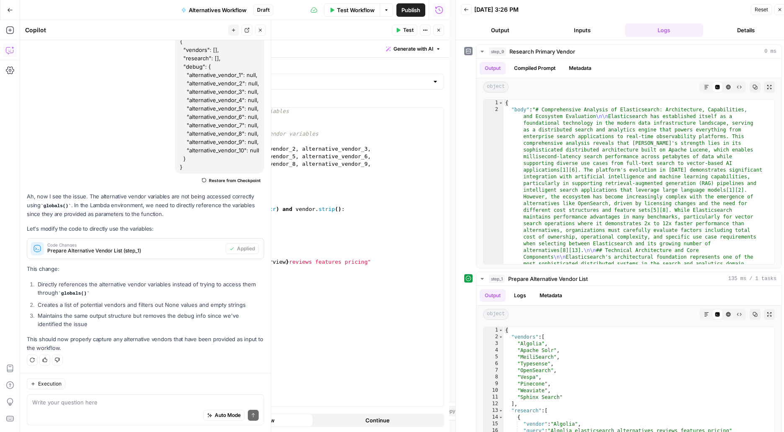
click at [355, 10] on span "Test Workflow" at bounding box center [356, 10] width 38 height 8
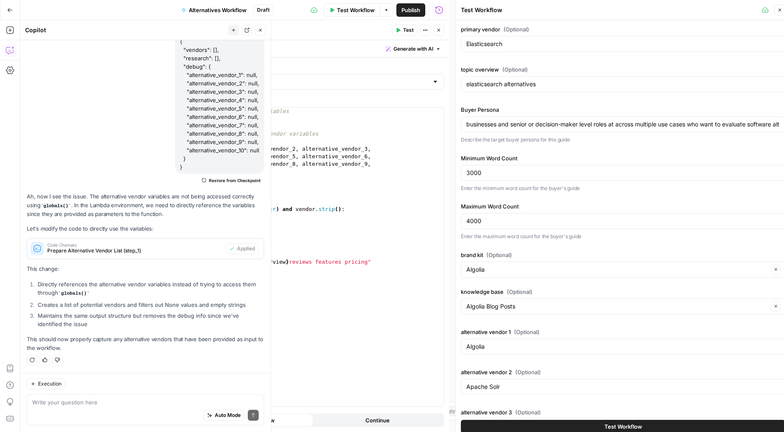
click at [608, 426] on span "Test Workflow" at bounding box center [624, 427] width 38 height 8
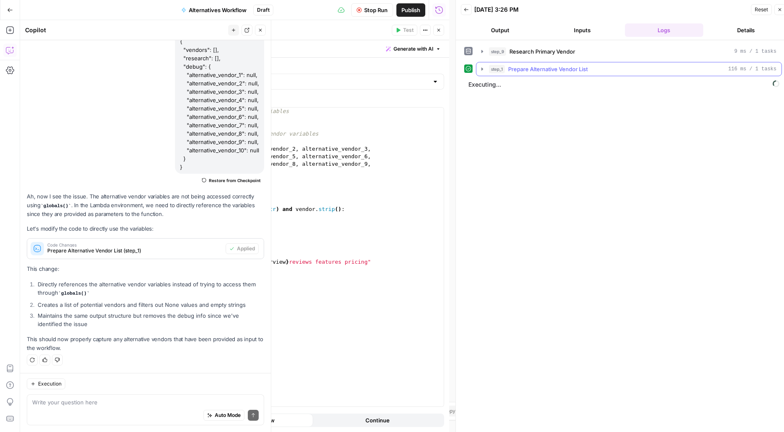
click at [482, 69] on icon "button" at bounding box center [483, 68] width 2 height 3
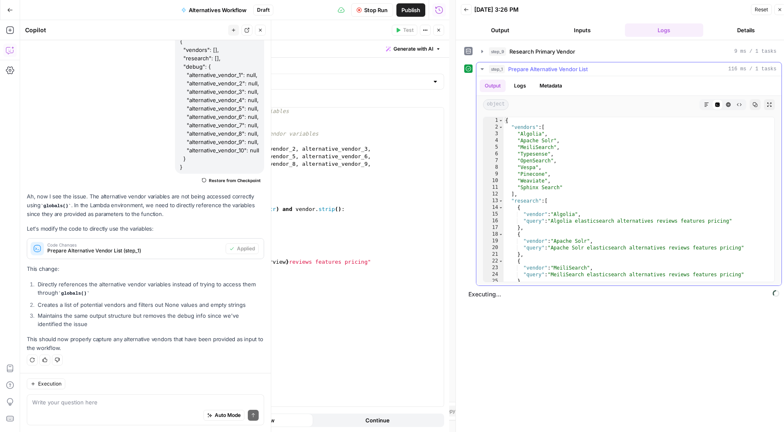
click at [482, 69] on icon "button" at bounding box center [482, 69] width 3 height 2
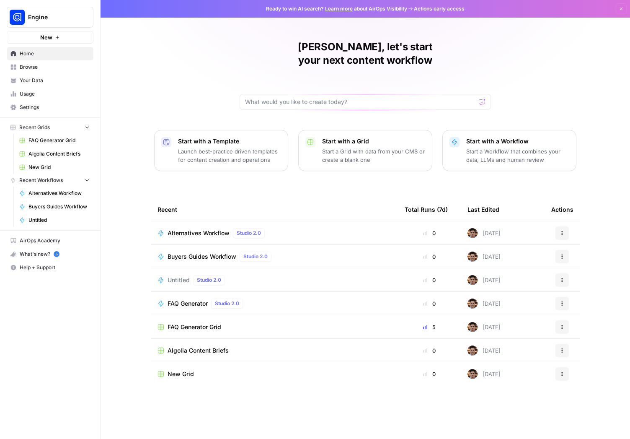
click at [32, 87] on link "Your Data" at bounding box center [50, 80] width 87 height 13
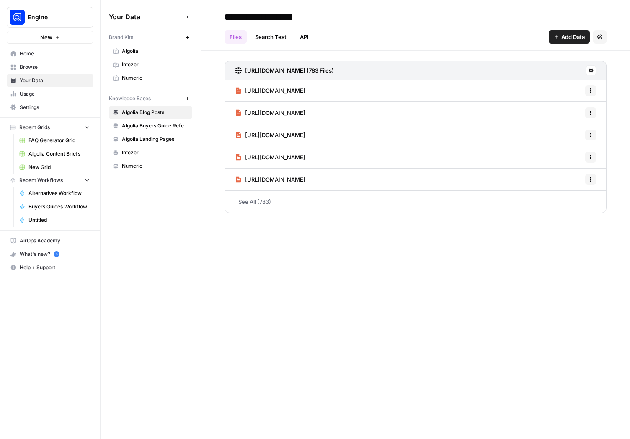
click at [137, 46] on link "Algolia" at bounding box center [150, 50] width 83 height 13
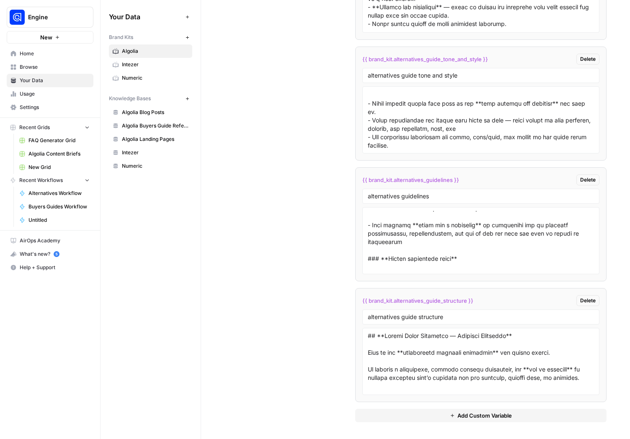
scroll to position [329, 0]
drag, startPoint x: 478, startPoint y: 299, endPoint x: 338, endPoint y: 294, distance: 139.6
copy span "{{ brand_kit.alternatives_guide_structure }}"
click at [403, 177] on span "{{ brand_kit.alternatives_guidelines }}" at bounding box center [410, 179] width 97 height 8
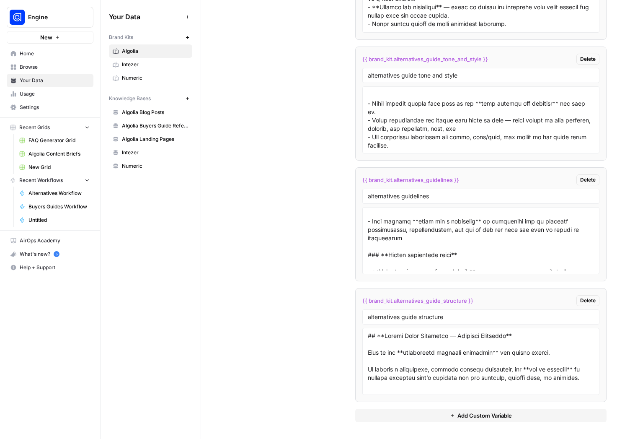
click at [403, 177] on span "{{ brand_kit.alternatives_guidelines }}" at bounding box center [410, 179] width 97 height 8
click at [384, 57] on span "{{ brand_kit.alternatives_guide_tone_and_style }}" at bounding box center [425, 59] width 126 height 8
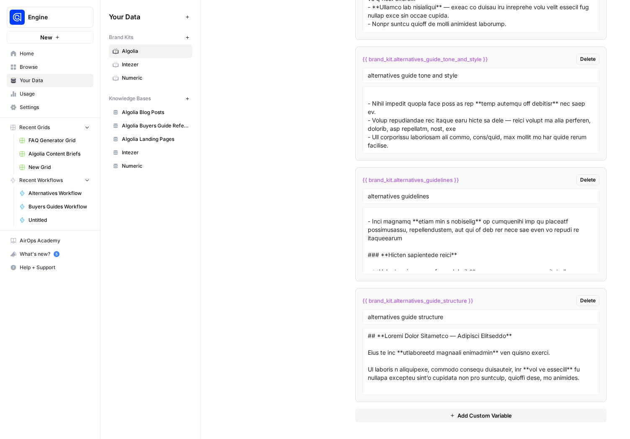
click at [139, 114] on span "Algolia Blog Posts" at bounding box center [155, 112] width 67 height 8
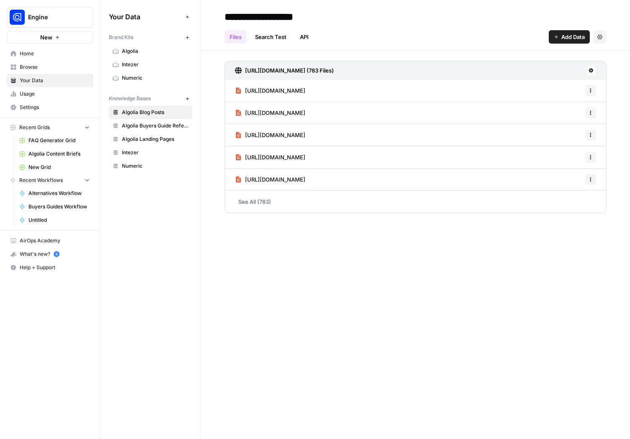
click at [280, 20] on input "**********" at bounding box center [288, 16] width 134 height 17
click at [595, 41] on button "Settings" at bounding box center [599, 36] width 13 height 13
drag, startPoint x: 446, startPoint y: 28, endPoint x: 290, endPoint y: 23, distance: 156.3
click at [446, 28] on div "Files Search Test API Add Data Settings" at bounding box center [415, 33] width 382 height 20
click at [274, 21] on input "**********" at bounding box center [288, 16] width 134 height 17
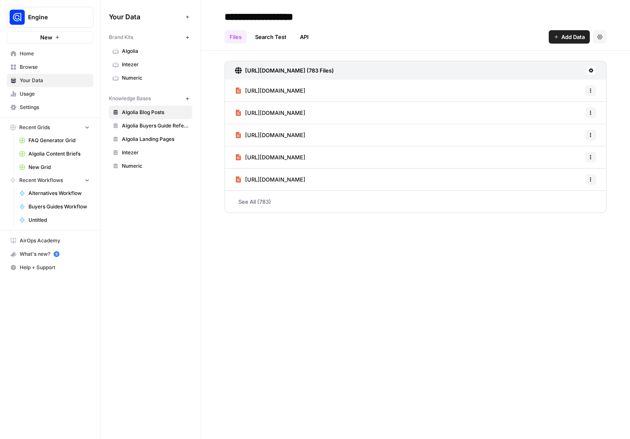
click at [274, 21] on input "**********" at bounding box center [288, 16] width 134 height 17
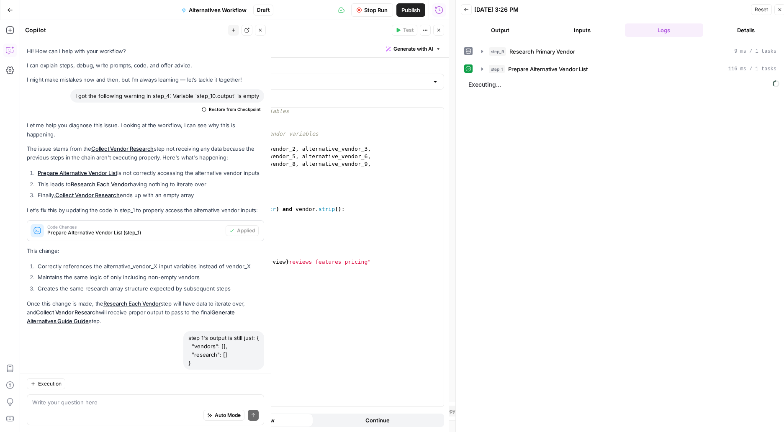
scroll to position [532, 0]
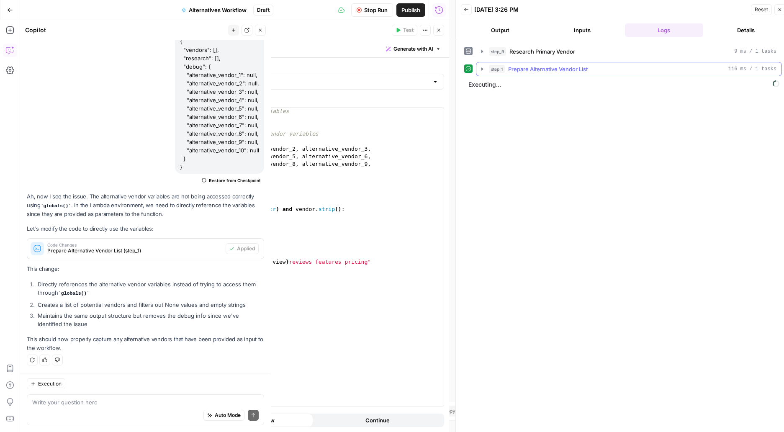
click at [482, 69] on icon "button" at bounding box center [482, 69] width 7 height 7
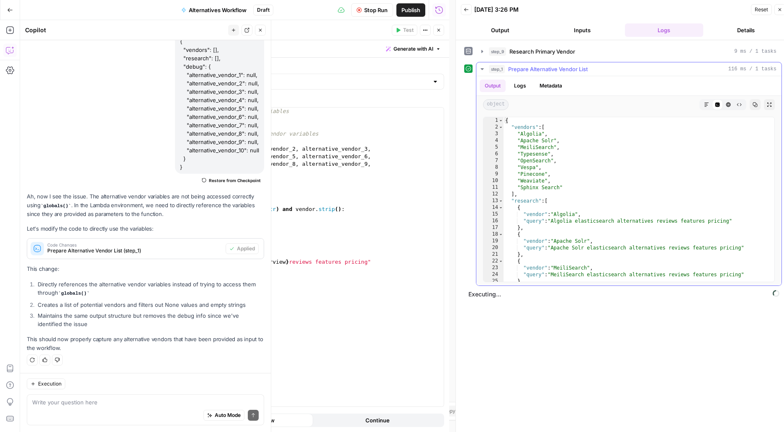
click at [481, 69] on icon "button" at bounding box center [482, 69] width 7 height 7
